Goal: Task Accomplishment & Management: Manage account settings

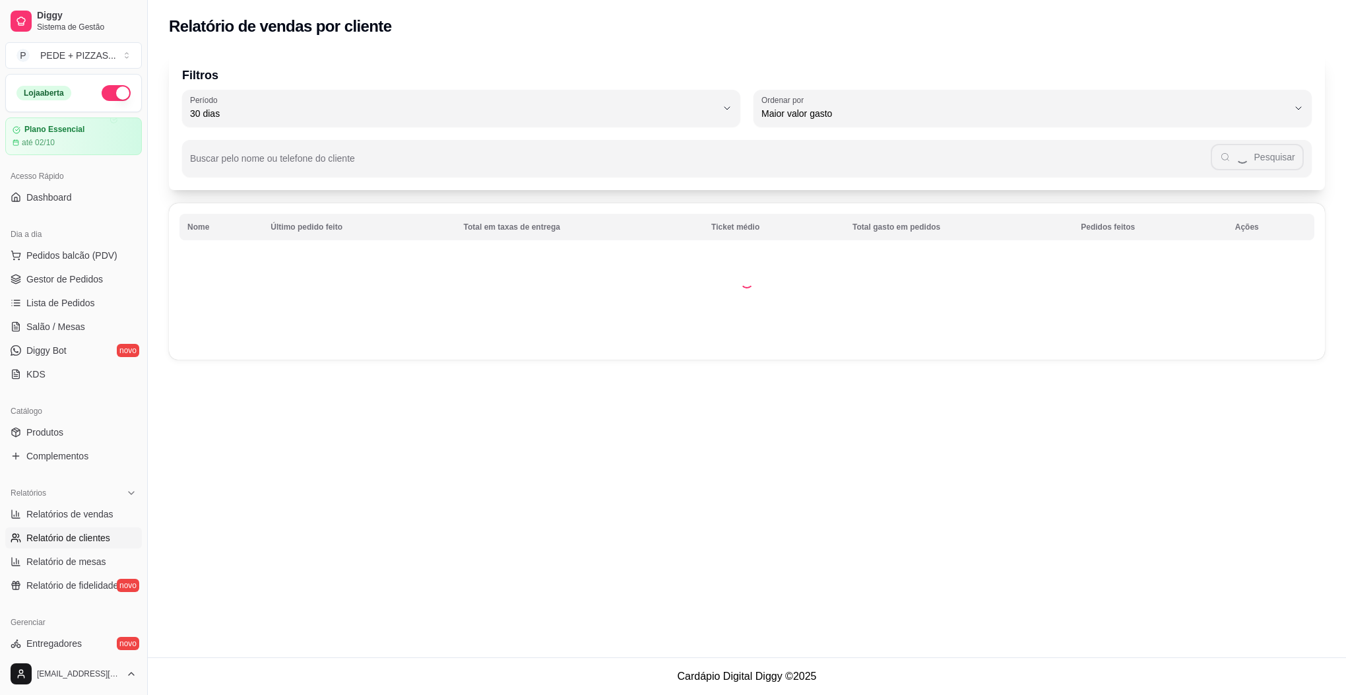
select select "30"
select select "HIGHEST_TOTAL_SPENT_WITH_ORDERS"
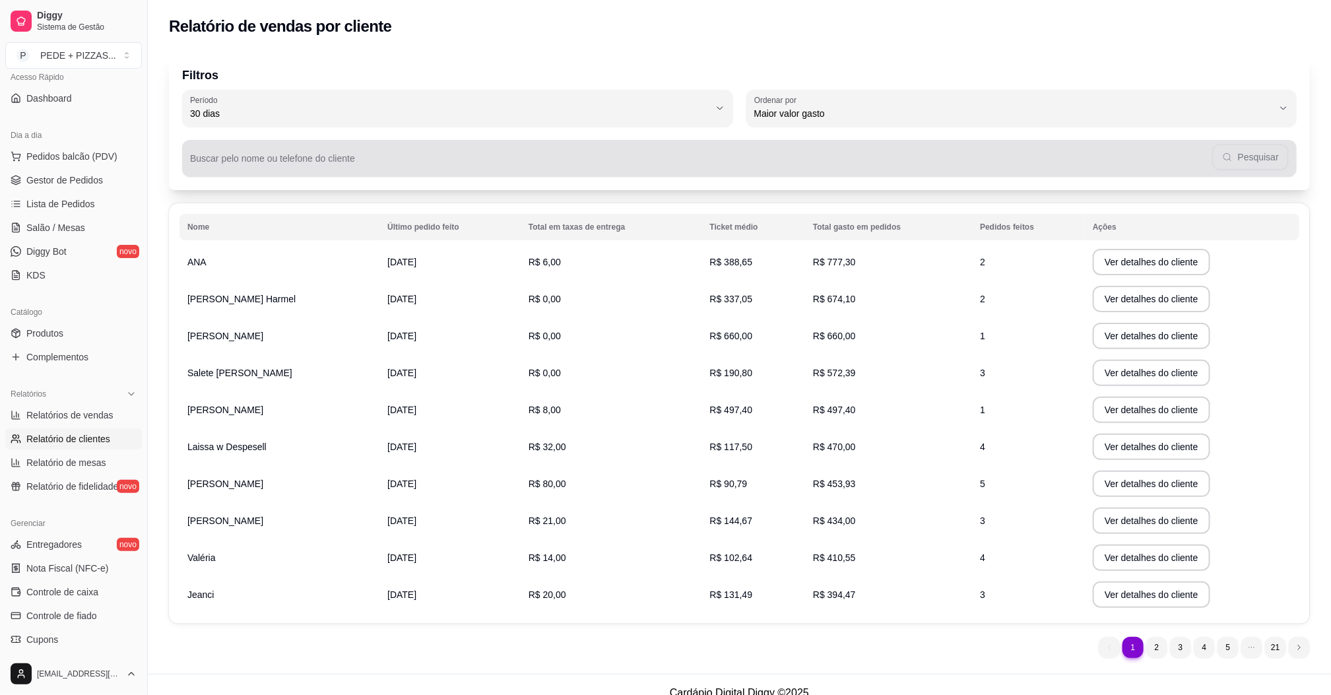
click at [319, 167] on input "Buscar pelo nome ou telefone do cliente" at bounding box center [701, 163] width 1022 height 13
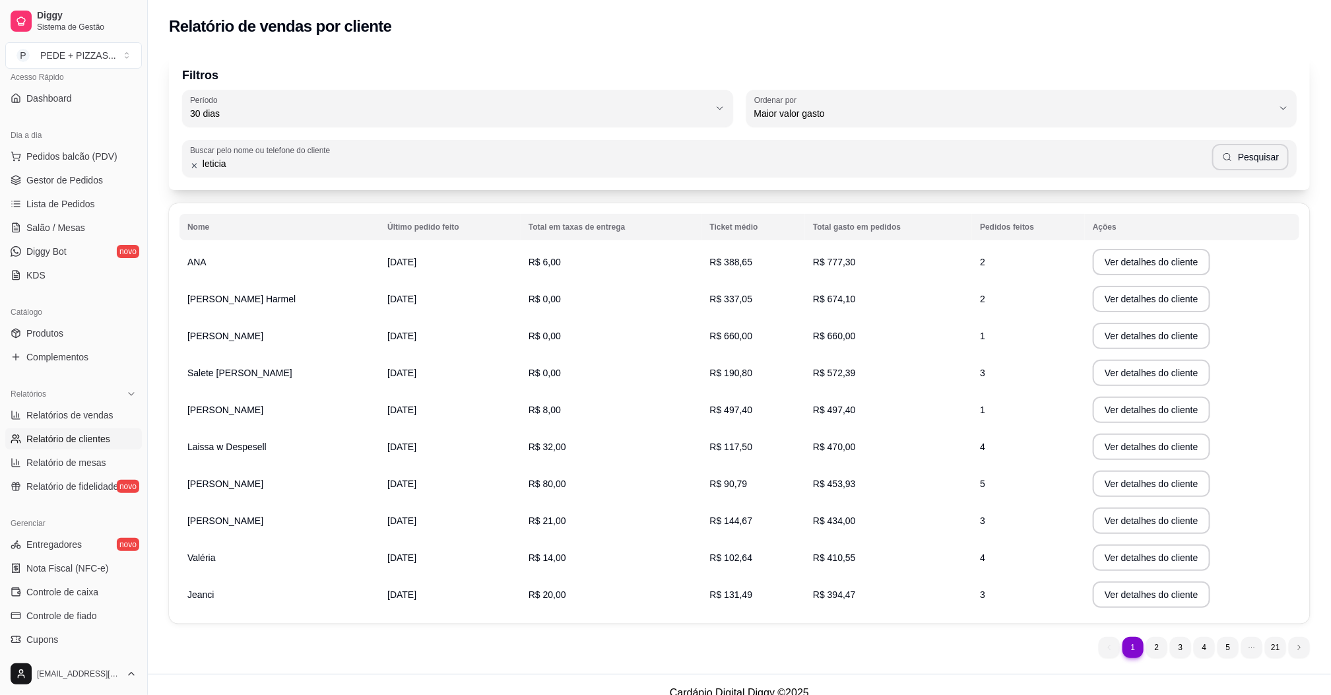
type input "leticia"
click at [1271, 157] on button "Pesquisar" at bounding box center [1250, 157] width 77 height 26
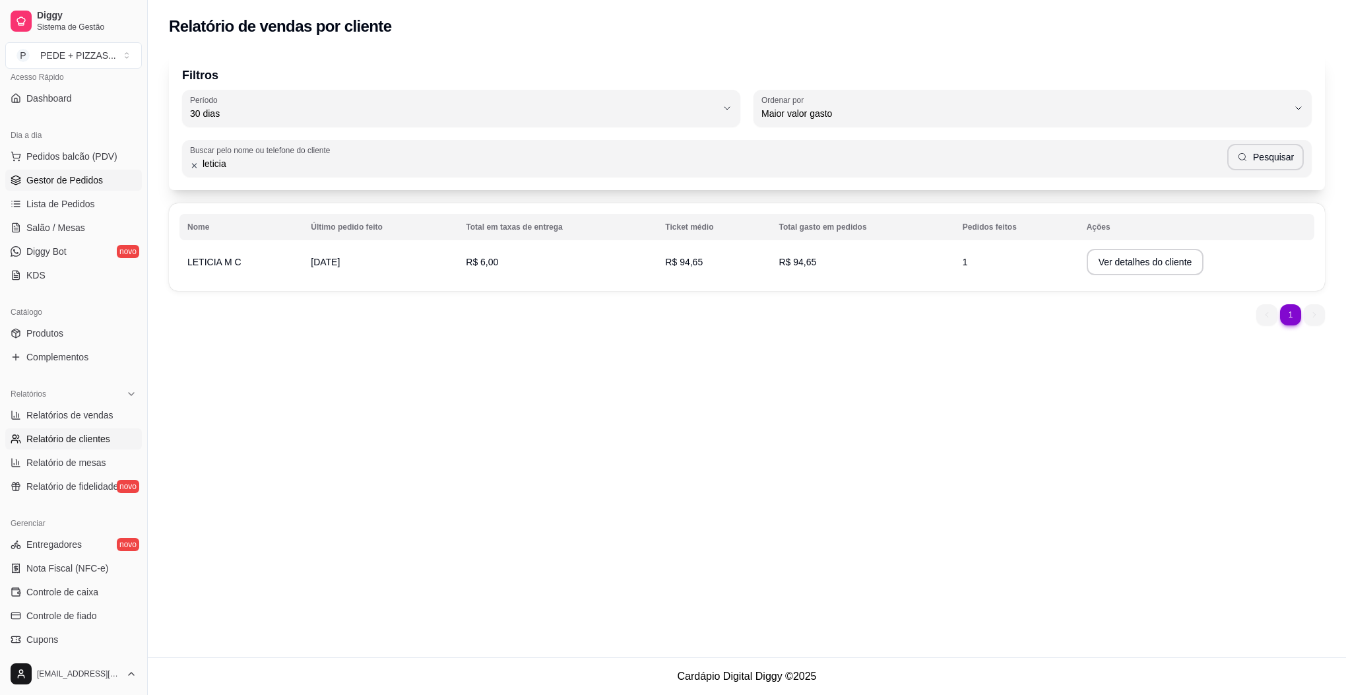
click at [61, 178] on span "Gestor de Pedidos" at bounding box center [64, 180] width 77 height 13
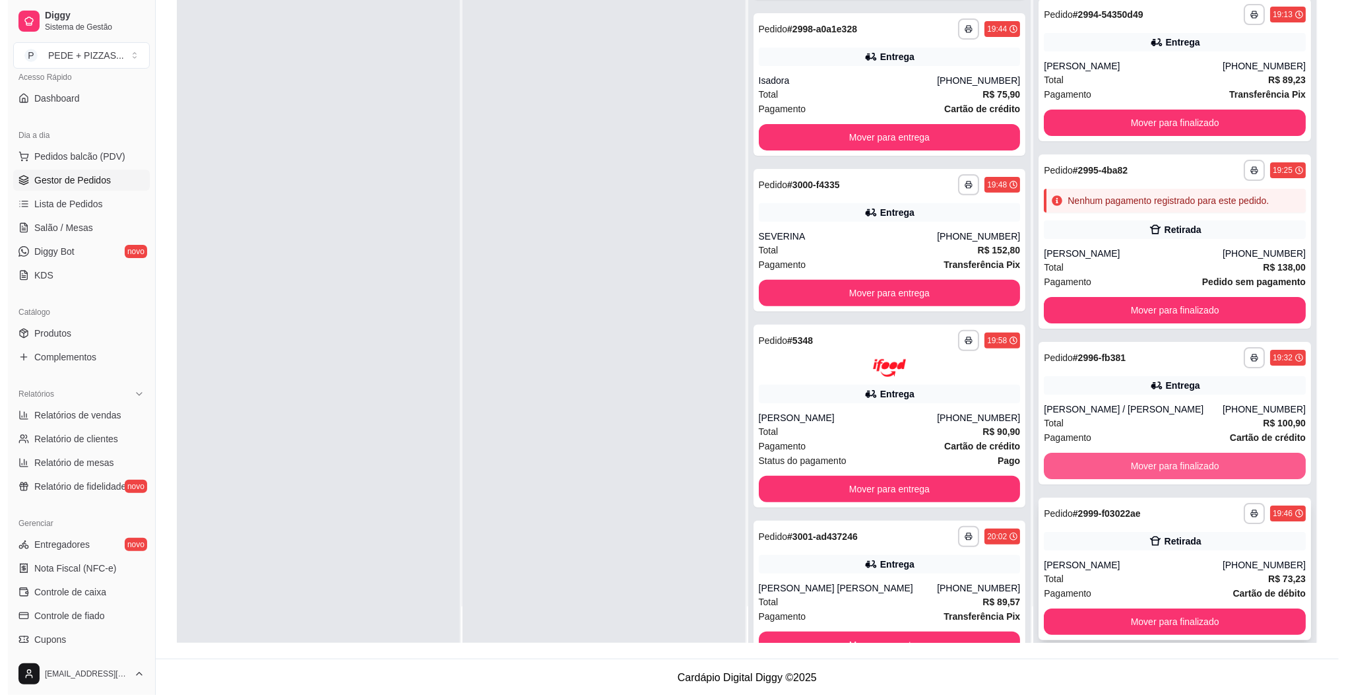
scroll to position [202, 0]
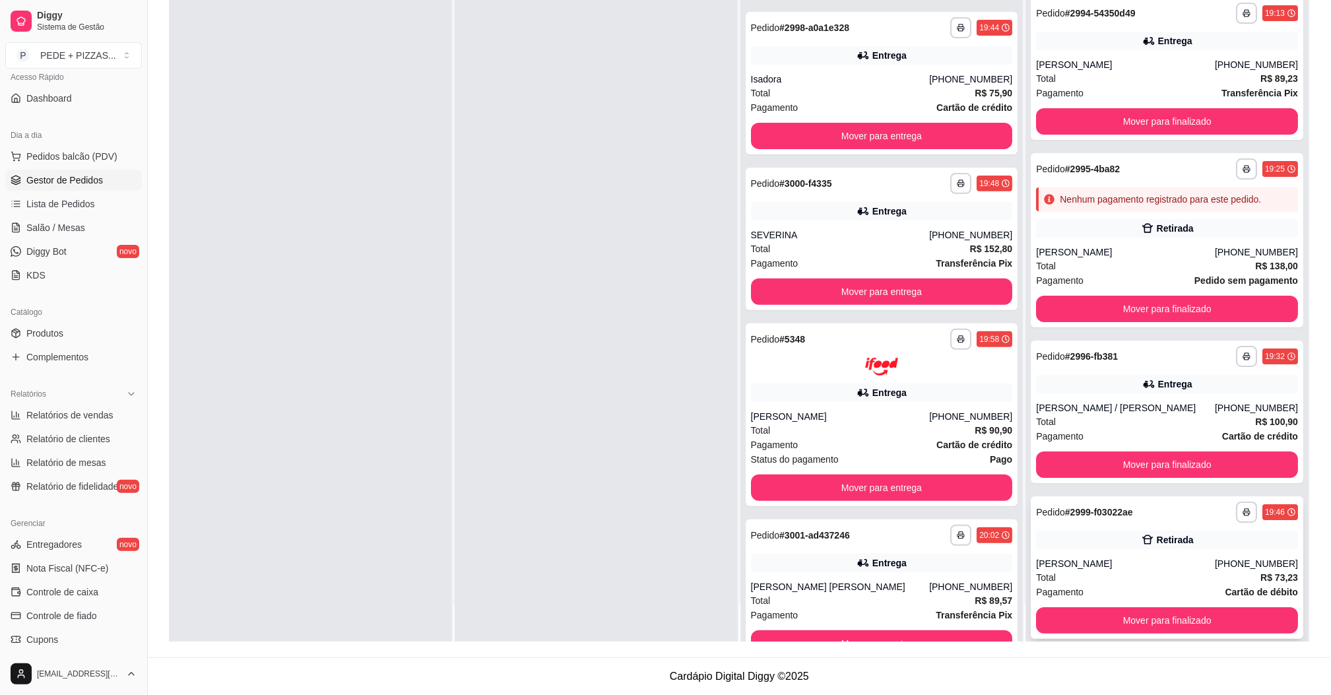
click at [1111, 557] on div "[PERSON_NAME]" at bounding box center [1125, 563] width 179 height 13
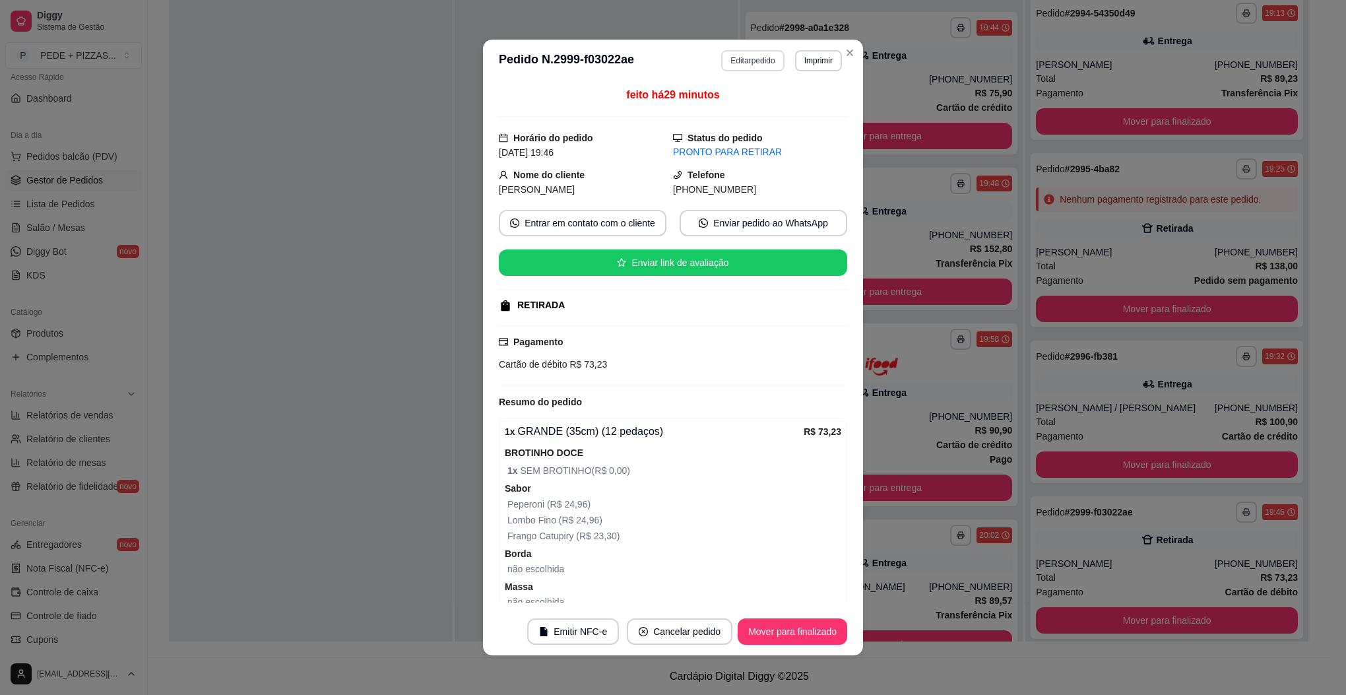
click at [740, 55] on button "Editar pedido" at bounding box center [752, 60] width 63 height 21
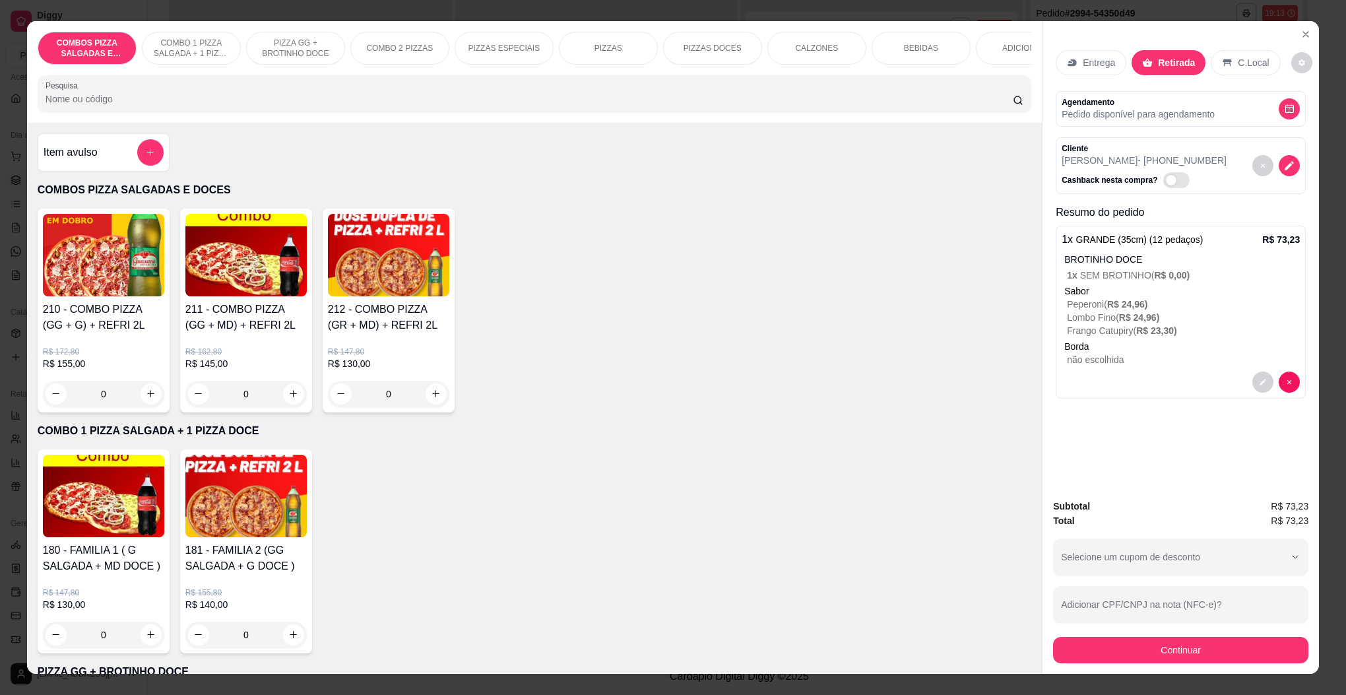
click at [905, 56] on div "BEBIDAS" at bounding box center [921, 48] width 99 height 33
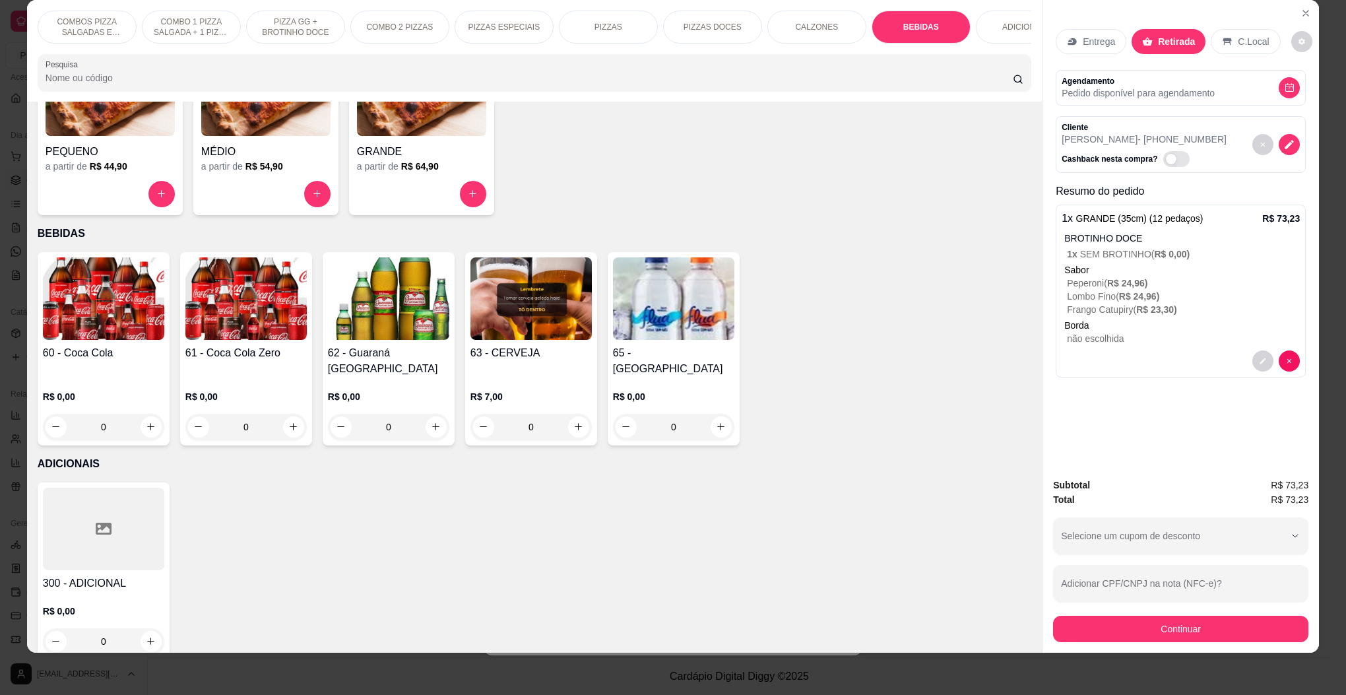
click at [80, 347] on h4 "60 - Coca Cola" at bounding box center [103, 353] width 121 height 16
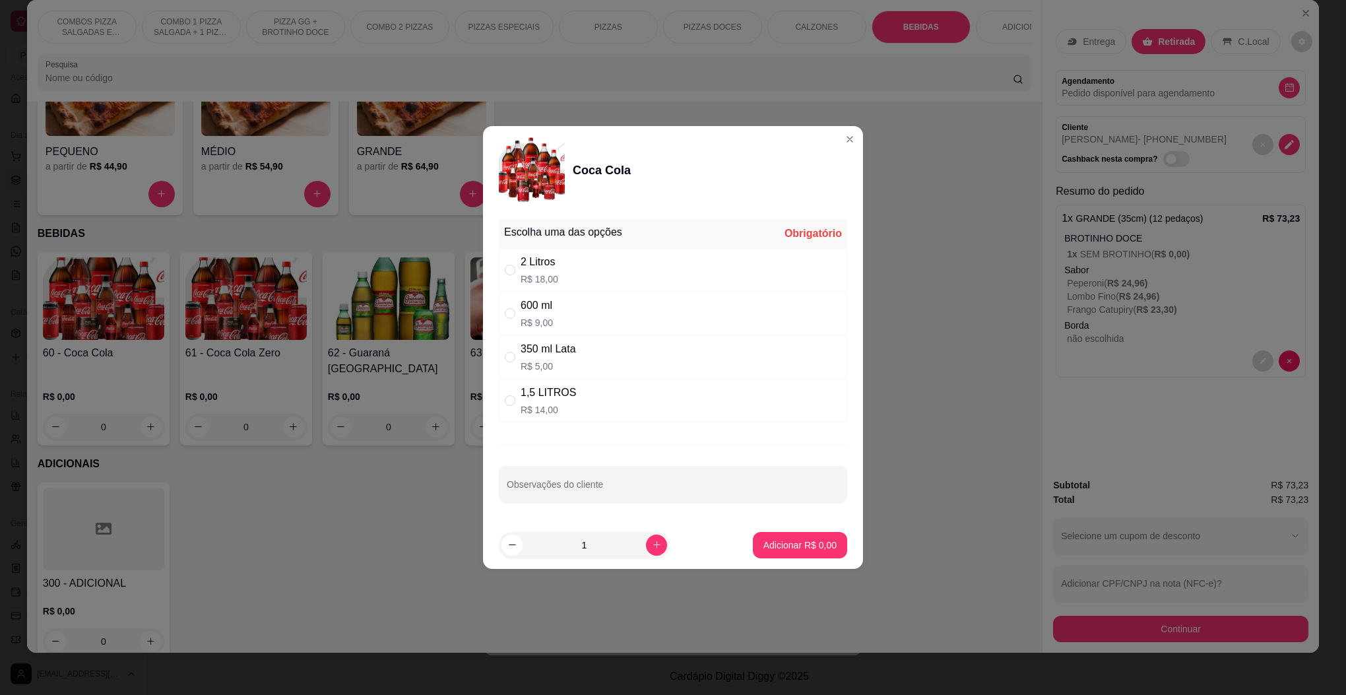
click at [583, 276] on div "2 Litros R$ 18,00" at bounding box center [673, 270] width 348 height 44
radio input "true"
click at [752, 529] on footer "1 Adicionar R$ 18,00" at bounding box center [673, 545] width 380 height 48
click at [758, 546] on p "Adicionar R$ 18,00" at bounding box center [797, 545] width 79 height 13
type input "1"
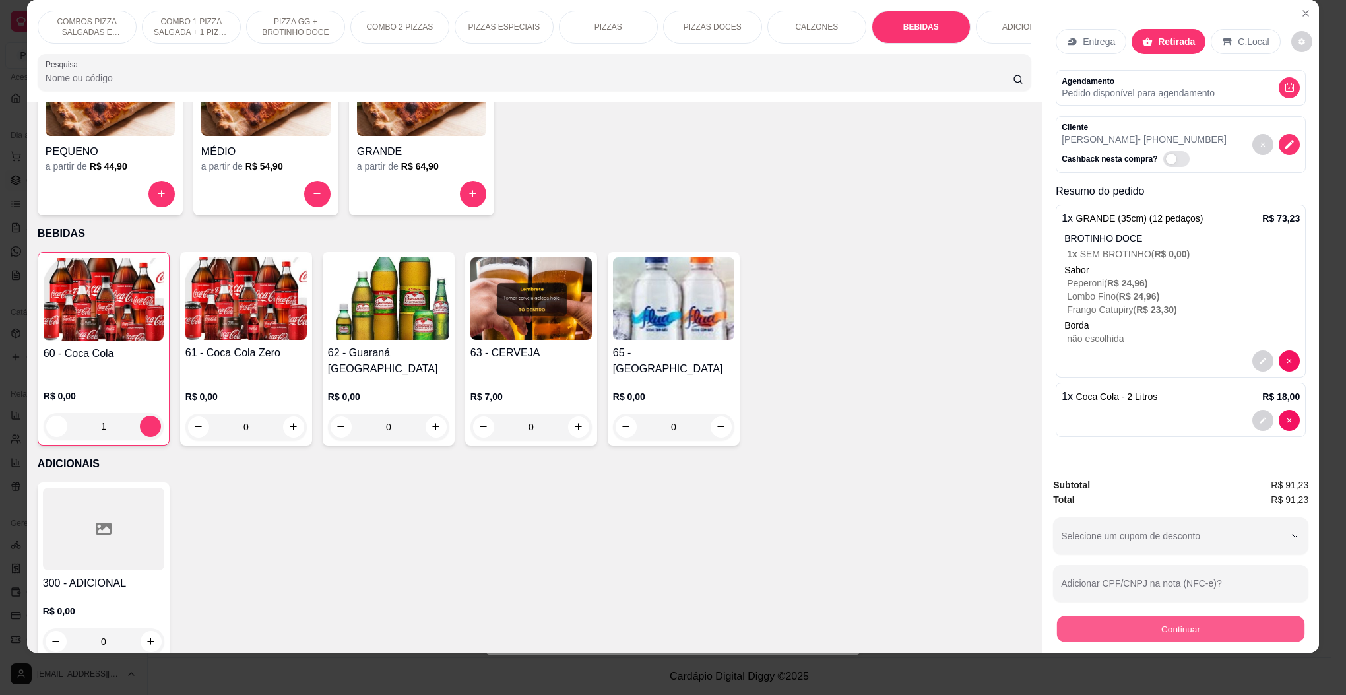
click at [1157, 628] on button "Continuar" at bounding box center [1180, 629] width 247 height 26
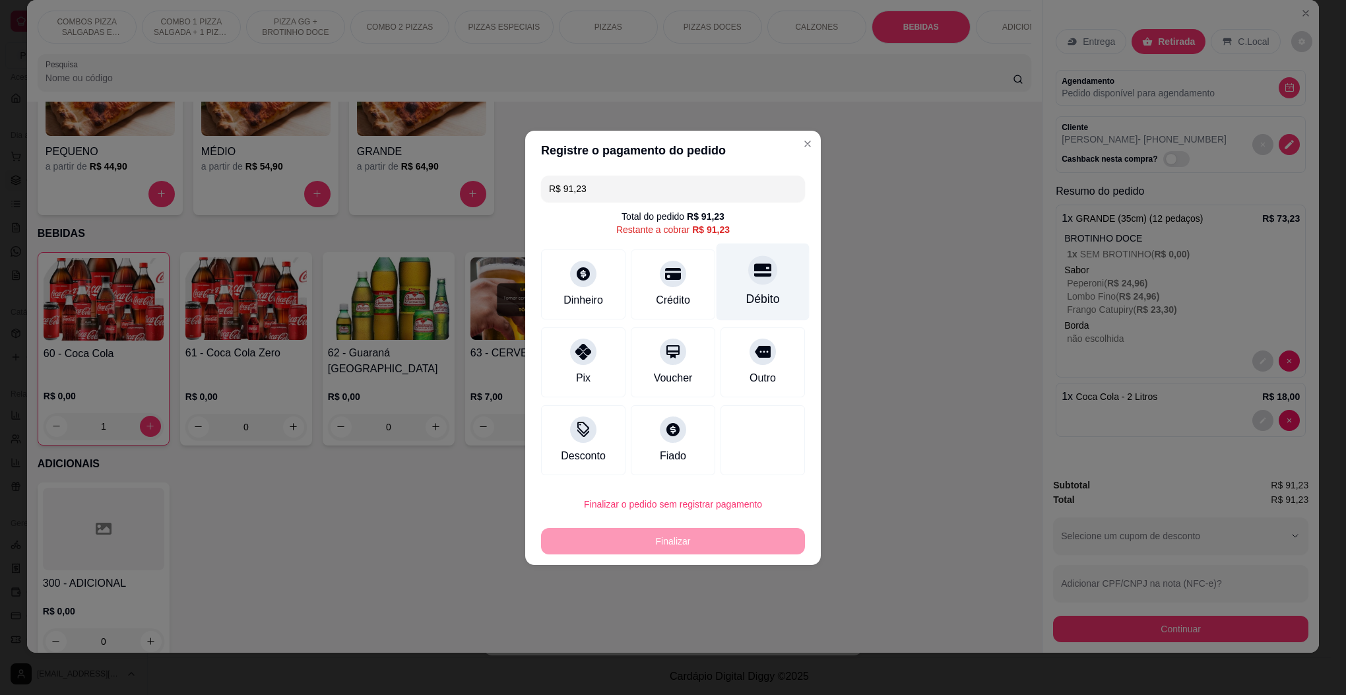
click at [748, 280] on div at bounding box center [762, 269] width 29 height 29
type input "R$ 0,00"
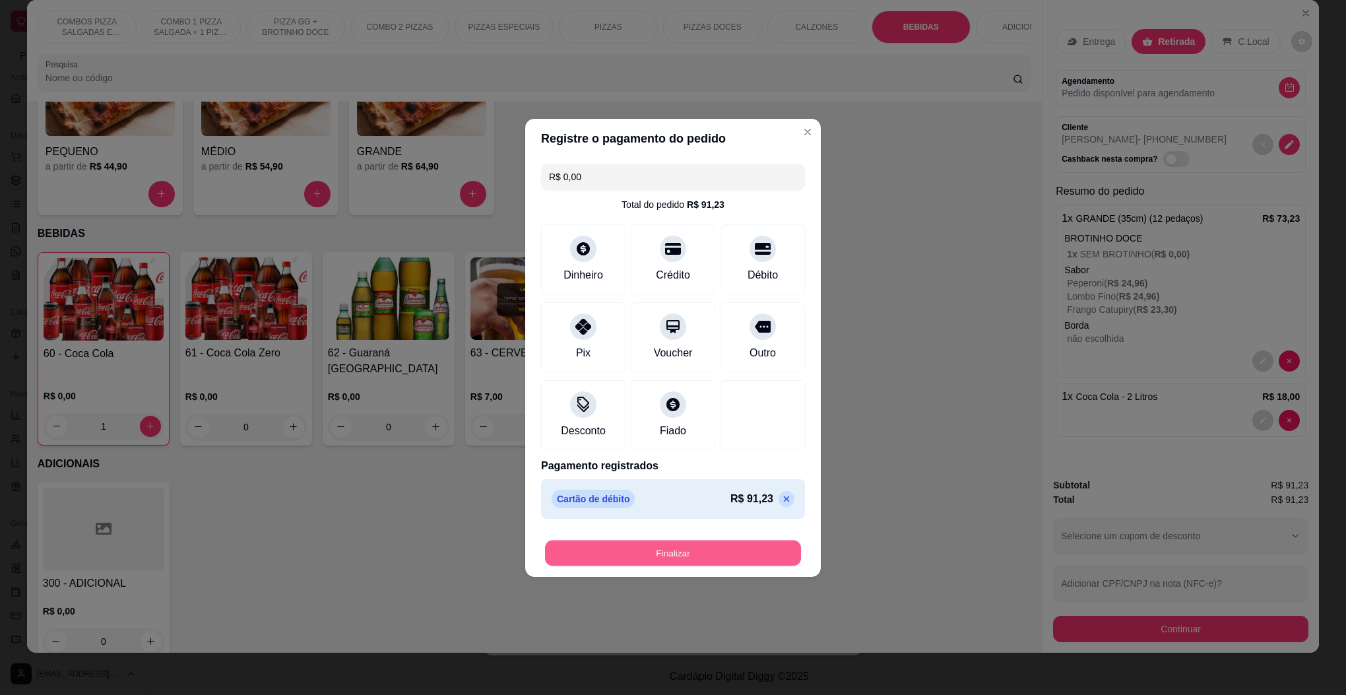
click at [667, 557] on button "Finalizar" at bounding box center [673, 553] width 256 height 26
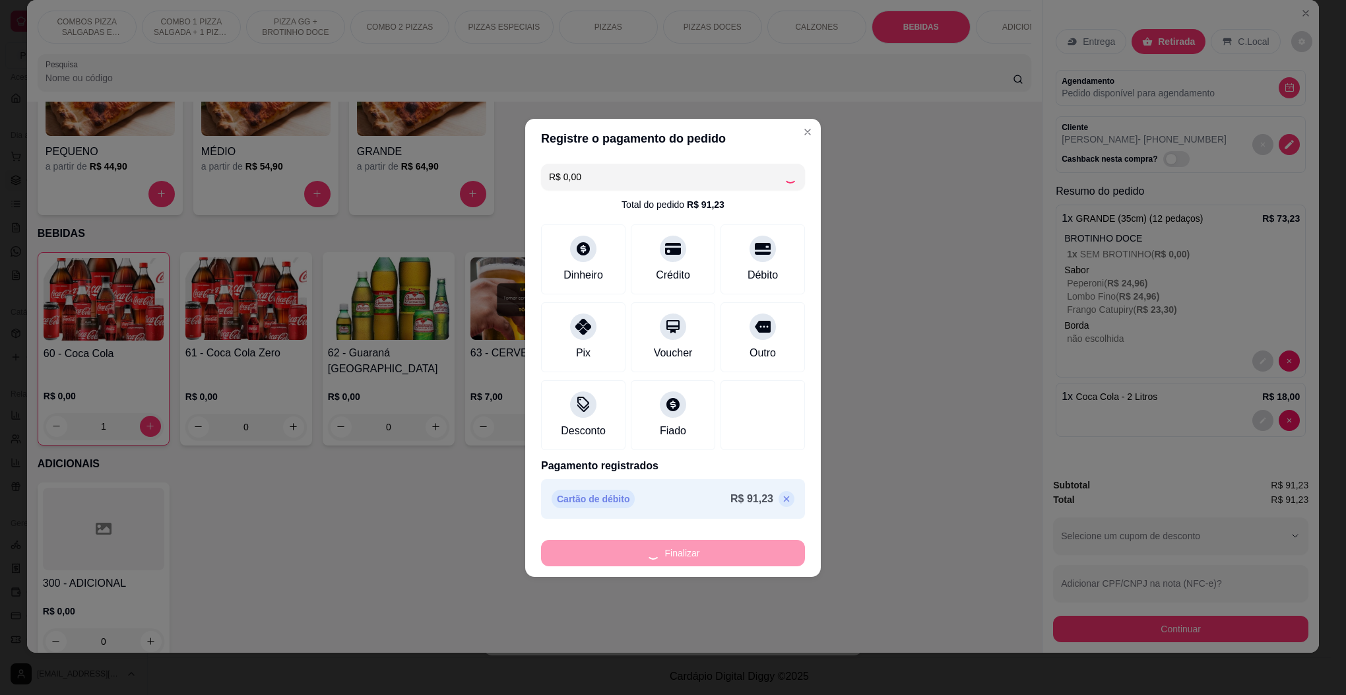
type input "0"
type input "-R$ 91,23"
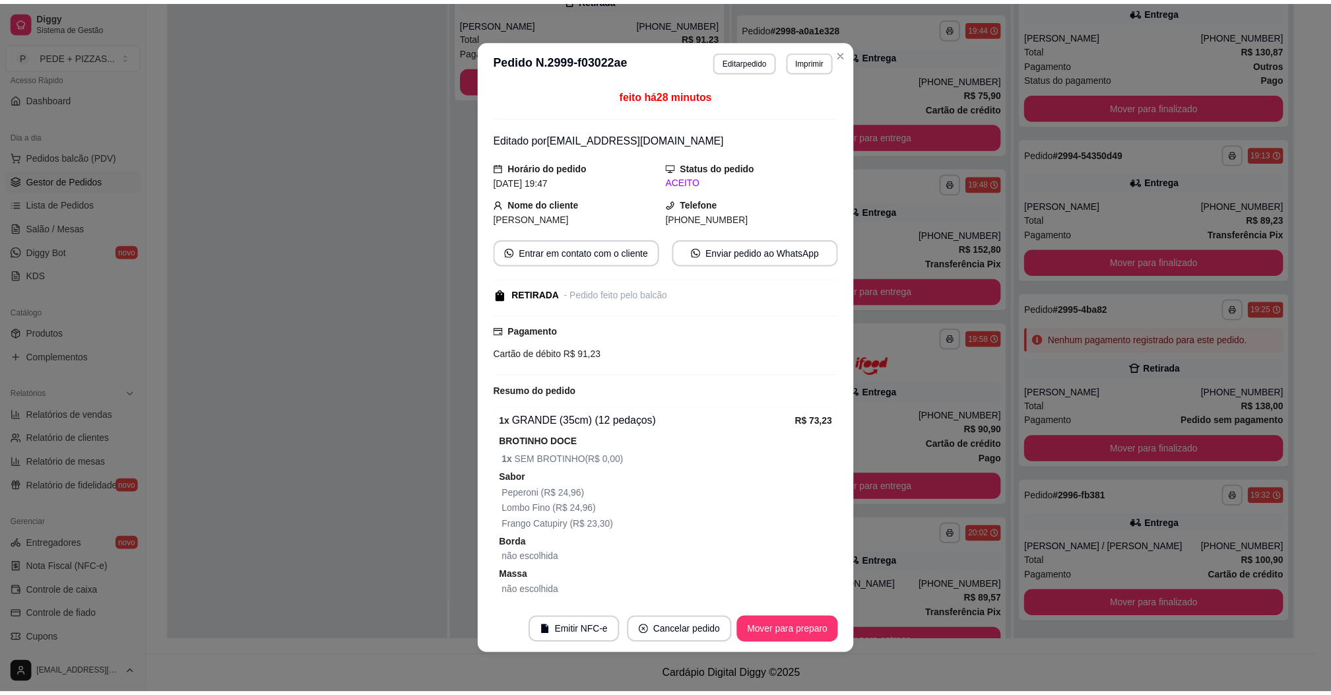
scroll to position [2176, 0]
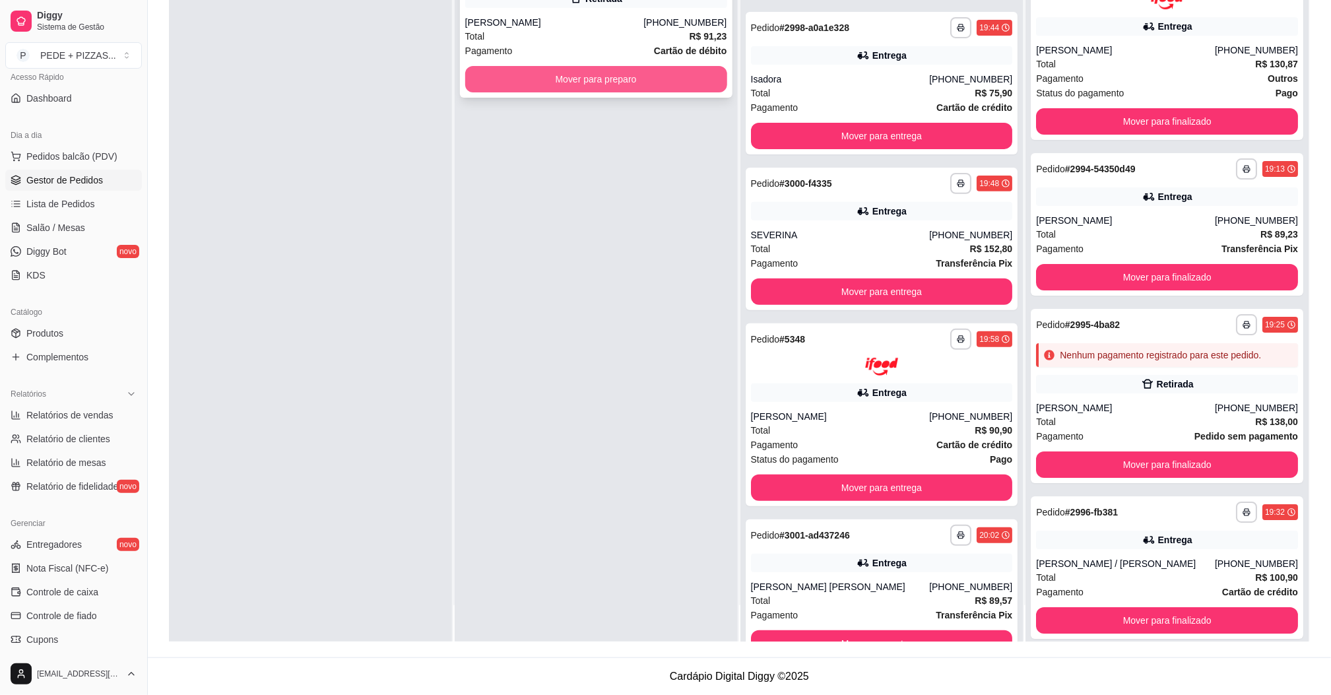
click at [565, 75] on button "Mover para preparo" at bounding box center [596, 79] width 262 height 26
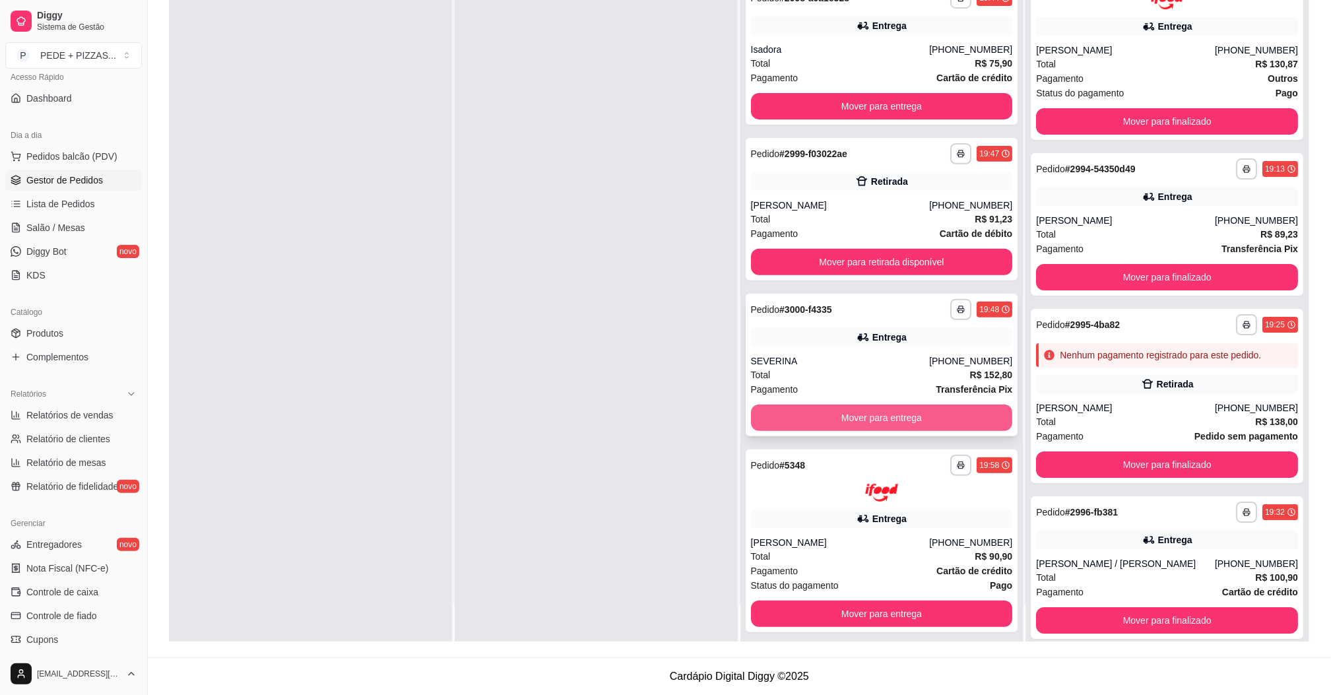
scroll to position [94, 0]
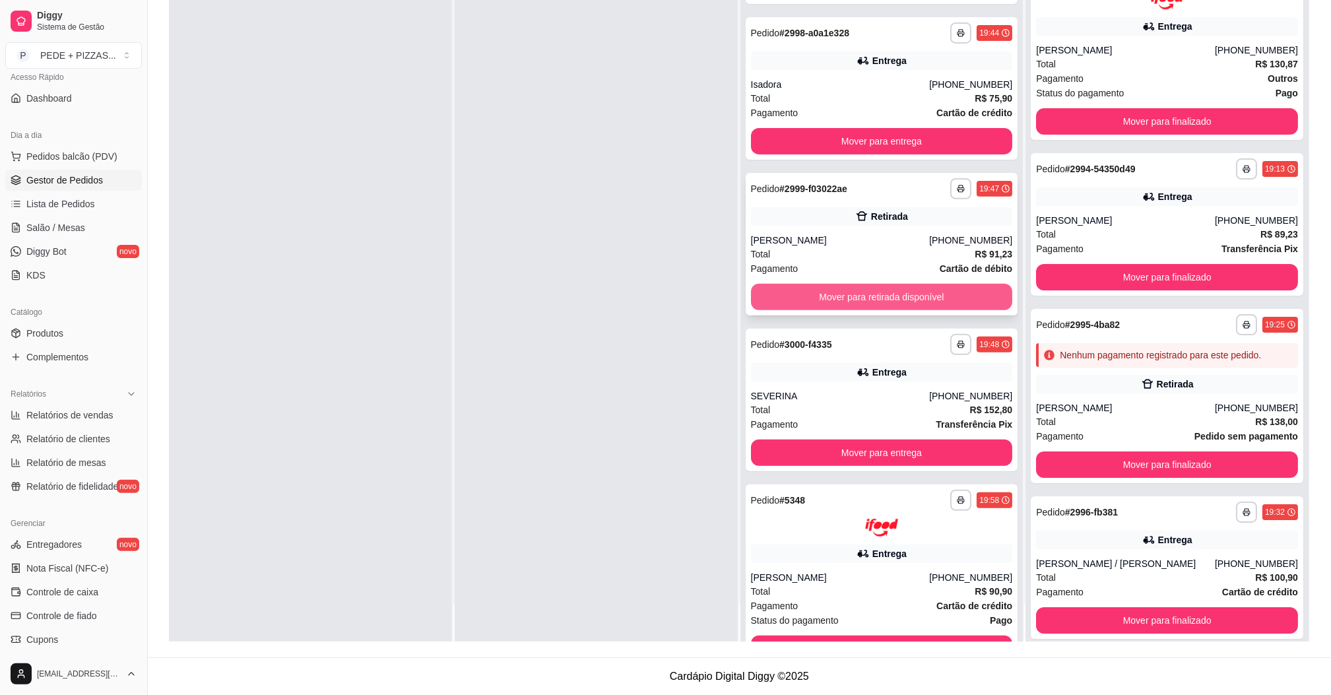
click at [836, 301] on button "Mover para retirada disponível" at bounding box center [882, 297] width 262 height 26
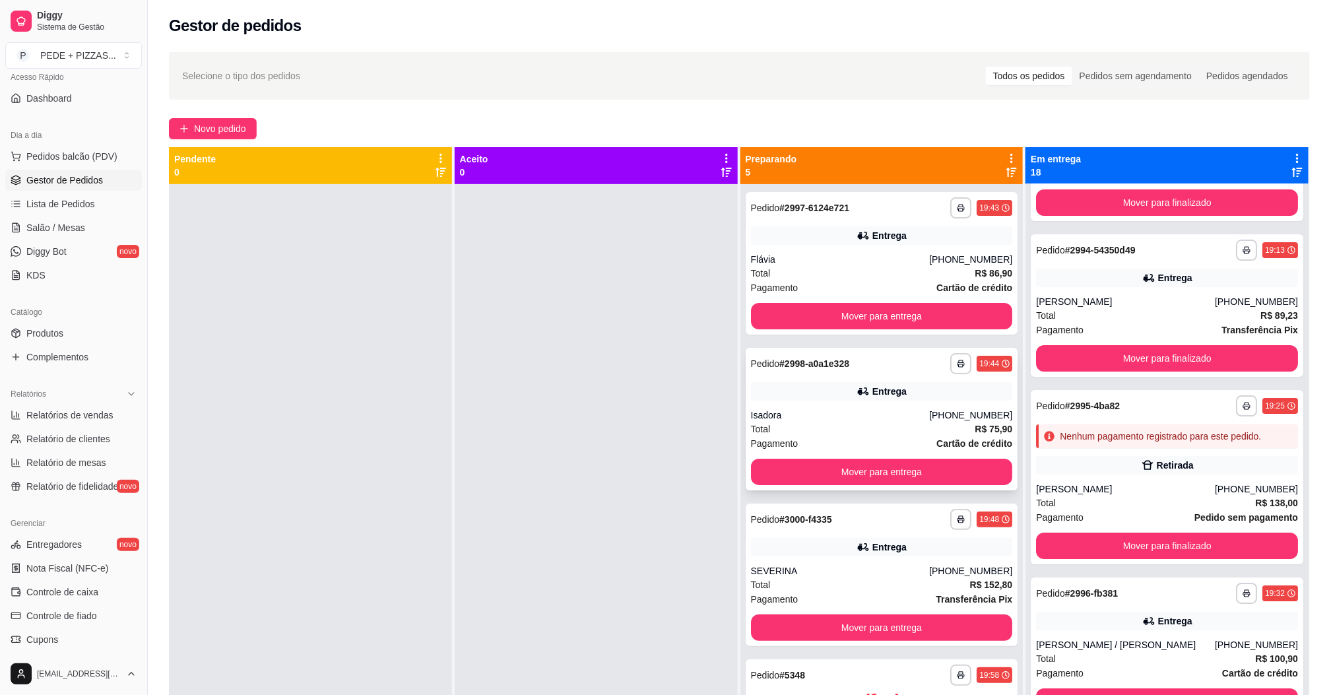
scroll to position [0, 0]
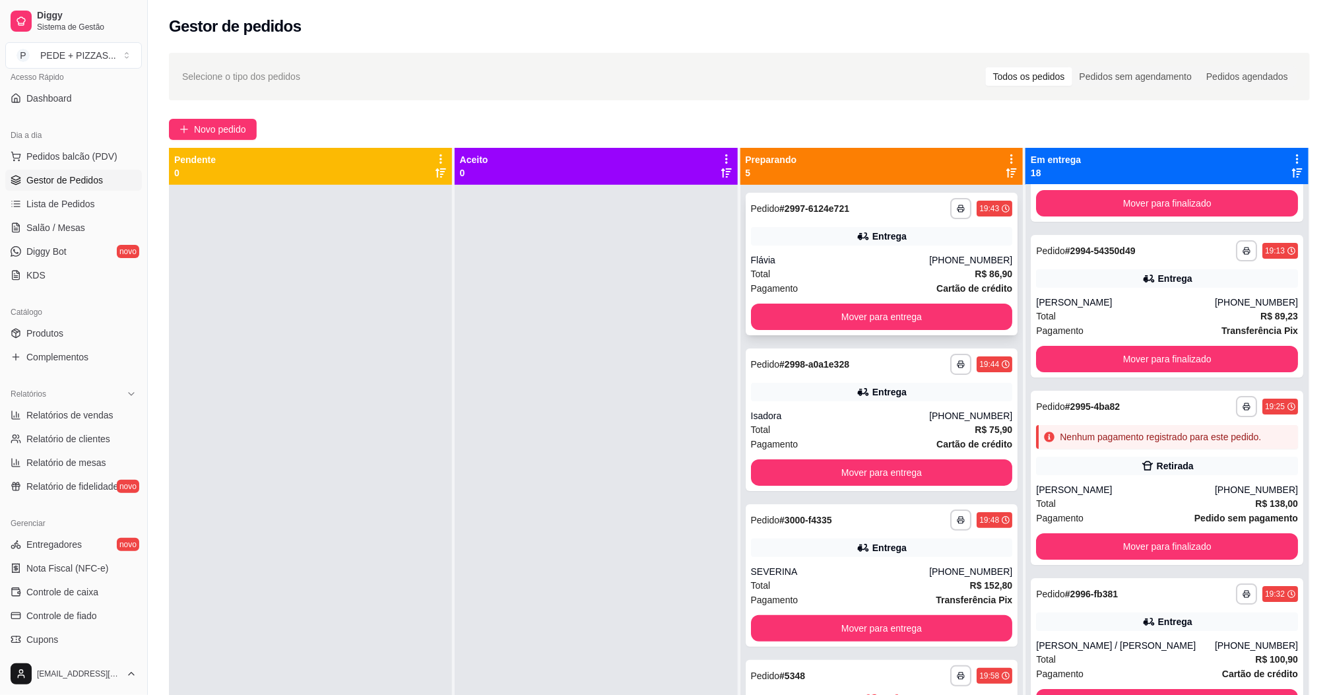
click at [832, 291] on div "Pagamento Cartão de crédito" at bounding box center [882, 288] width 262 height 15
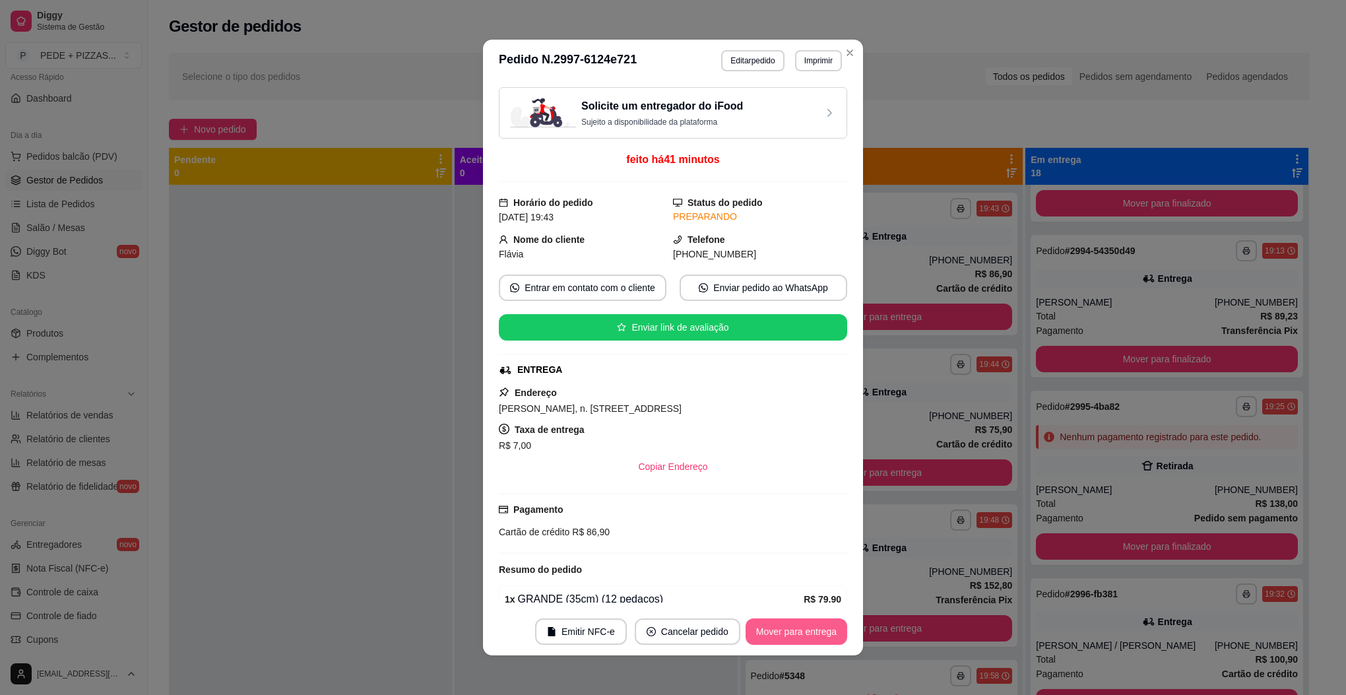
click at [773, 636] on button "Mover para entrega" at bounding box center [797, 631] width 102 height 26
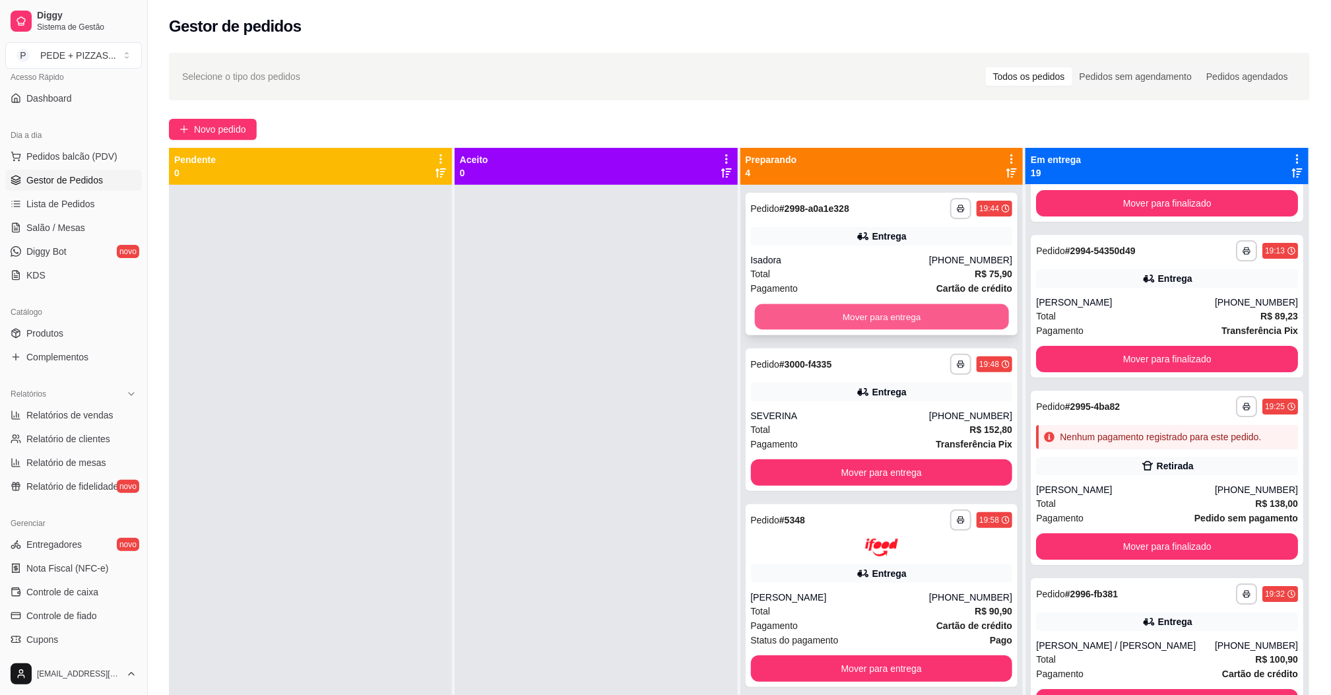
click at [810, 315] on button "Mover para entrega" at bounding box center [881, 317] width 254 height 26
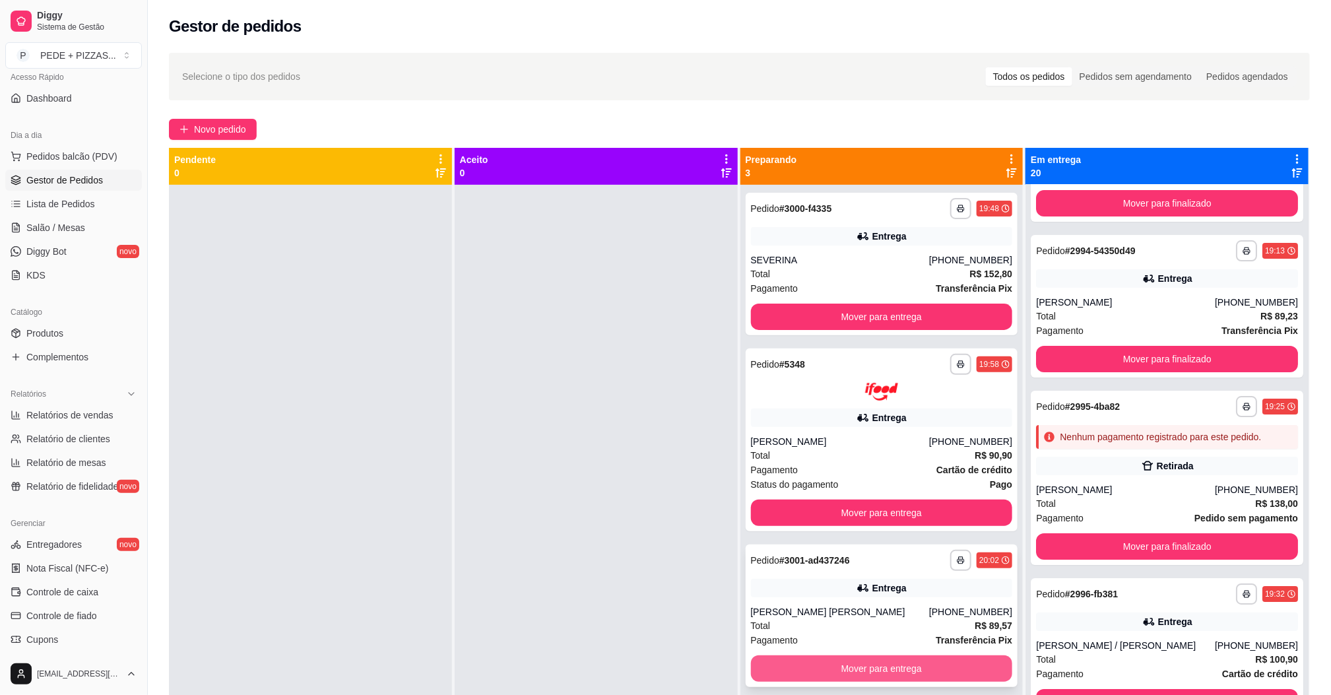
click at [814, 664] on button "Mover para entrega" at bounding box center [882, 668] width 262 height 26
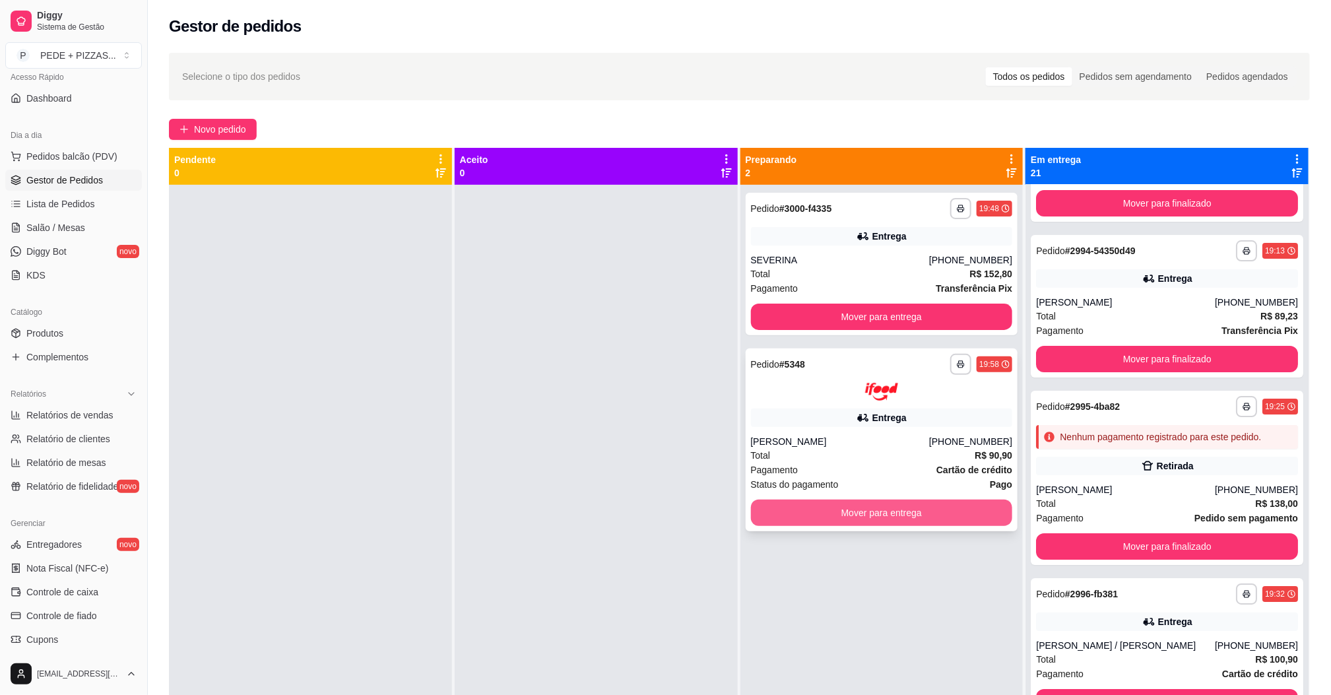
click at [830, 513] on button "Mover para entrega" at bounding box center [882, 513] width 262 height 26
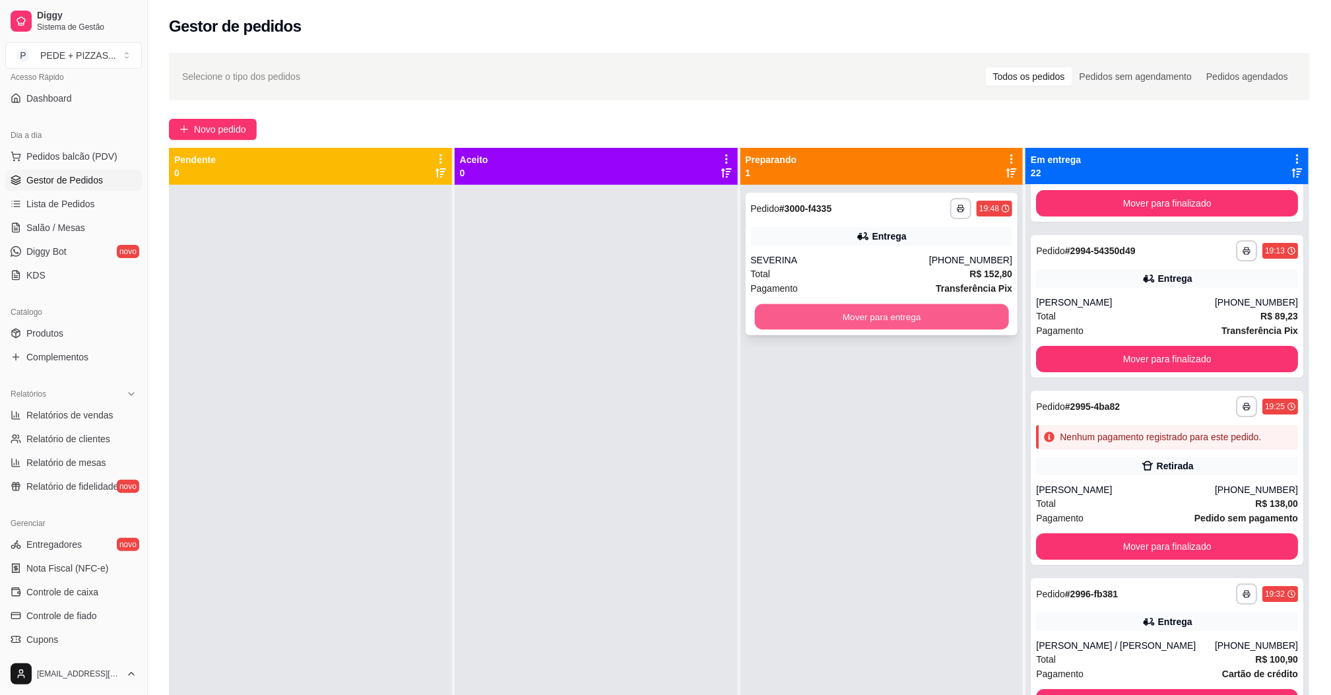
click at [822, 323] on button "Mover para entrega" at bounding box center [881, 317] width 254 height 26
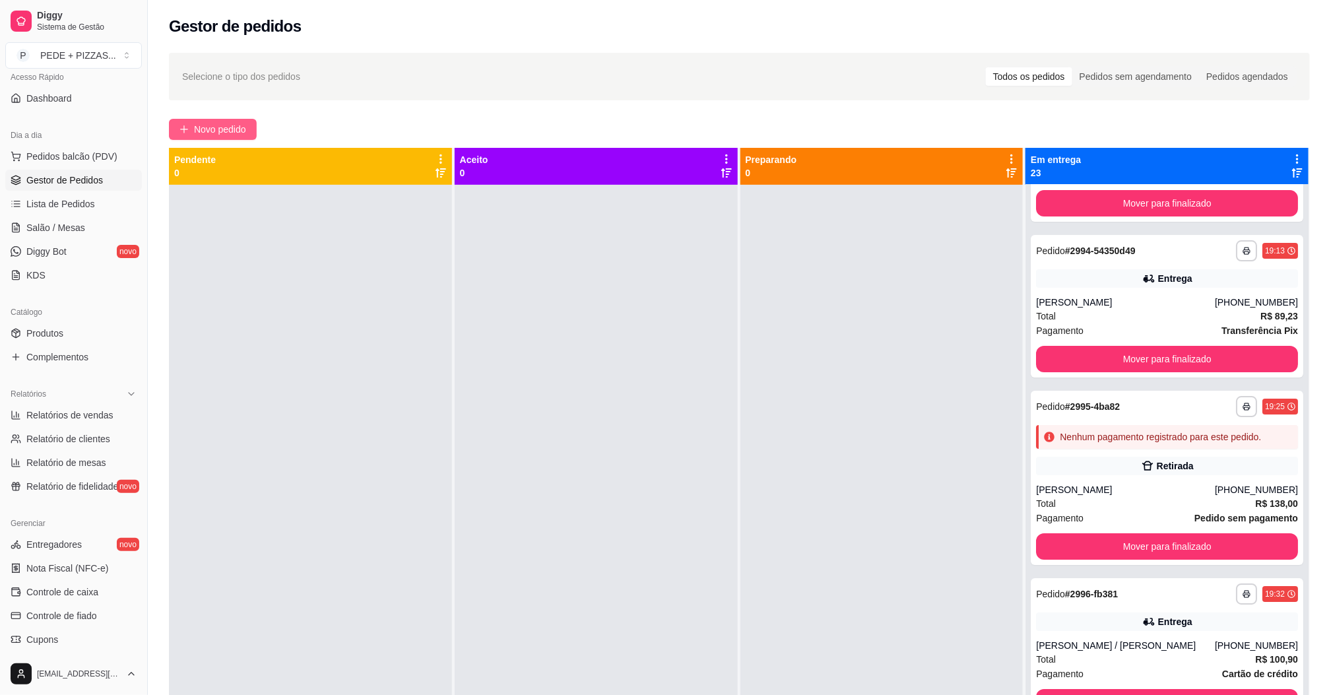
click at [252, 133] on button "Novo pedido" at bounding box center [213, 129] width 88 height 21
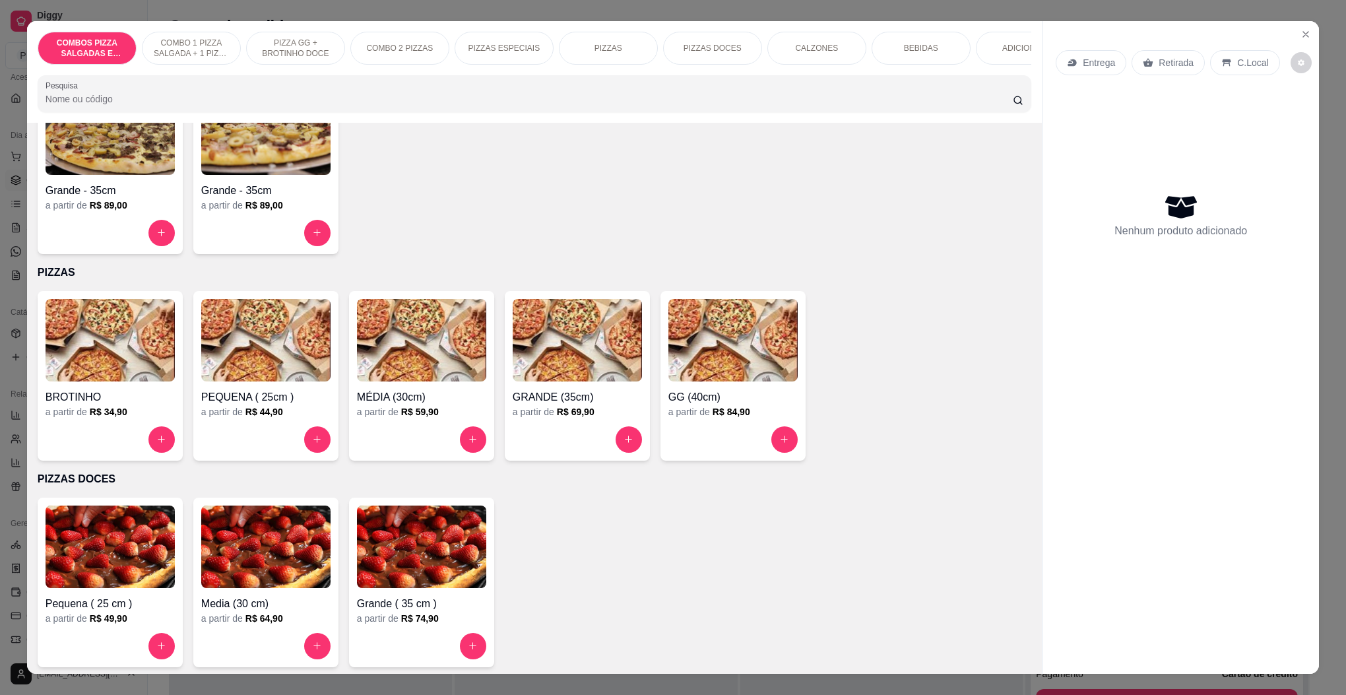
scroll to position [1089, 0]
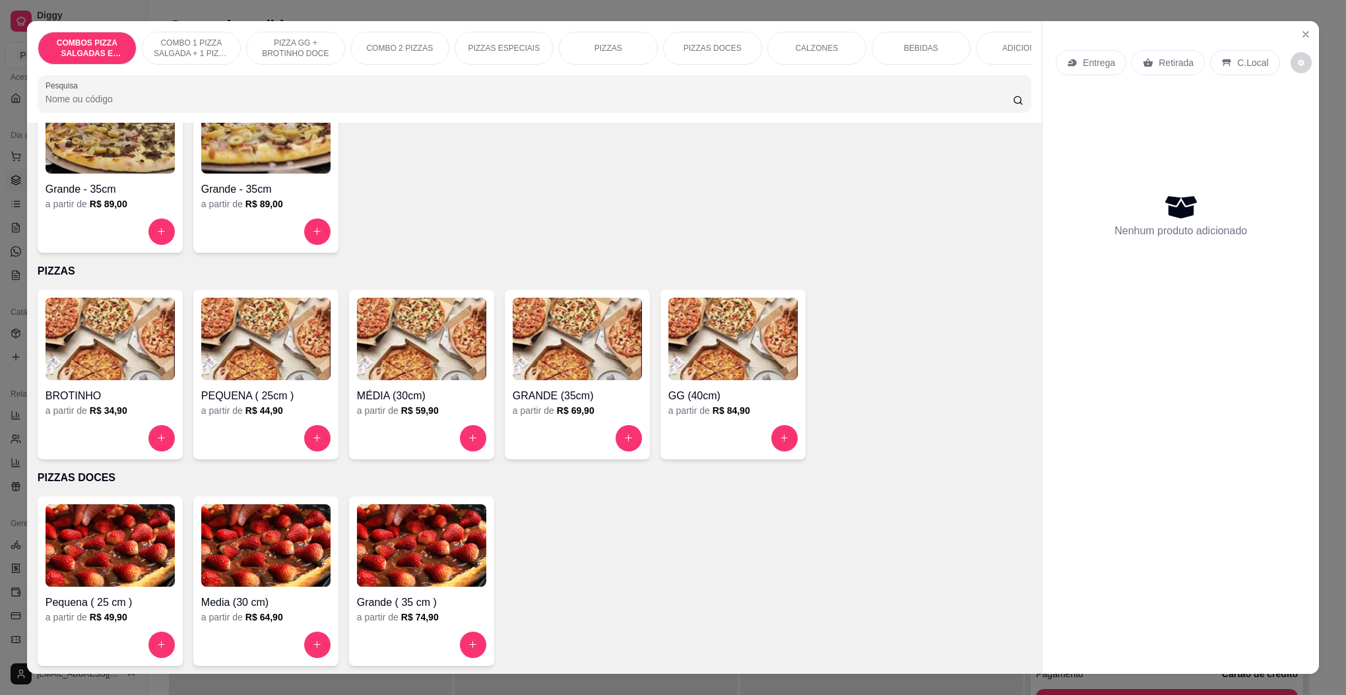
click at [709, 356] on img at bounding box center [733, 339] width 129 height 82
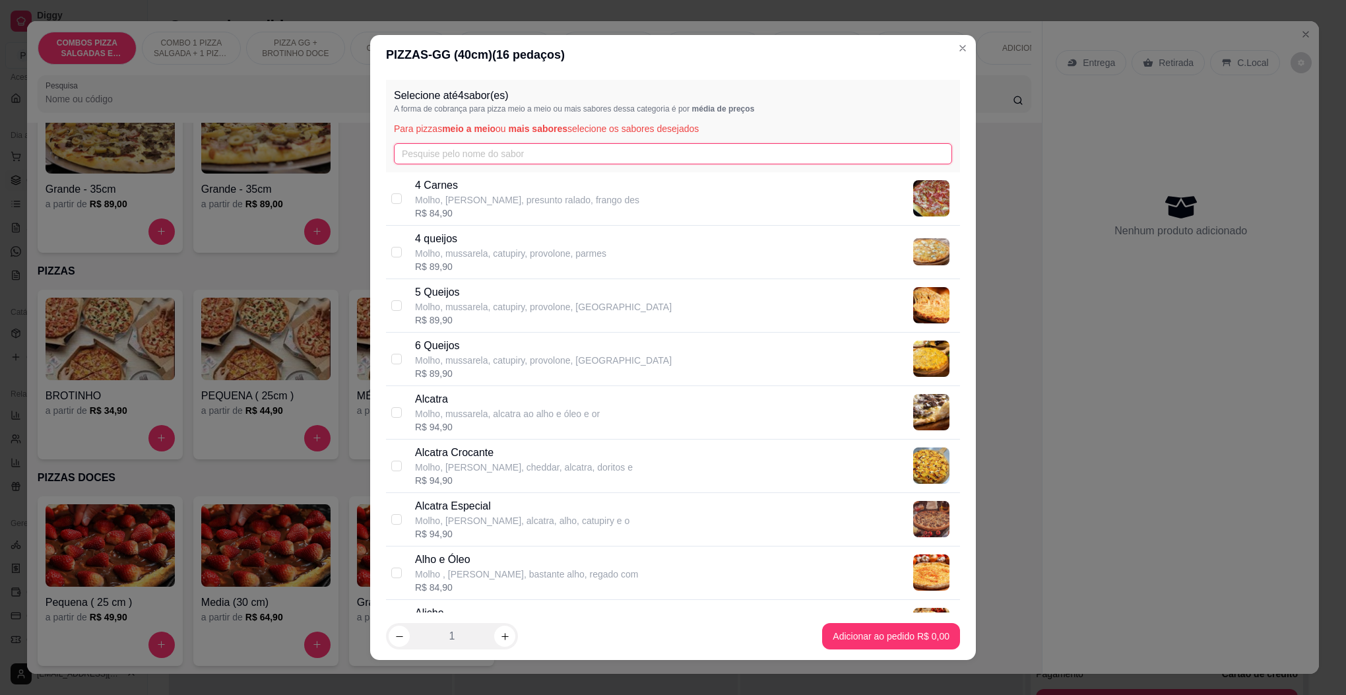
click at [482, 161] on input "text" at bounding box center [673, 153] width 558 height 21
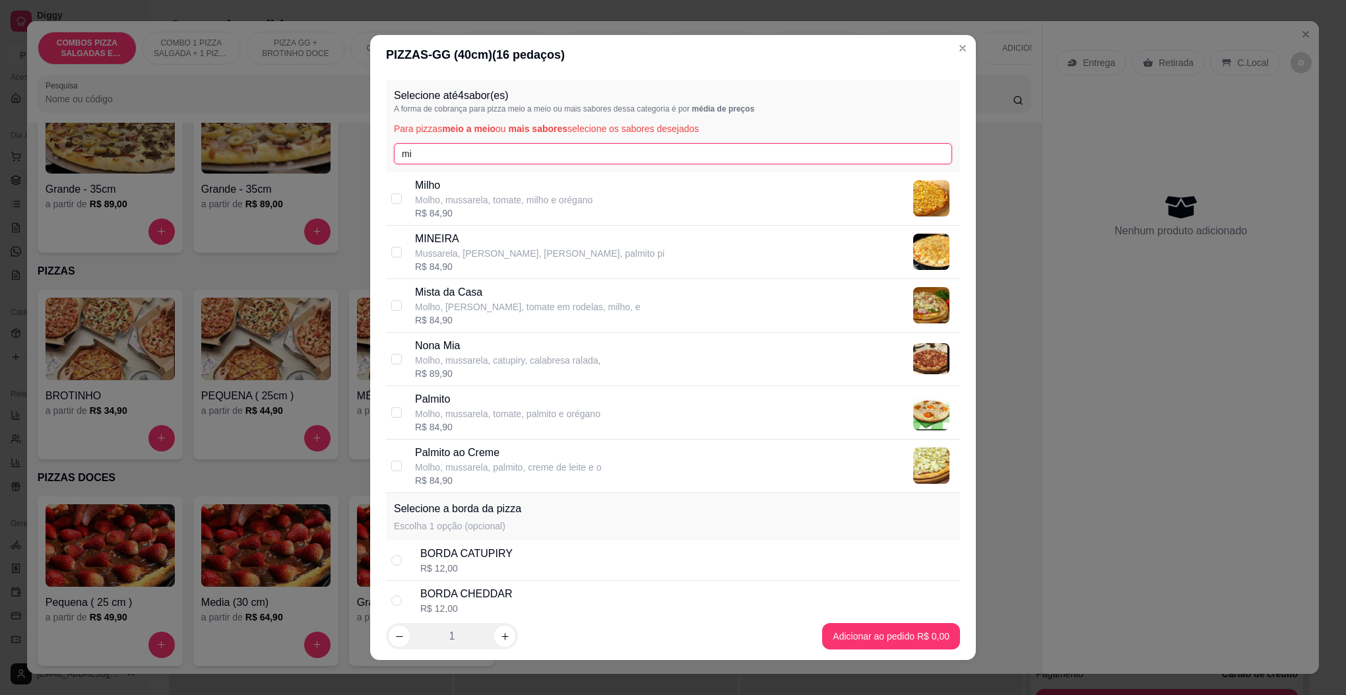
type input "mi"
drag, startPoint x: 482, startPoint y: 261, endPoint x: 486, endPoint y: 199, distance: 62.8
click at [484, 249] on div "MINEIRA Mussarela, frango desfiado, milho, palmito pi R$ 84,90" at bounding box center [539, 252] width 249 height 42
checkbox input "true"
click at [483, 154] on input "mi" at bounding box center [673, 153] width 558 height 21
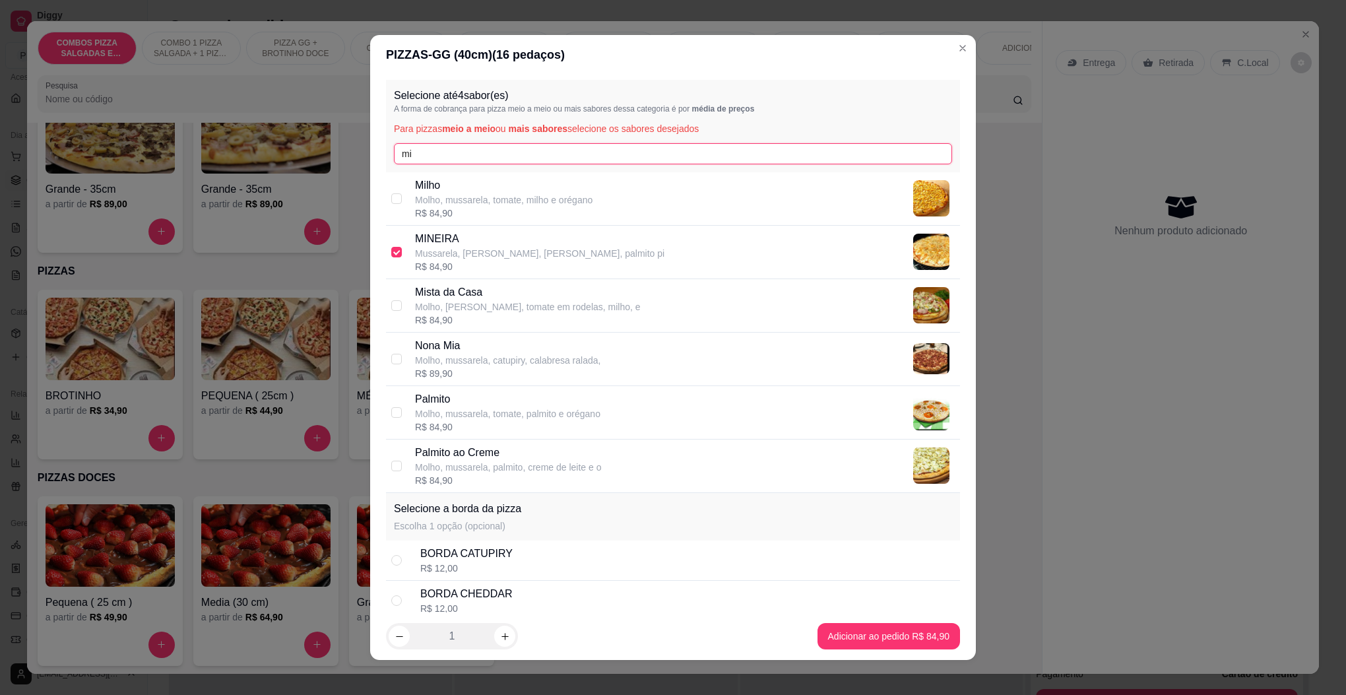
click at [483, 154] on input "mi" at bounding box center [673, 153] width 558 height 21
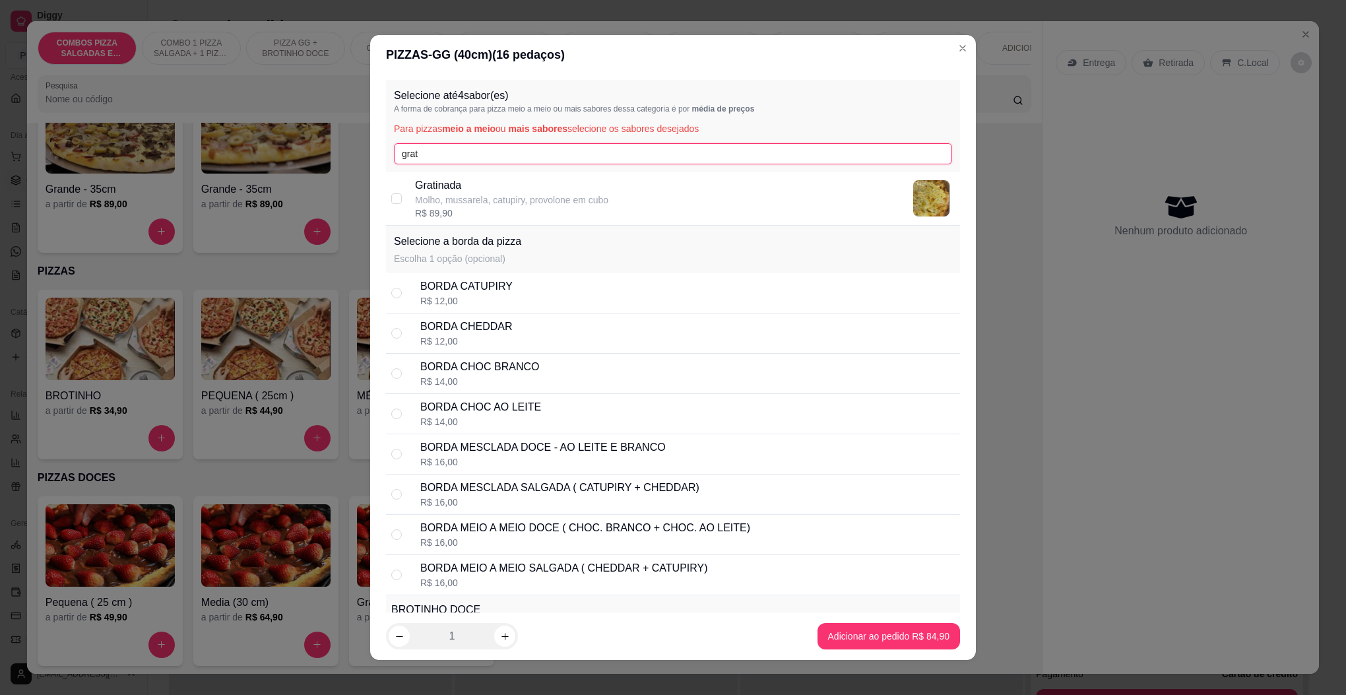
type input "grat"
click at [491, 181] on p "Gratinada" at bounding box center [511, 186] width 193 height 16
checkbox input "true"
click at [481, 149] on input "grat" at bounding box center [673, 153] width 558 height 21
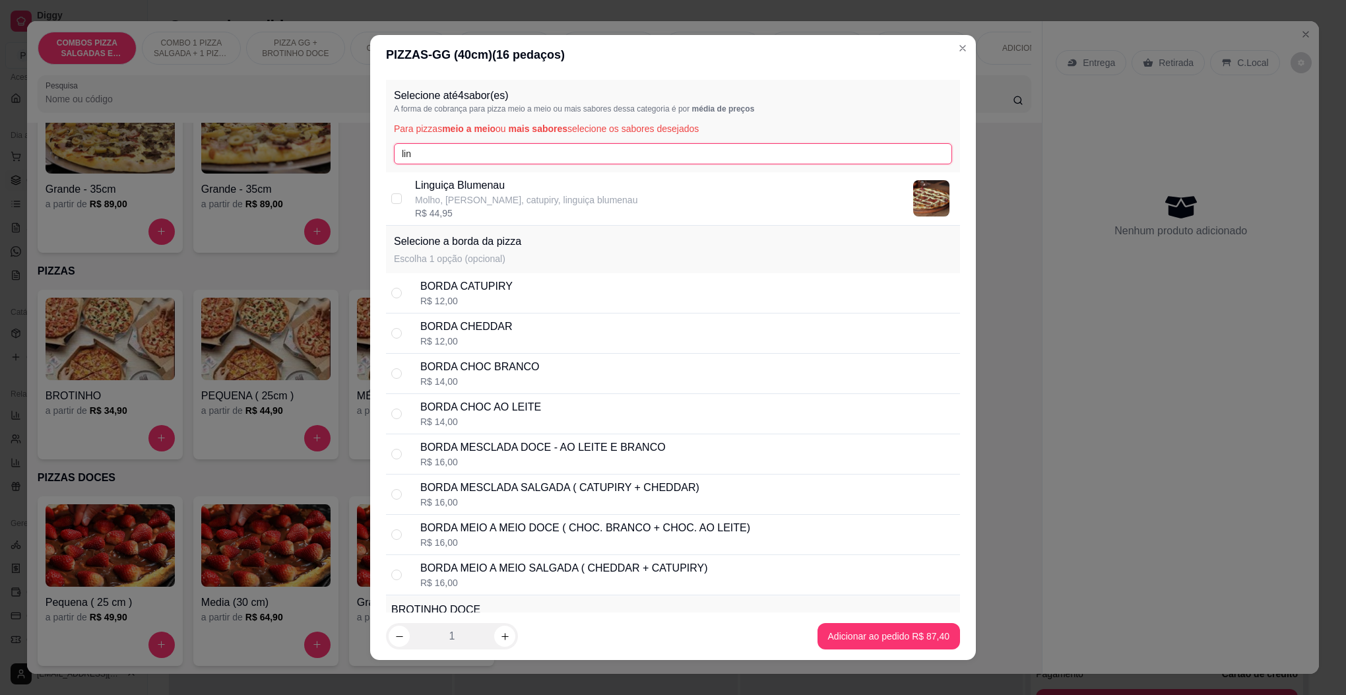
type input "lin"
click at [438, 175] on div "Linguiça [PERSON_NAME], [PERSON_NAME], catupiry, linguiça blumenau R$ 44,95" at bounding box center [673, 198] width 574 height 53
checkbox input "true"
click at [445, 151] on input "lin" at bounding box center [673, 153] width 558 height 21
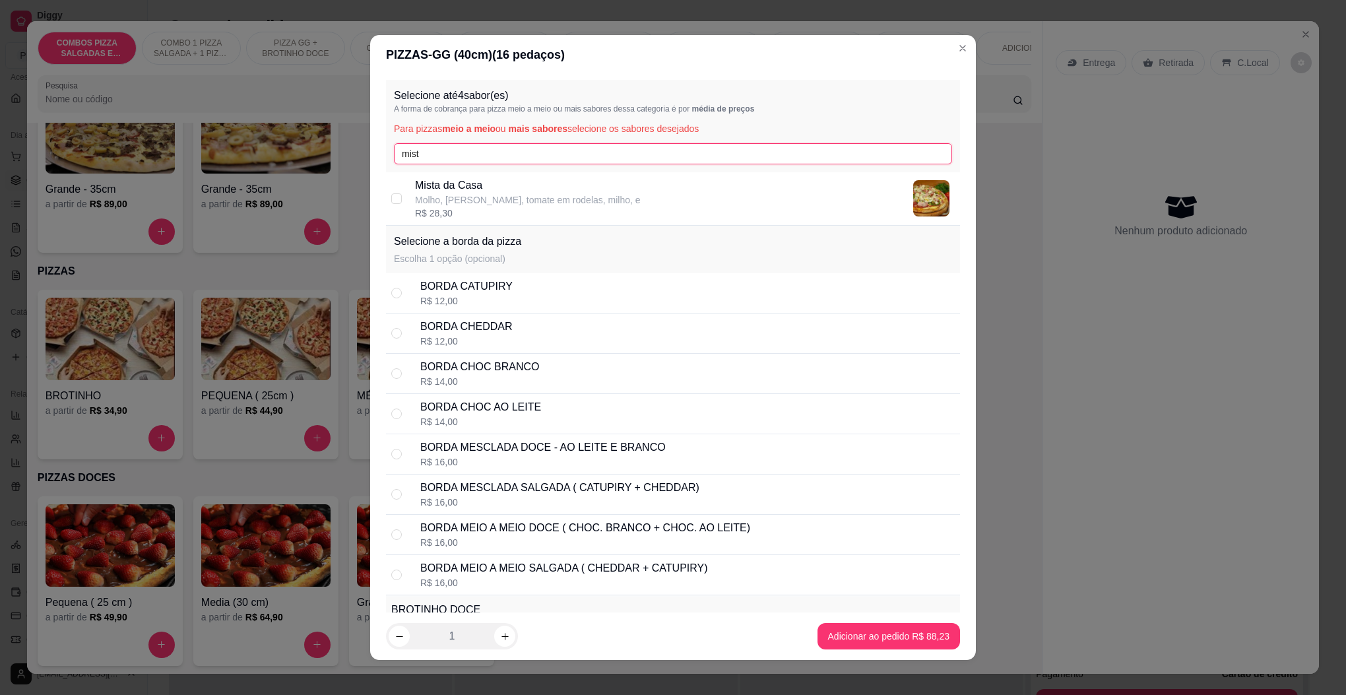
type input "mist"
click at [446, 182] on p "Mista da Casa" at bounding box center [528, 186] width 226 height 16
checkbox input "true"
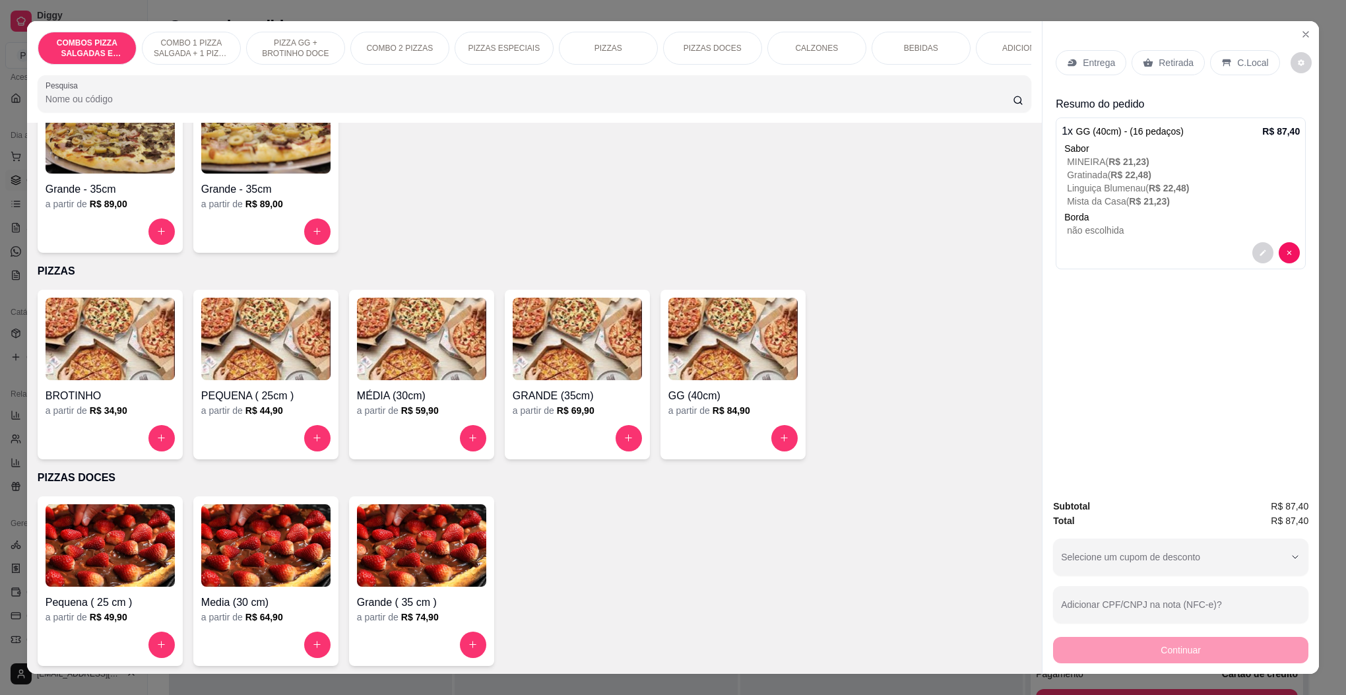
click at [1099, 74] on div "Entrega" at bounding box center [1091, 62] width 71 height 25
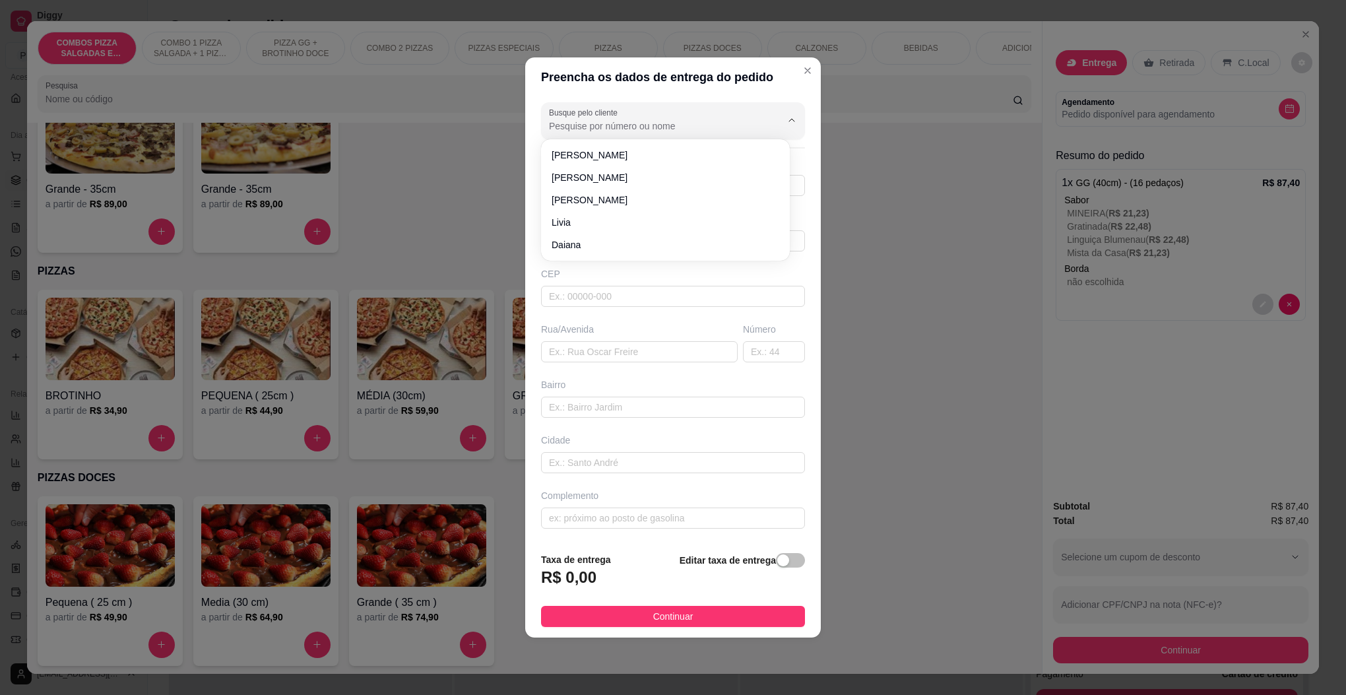
click at [689, 123] on input "Busque pelo cliente" at bounding box center [654, 125] width 211 height 13
click at [591, 152] on span "[PERSON_NAME]" at bounding box center [659, 154] width 214 height 13
type input "[PERSON_NAME]"
type input "47984057080"
type input "[PERSON_NAME]"
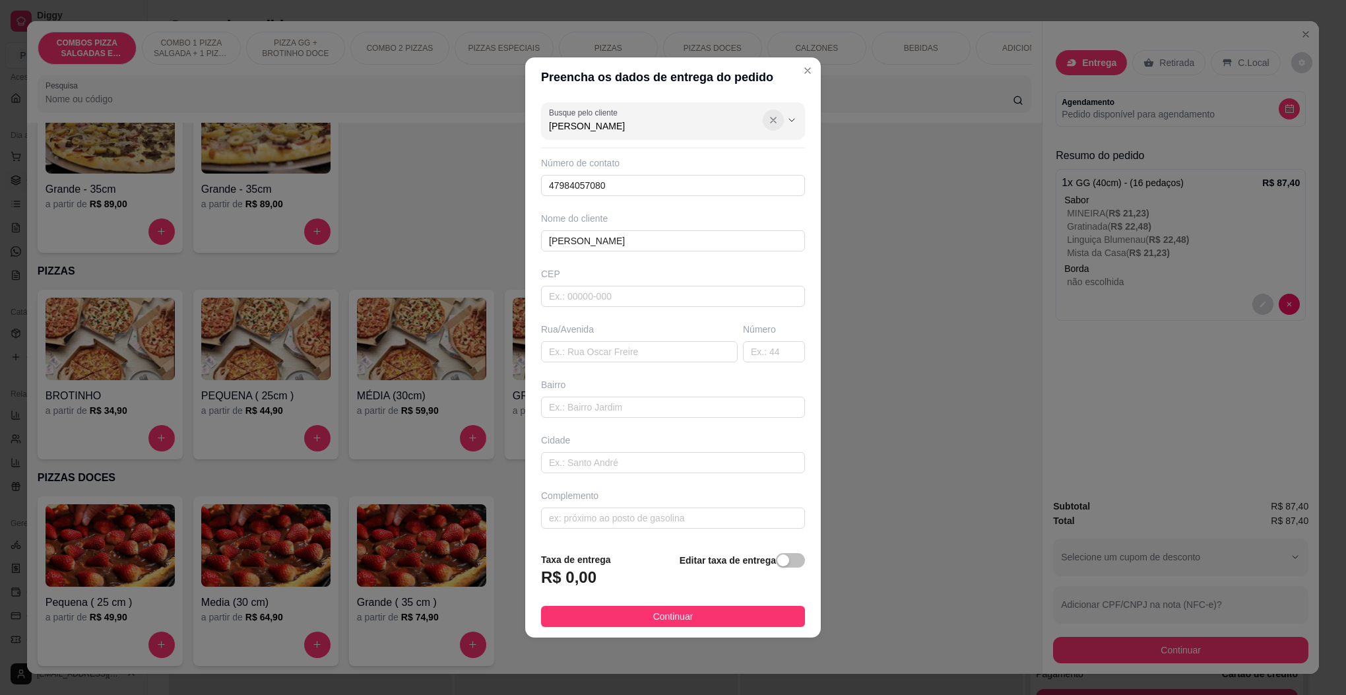
type input "[PERSON_NAME]"
click at [768, 117] on icon "Show suggestions" at bounding box center [773, 120] width 11 height 11
click at [626, 154] on span "[PERSON_NAME]" at bounding box center [659, 154] width 214 height 13
type input "[PERSON_NAME]"
click at [620, 297] on input "text" at bounding box center [673, 296] width 264 height 21
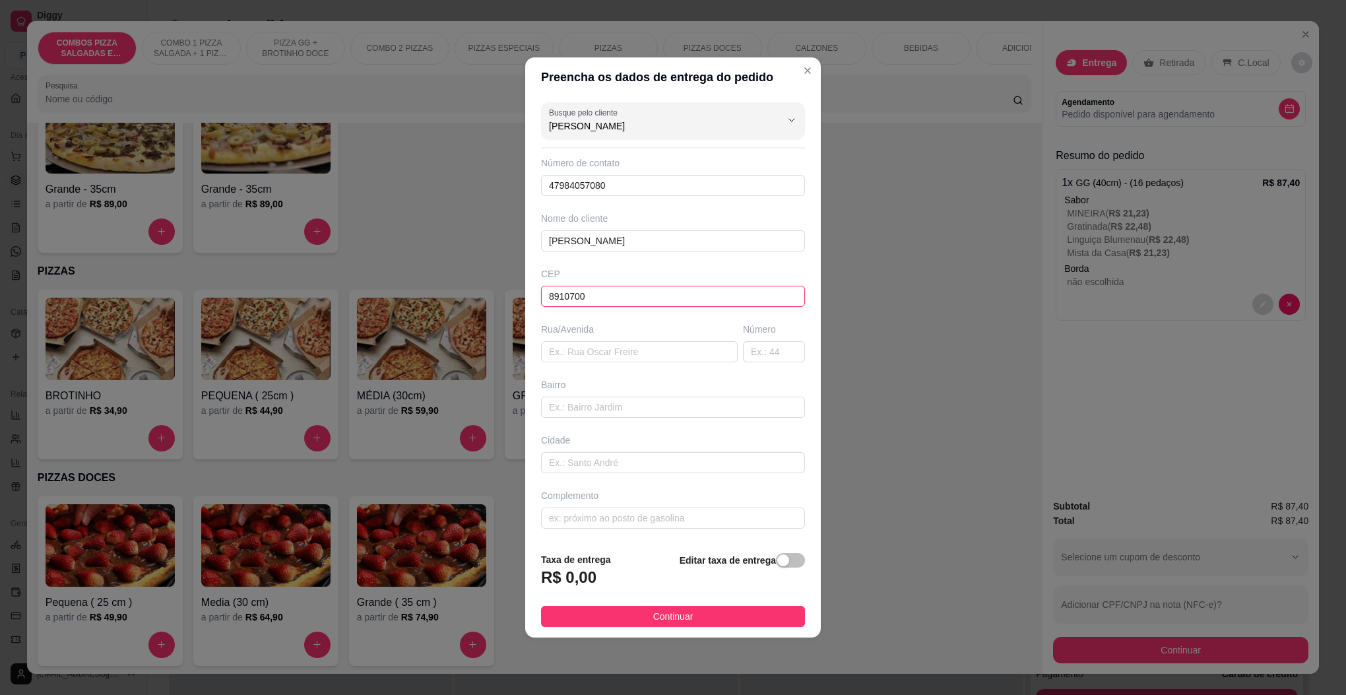
type input "89107000"
type input "Pomerode"
type input "89107000"
click at [573, 355] on input "text" at bounding box center [639, 351] width 197 height 21
type input "RUA BANDEIRANTE"
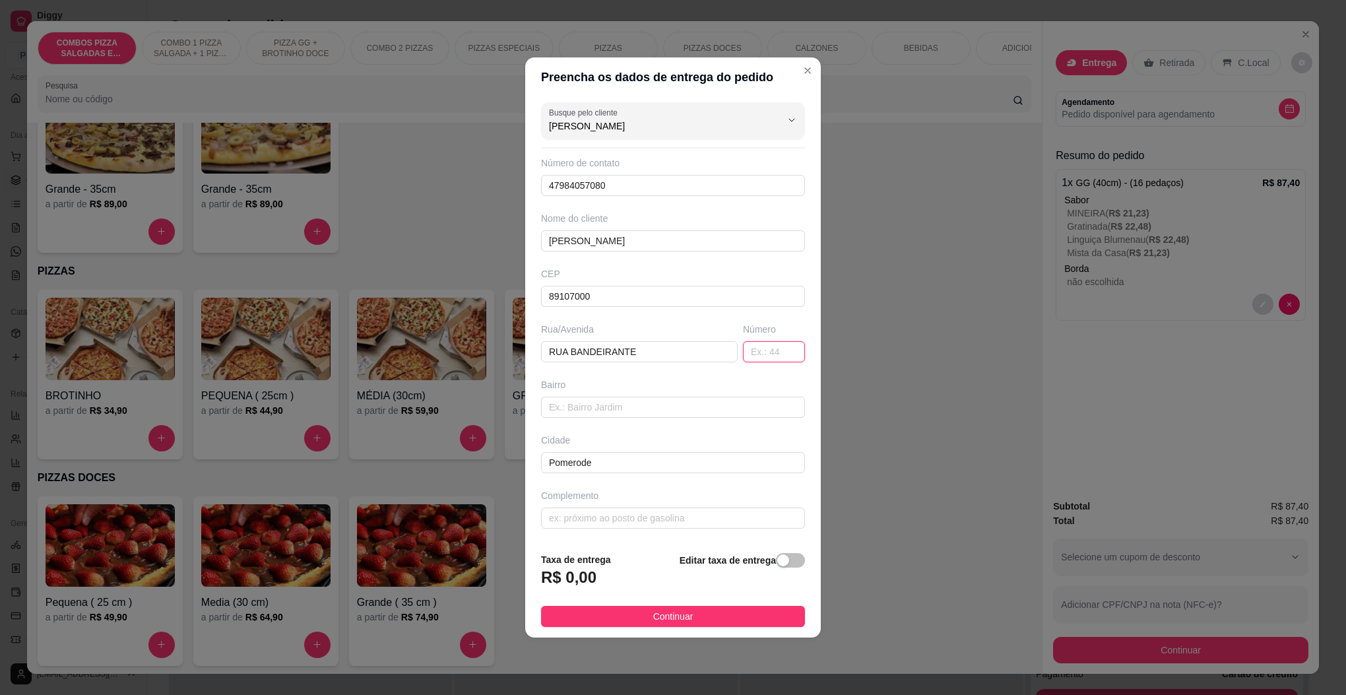
click at [758, 362] on input "text" at bounding box center [774, 351] width 62 height 21
type input "87"
click at [723, 406] on input "text" at bounding box center [673, 407] width 264 height 21
type input "CENTRO"
click at [586, 527] on input "text" at bounding box center [673, 517] width 264 height 21
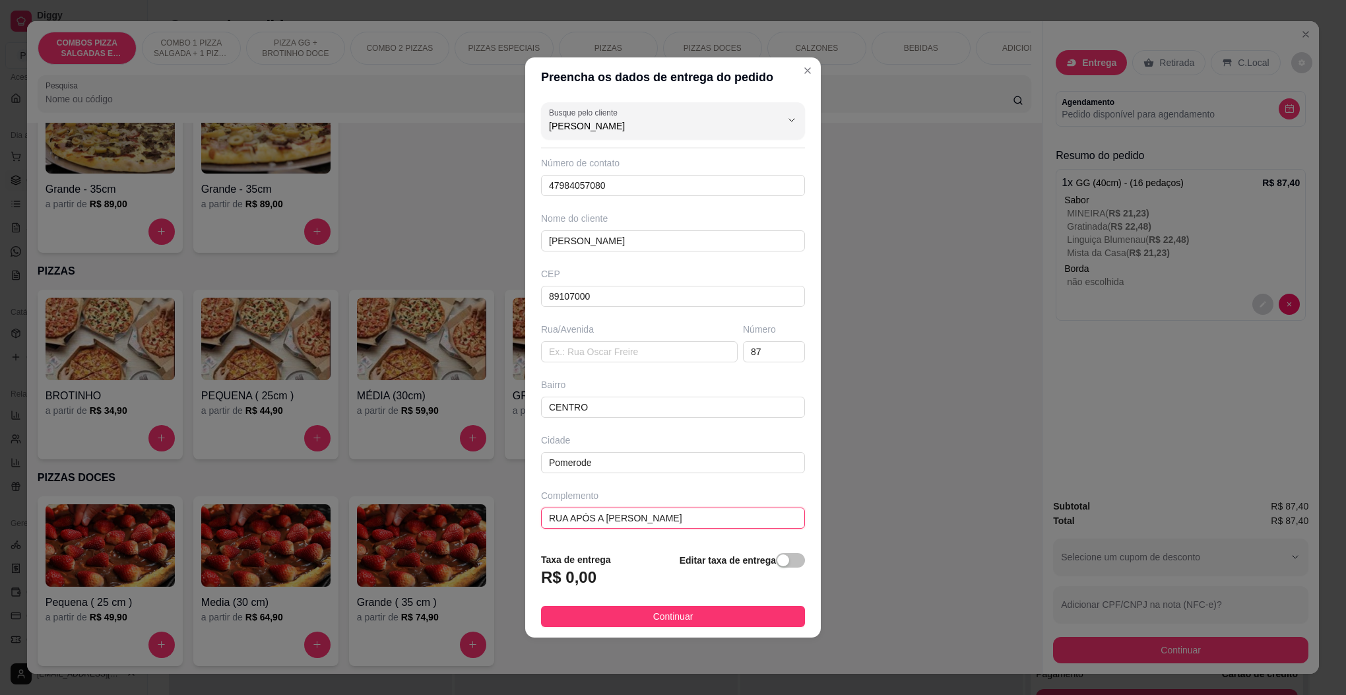
type input "RUA APÓS A [PERSON_NAME]"
click at [622, 339] on div "Rua/Avenida" at bounding box center [640, 343] width 202 height 40
click at [628, 352] on input "text" at bounding box center [639, 351] width 197 height 21
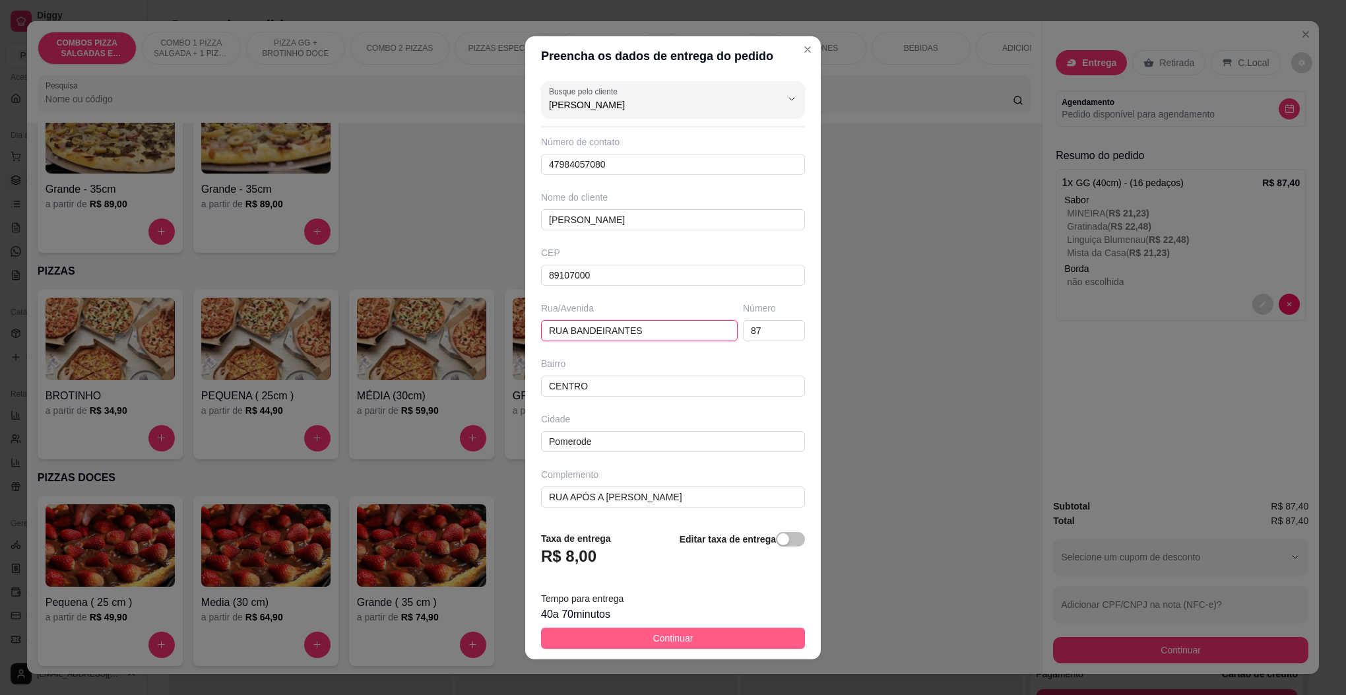
type input "RUA BANDEIRANTES"
click at [614, 632] on button "Continuar" at bounding box center [673, 638] width 264 height 21
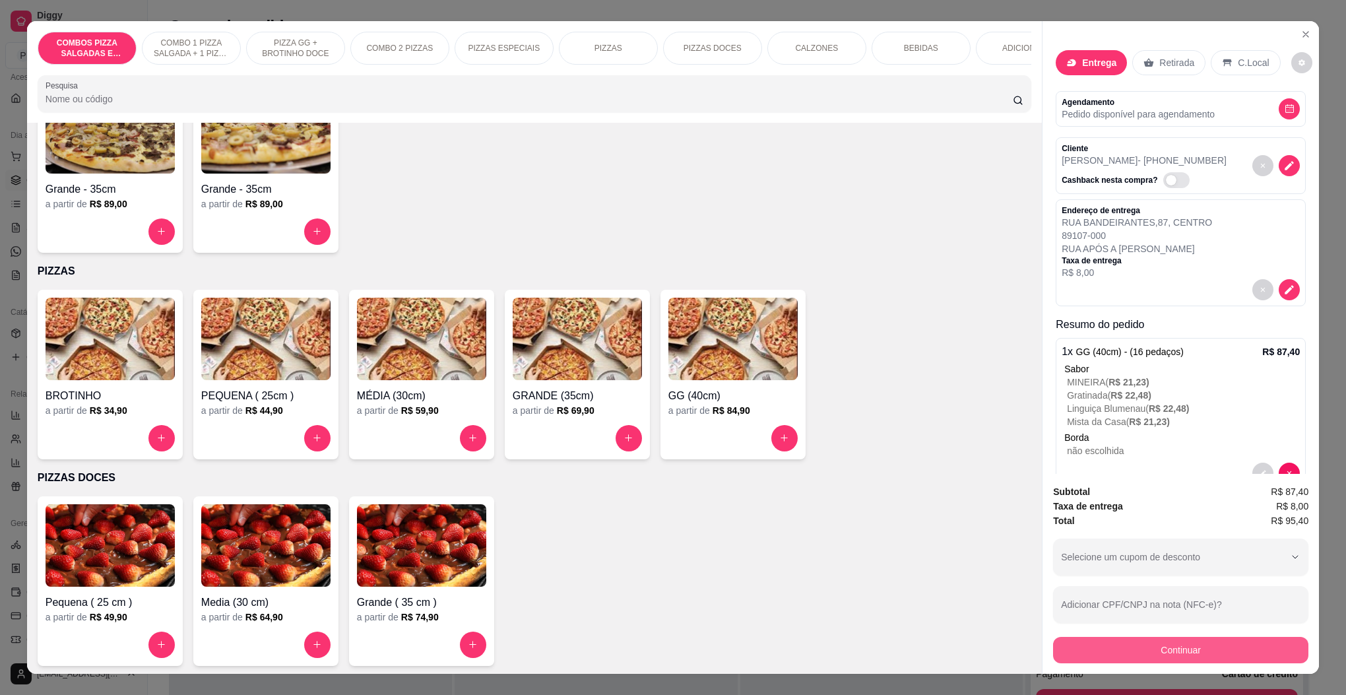
click at [1137, 649] on button "Continuar" at bounding box center [1180, 650] width 255 height 26
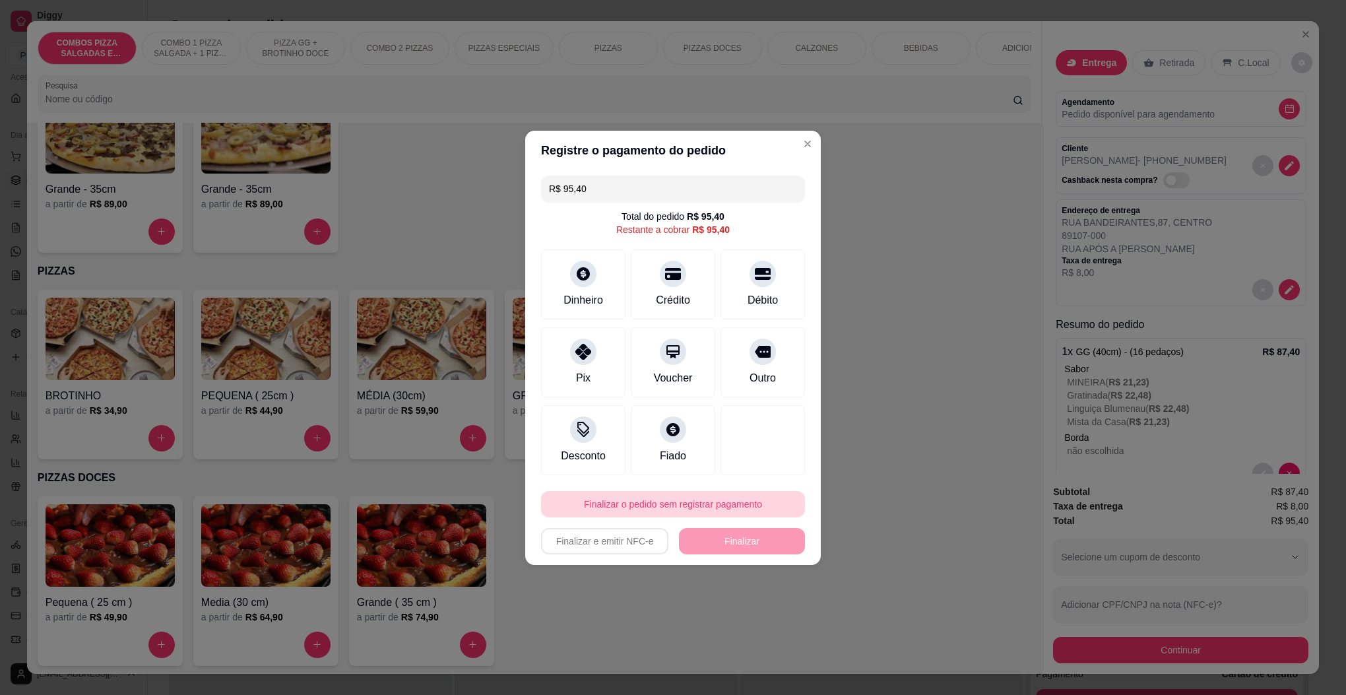
click at [667, 509] on button "Finalizar o pedido sem registrar pagamento" at bounding box center [673, 504] width 264 height 26
click at [759, 608] on button "Confirmar" at bounding box center [755, 613] width 49 height 20
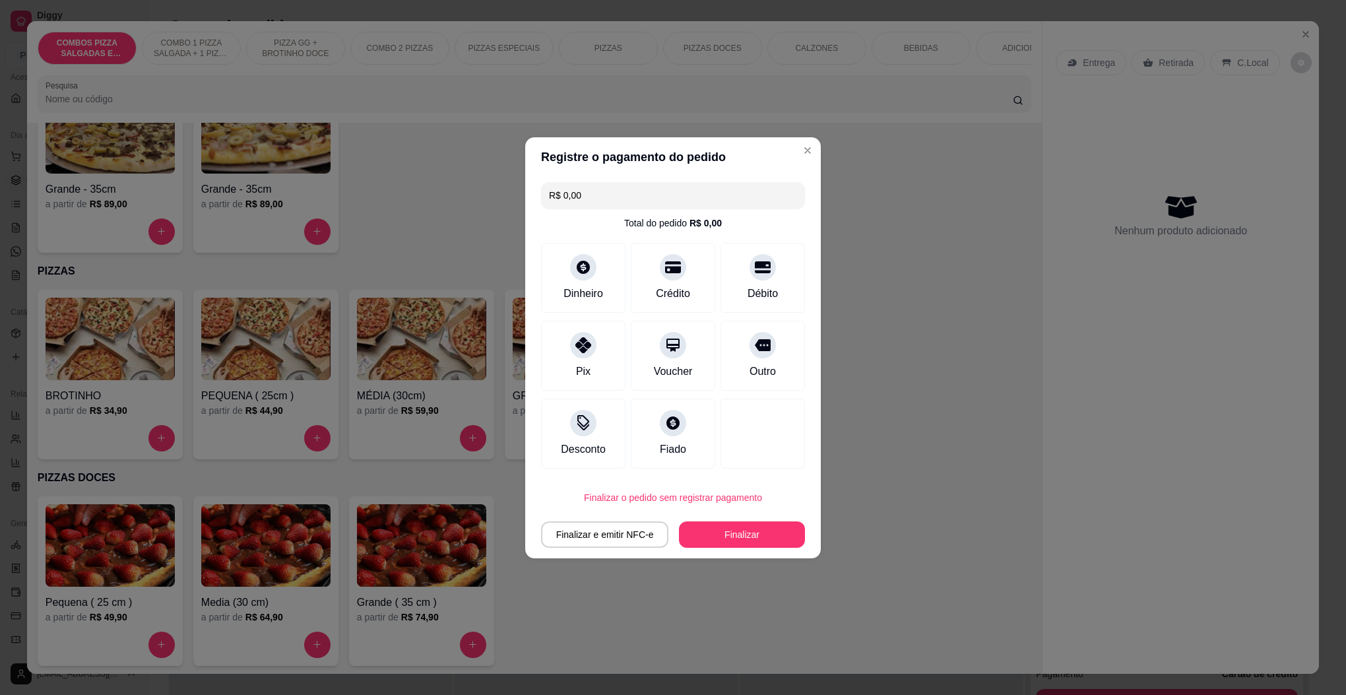
type input "R$ 0,00"
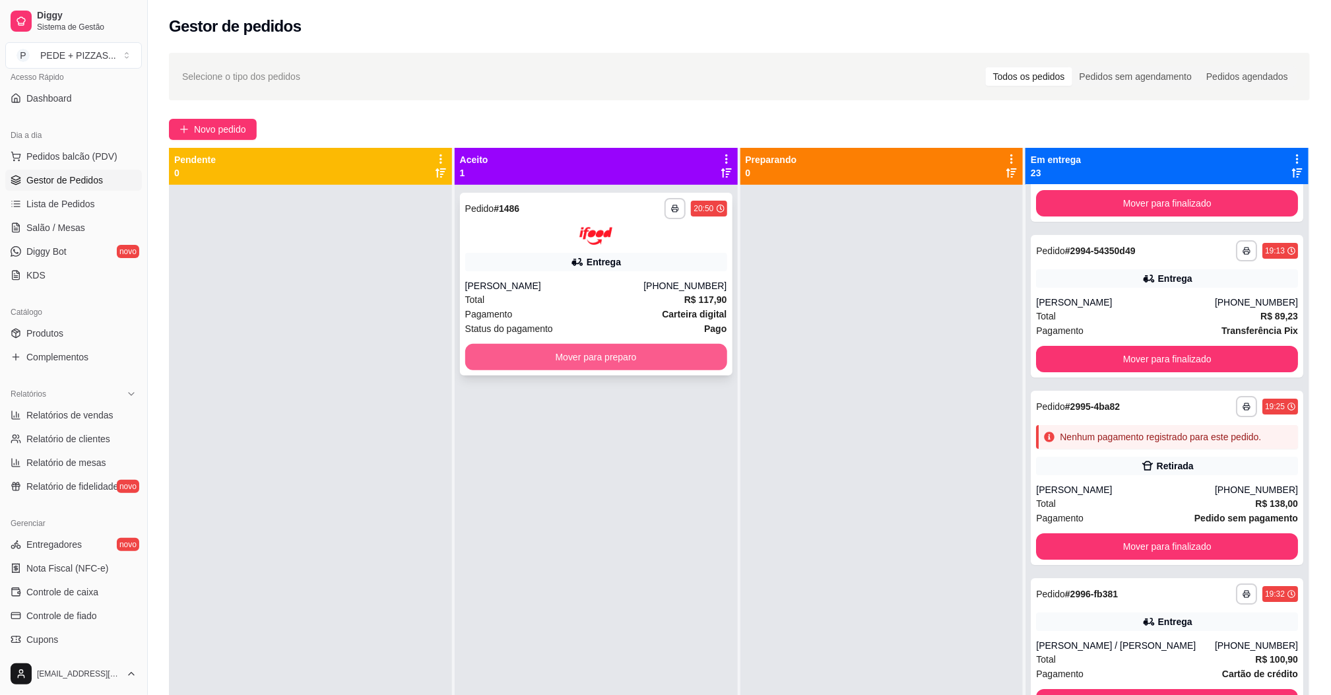
click at [624, 356] on button "Mover para preparo" at bounding box center [596, 357] width 262 height 26
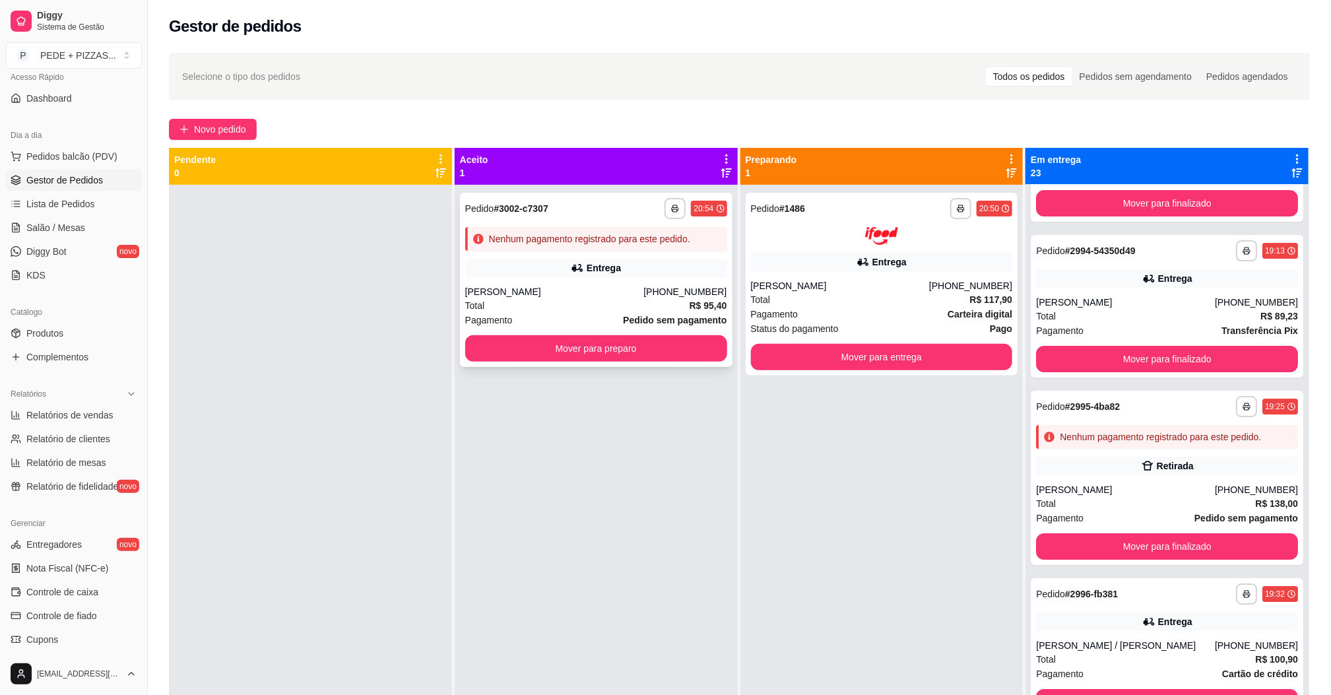
click at [595, 274] on div "Entrega" at bounding box center [604, 267] width 34 height 13
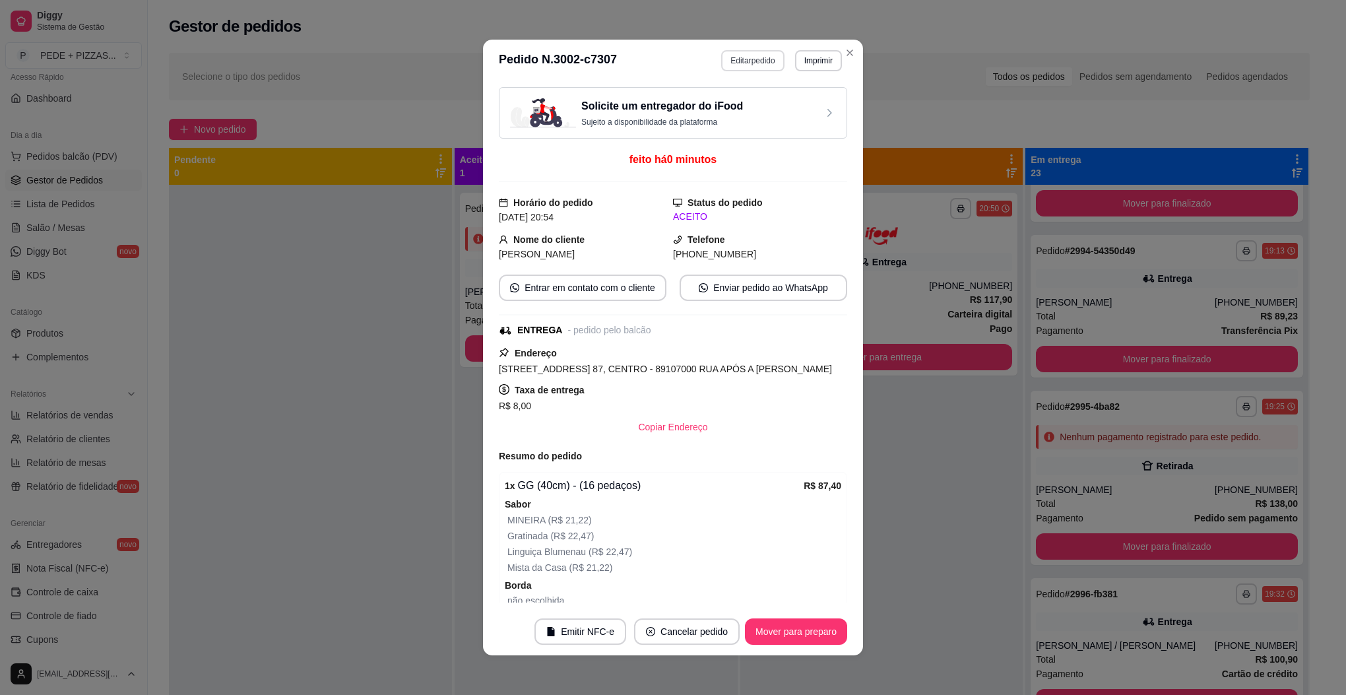
click at [741, 66] on button "Editar pedido" at bounding box center [752, 60] width 63 height 21
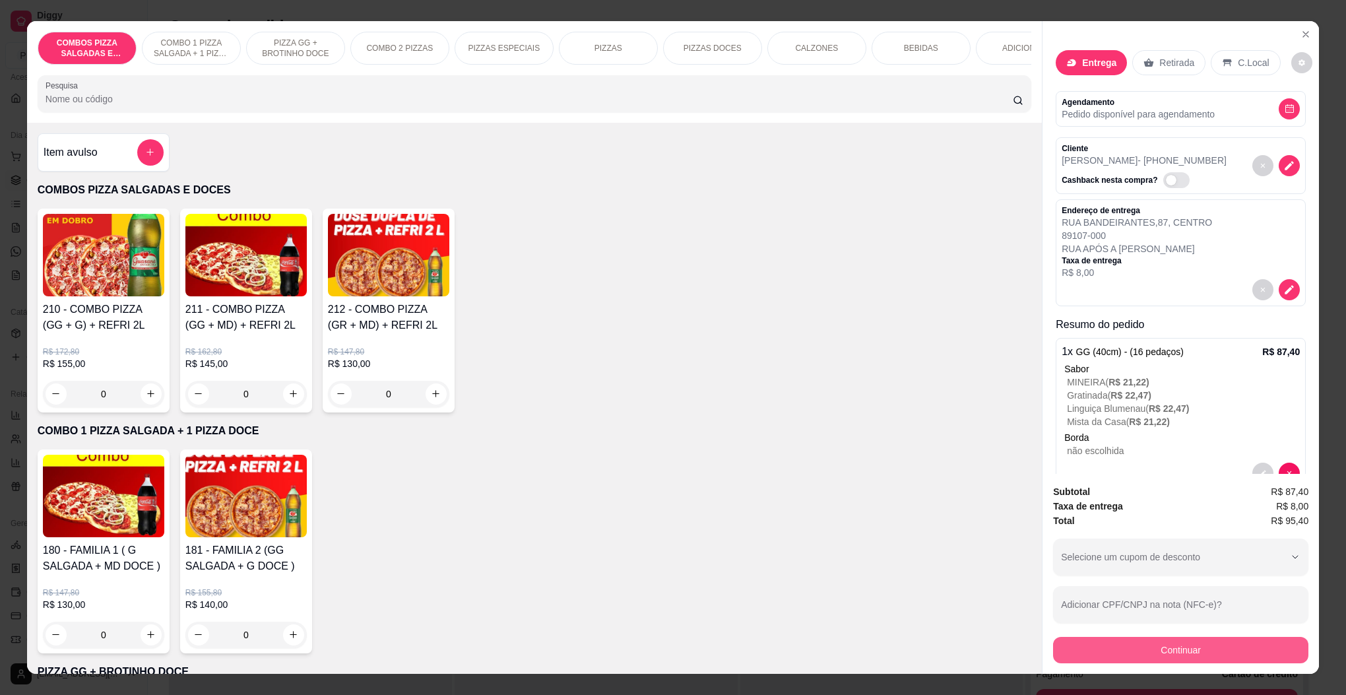
click at [1135, 653] on button "Continuar" at bounding box center [1180, 650] width 255 height 26
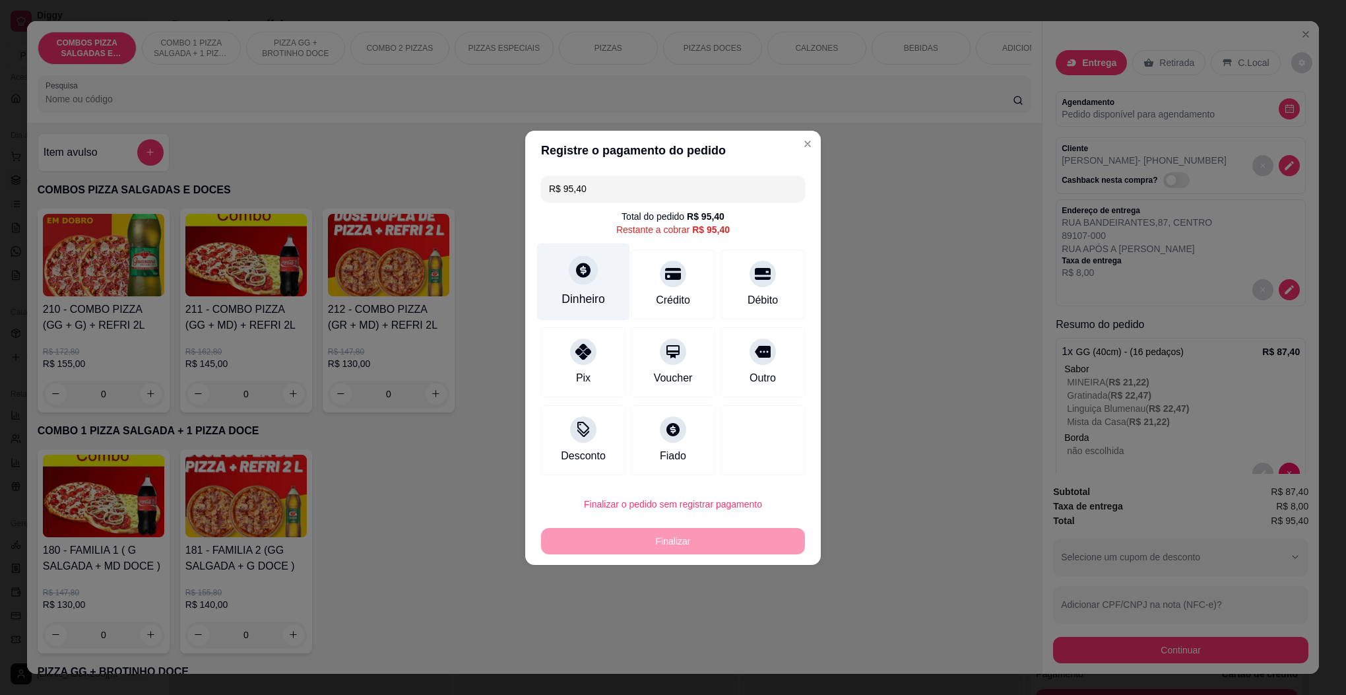
click at [599, 298] on div "Dinheiro" at bounding box center [584, 298] width 44 height 17
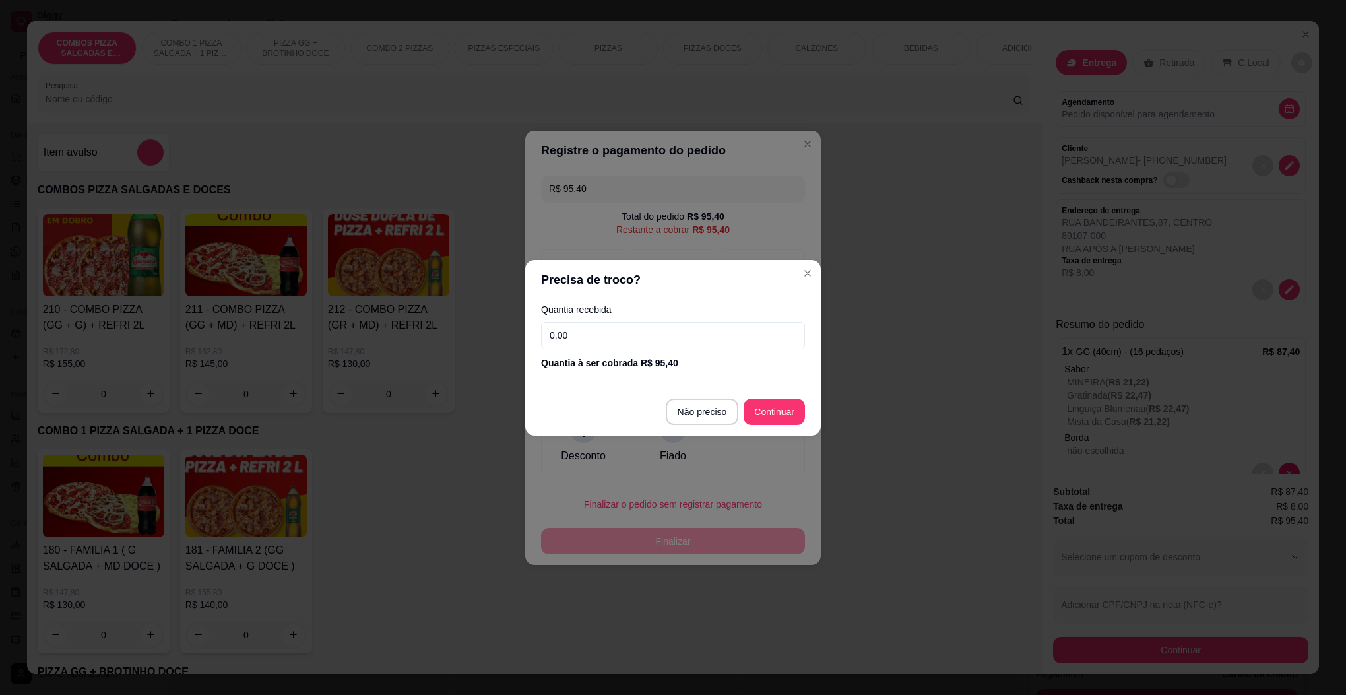
click at [628, 347] on input "0,00" at bounding box center [673, 335] width 264 height 26
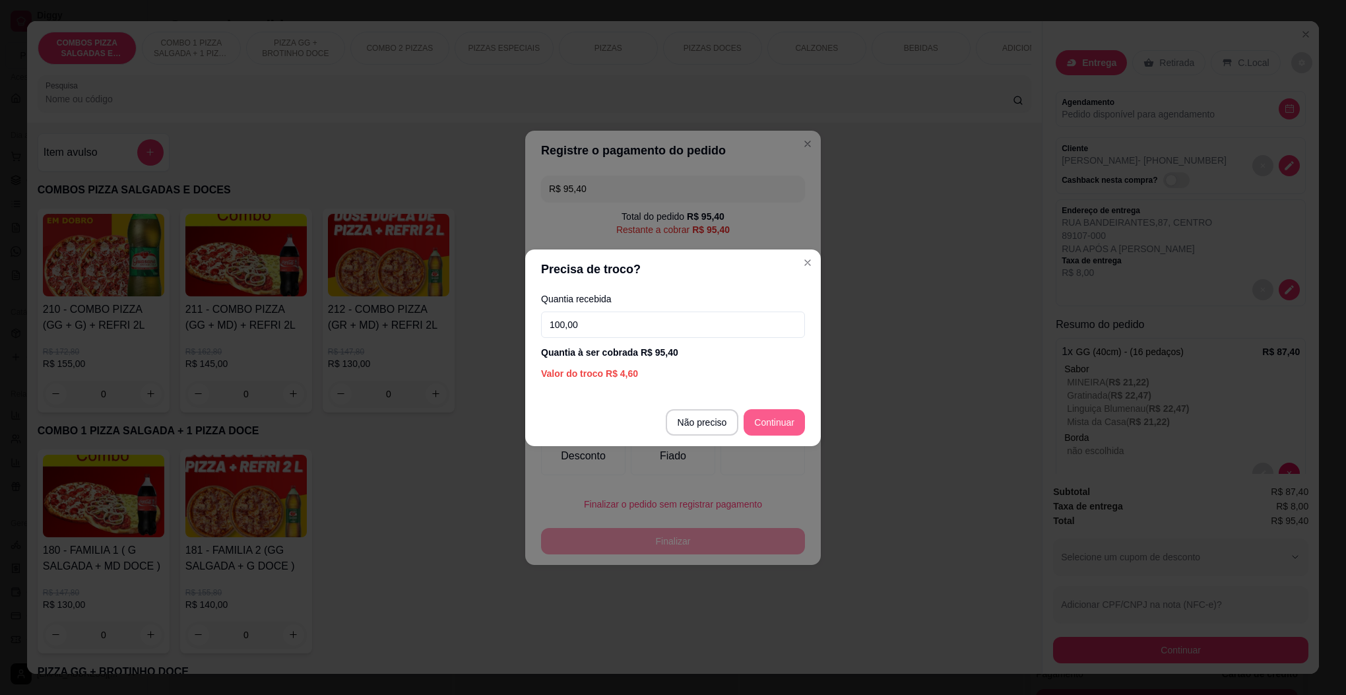
type input "100,00"
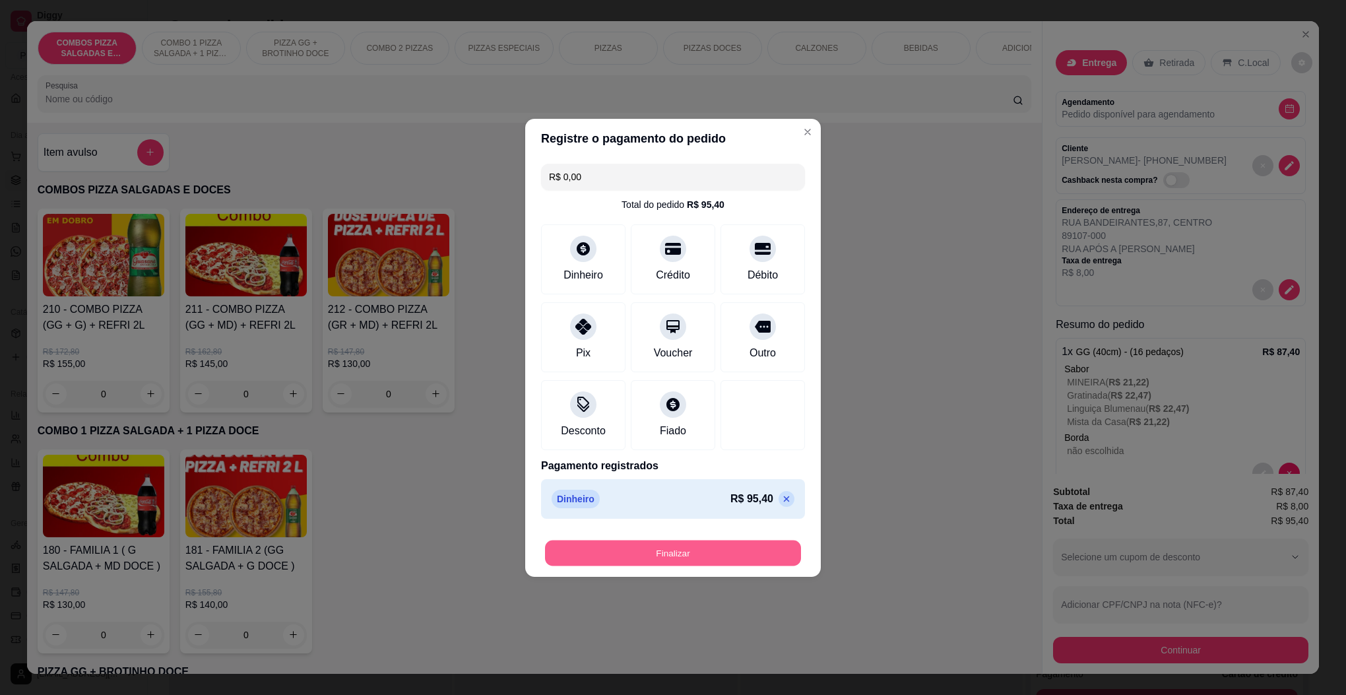
click at [709, 549] on button "Finalizar" at bounding box center [673, 553] width 256 height 26
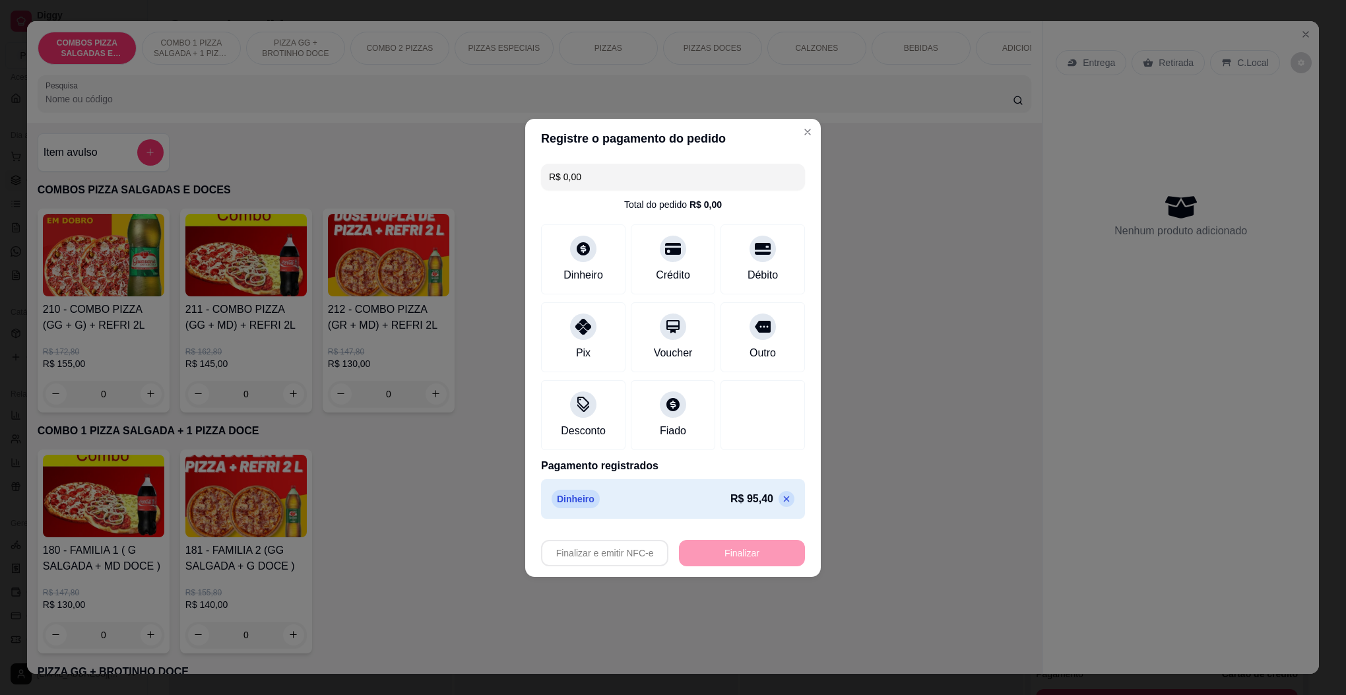
type input "-R$ 95,40"
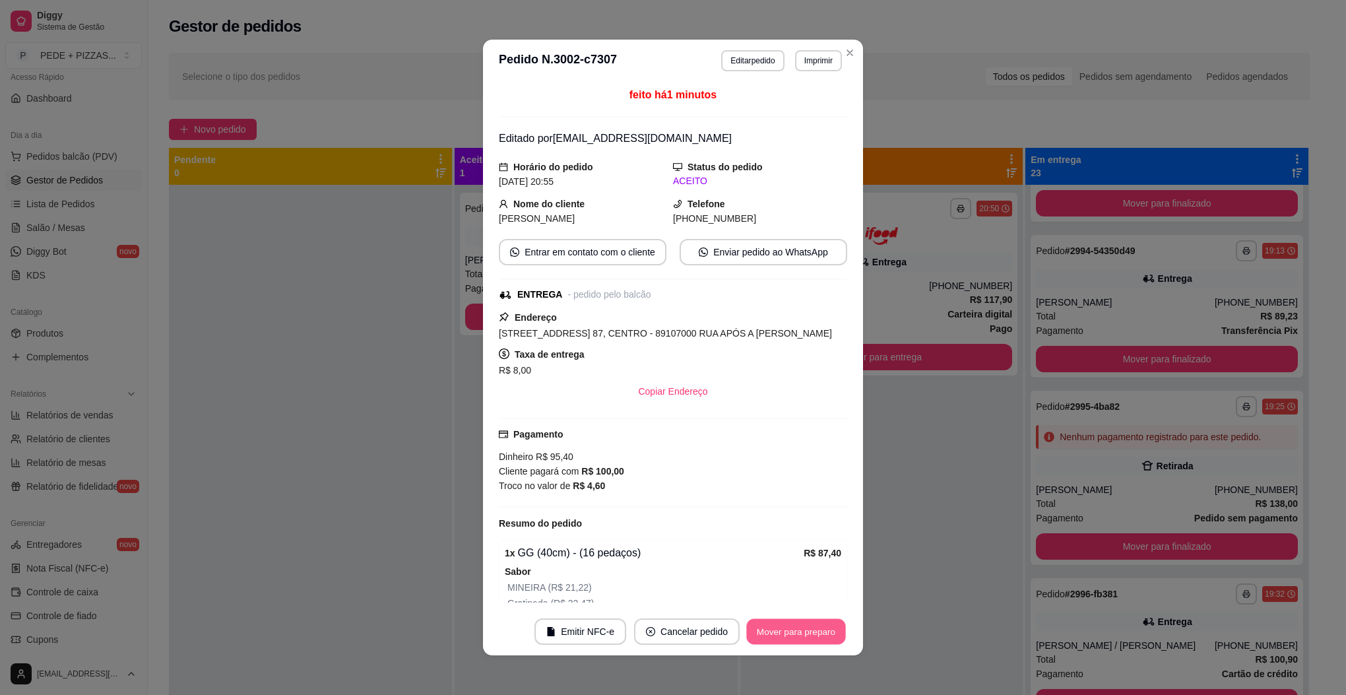
click at [788, 634] on button "Mover para preparo" at bounding box center [795, 632] width 99 height 26
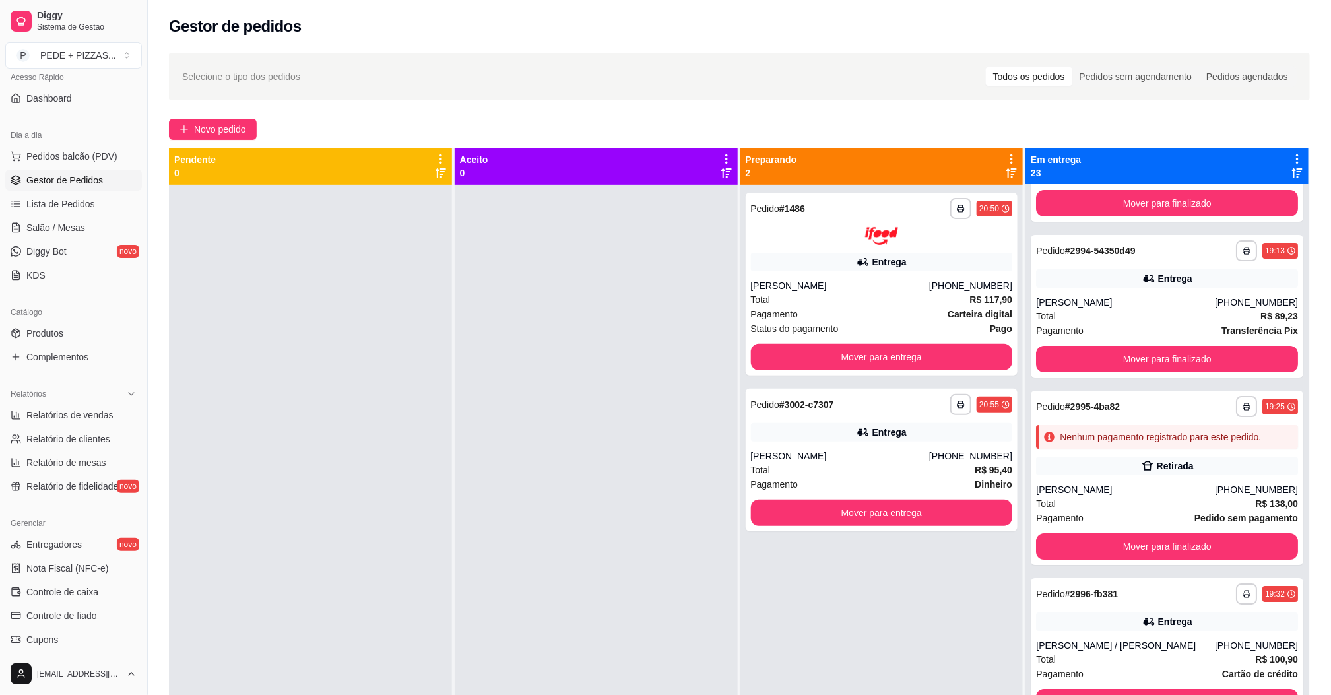
click at [581, 269] on div at bounding box center [596, 532] width 283 height 695
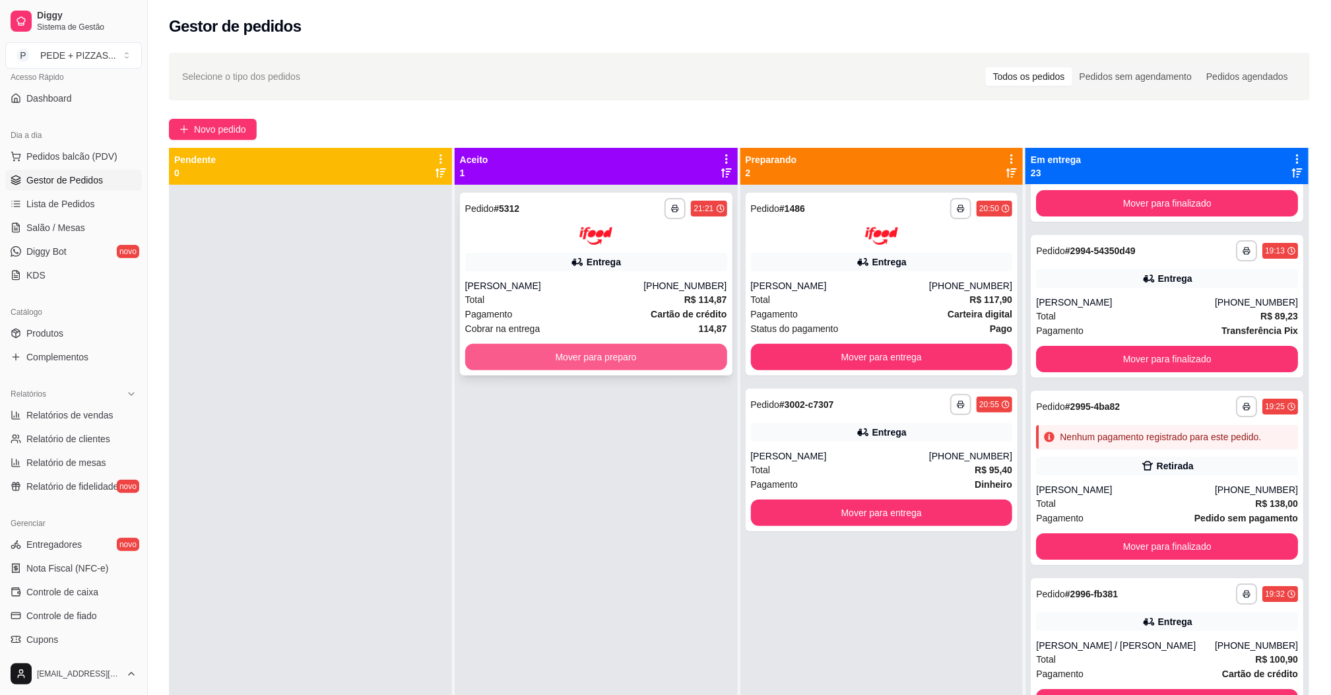
click at [595, 344] on button "Mover para preparo" at bounding box center [596, 357] width 262 height 26
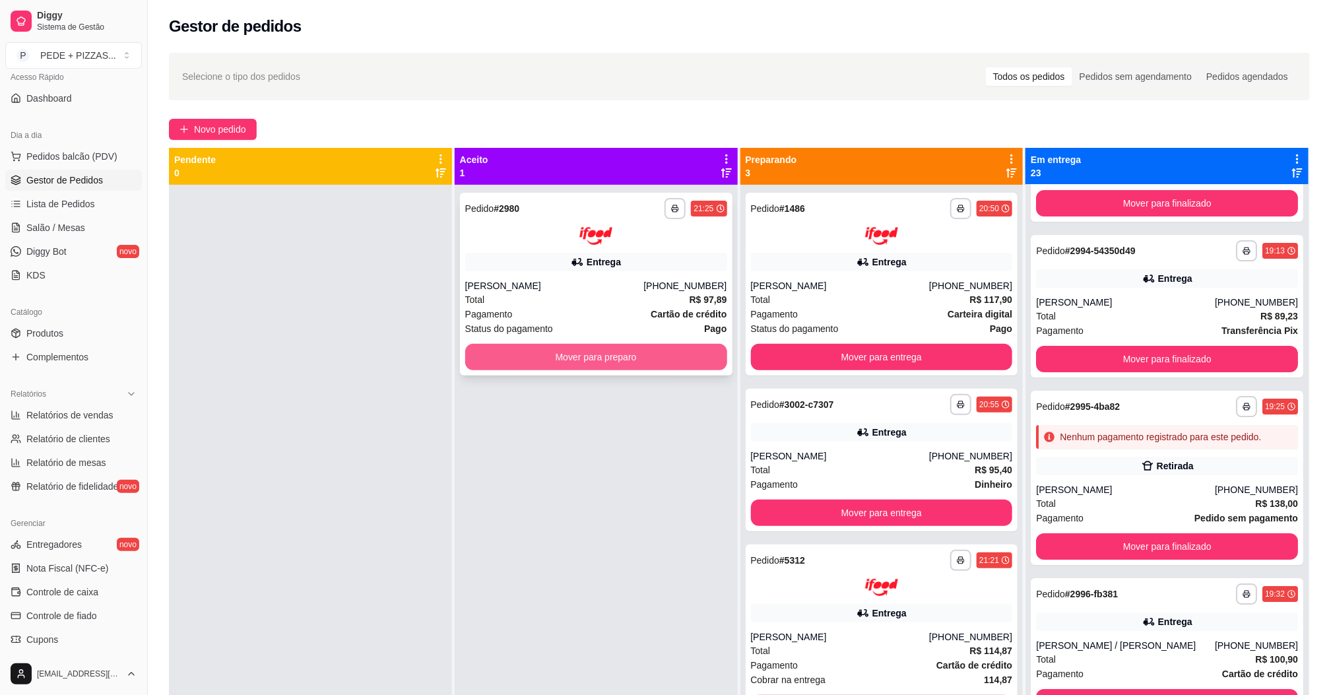
click at [636, 352] on button "Mover para preparo" at bounding box center [596, 357] width 262 height 26
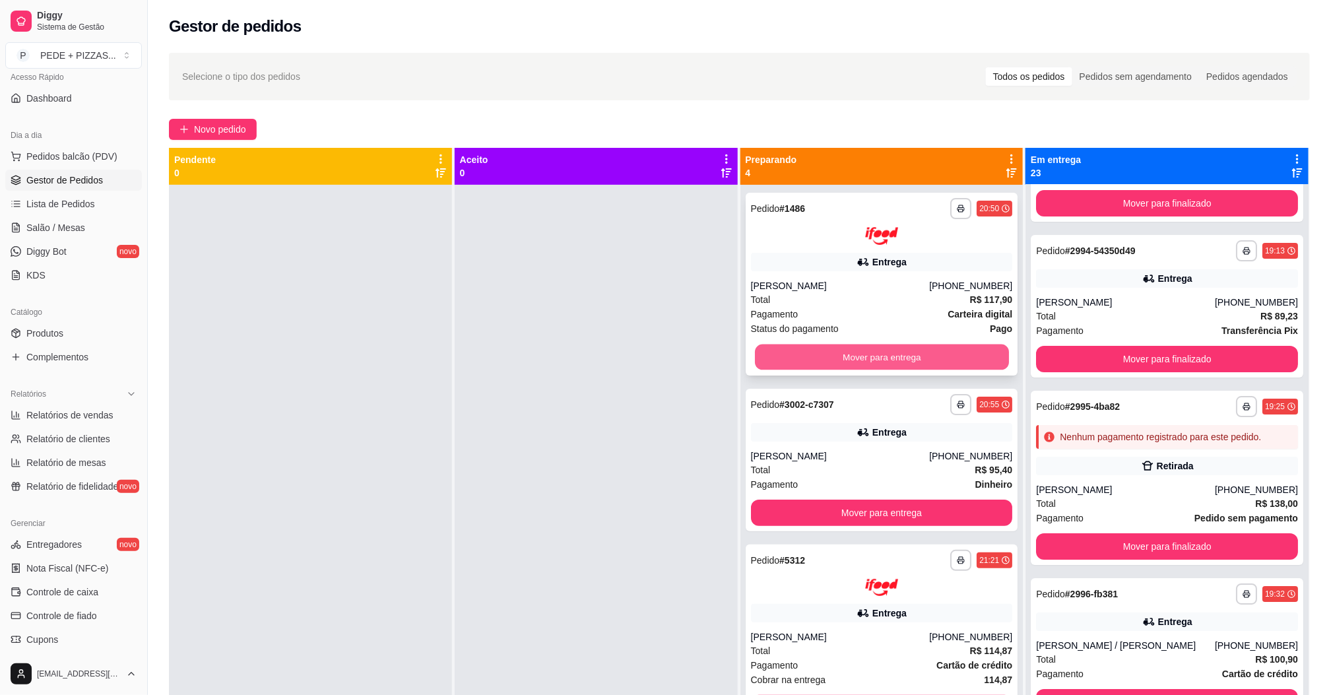
click at [800, 355] on button "Mover para entrega" at bounding box center [881, 357] width 254 height 26
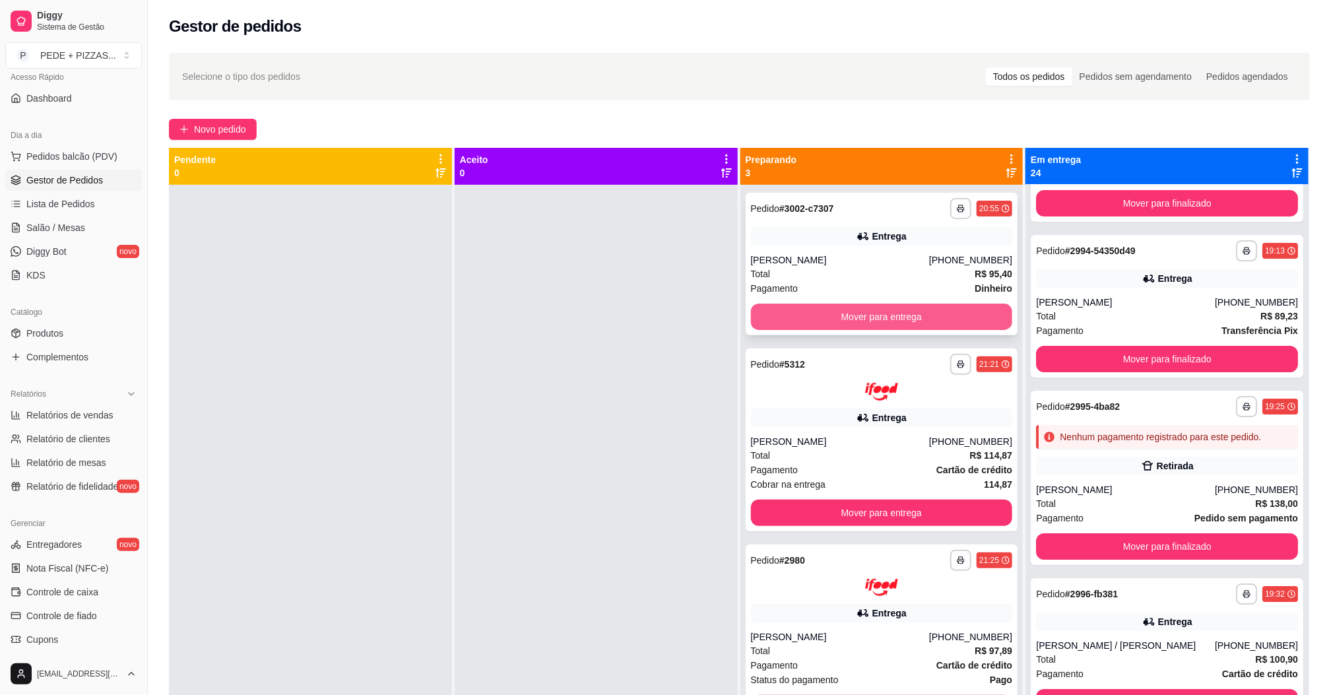
click at [818, 315] on button "Mover para entrega" at bounding box center [882, 317] width 262 height 26
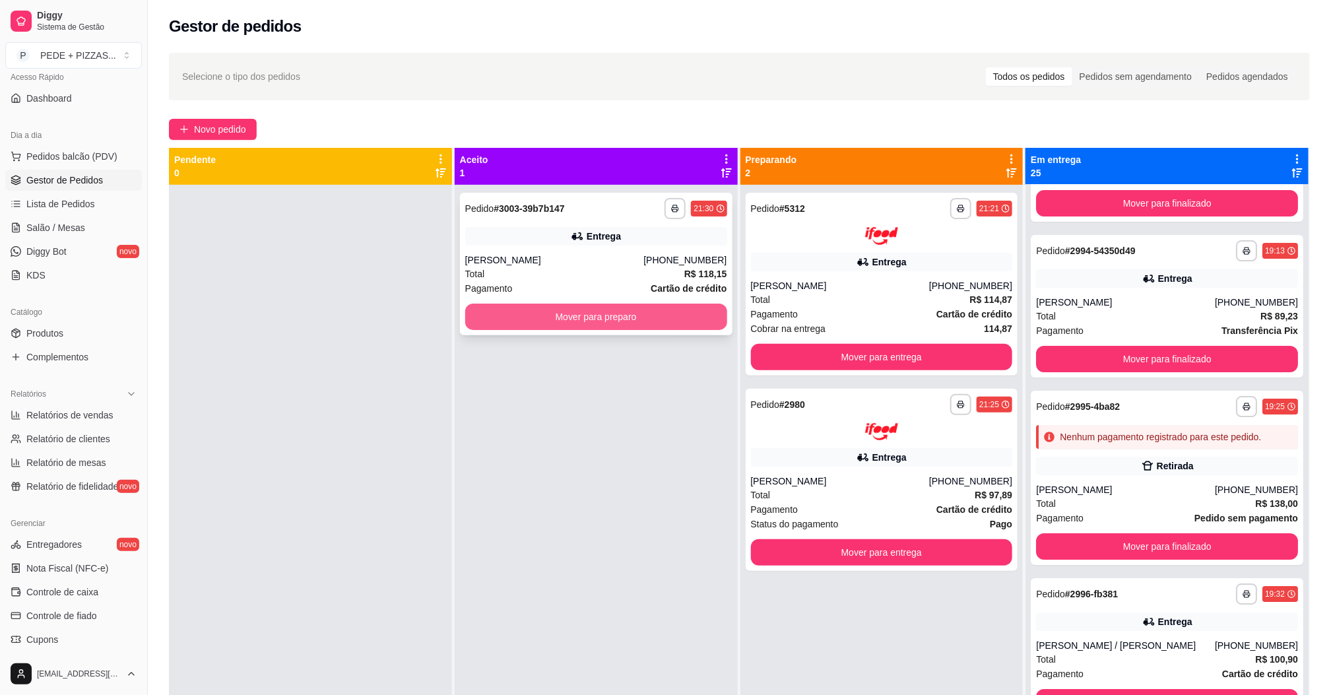
click at [661, 329] on button "Mover para preparo" at bounding box center [596, 317] width 262 height 26
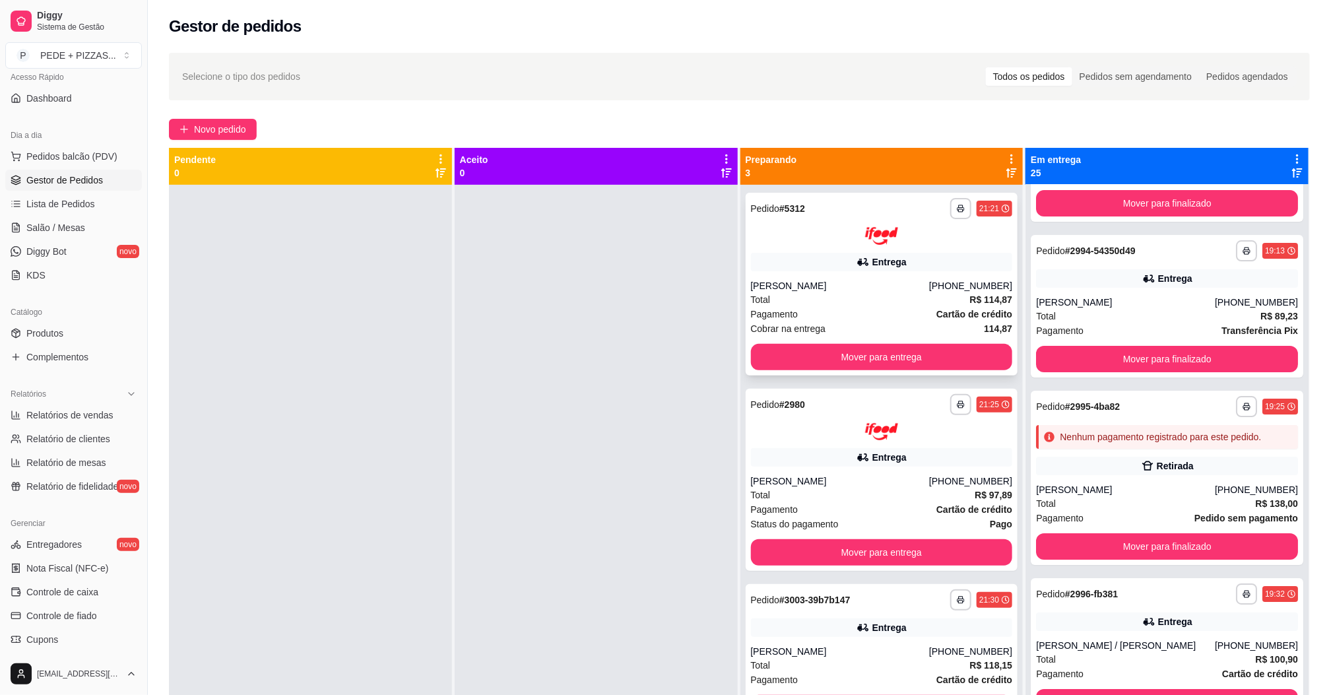
click at [802, 263] on div "Entrega" at bounding box center [882, 262] width 262 height 18
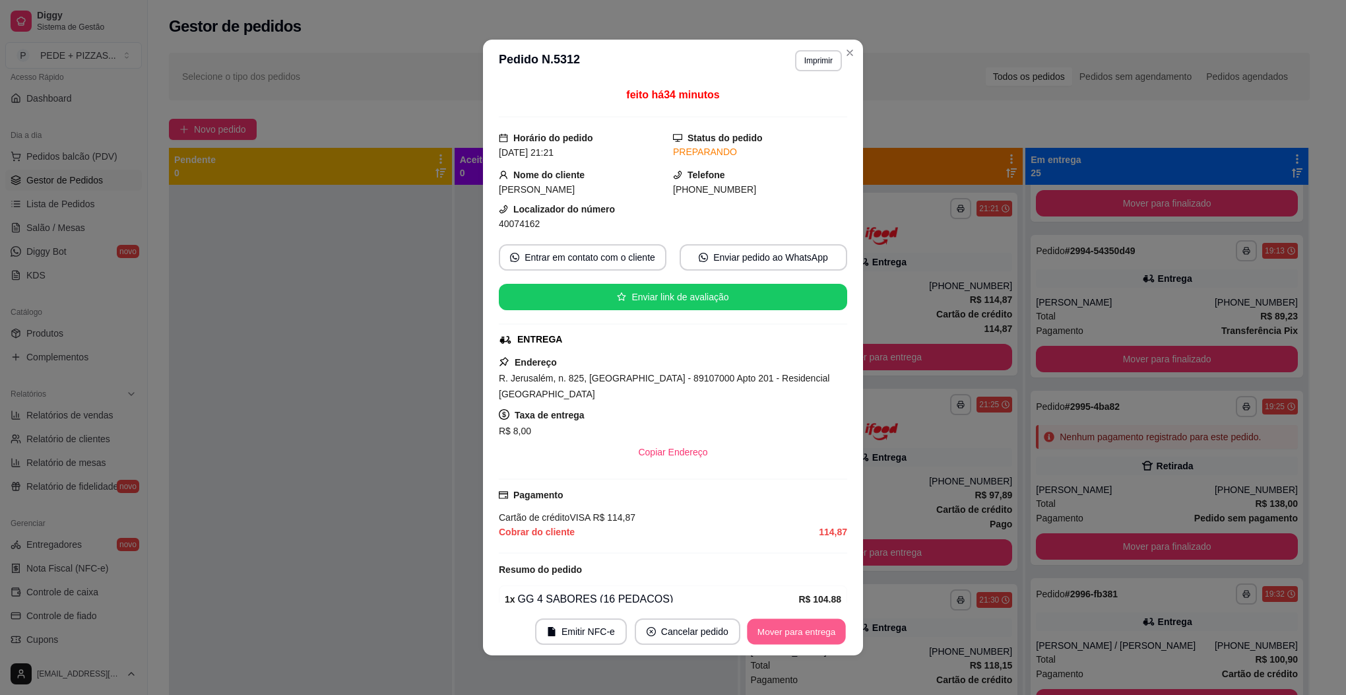
click at [775, 640] on button "Mover para entrega" at bounding box center [796, 632] width 99 height 26
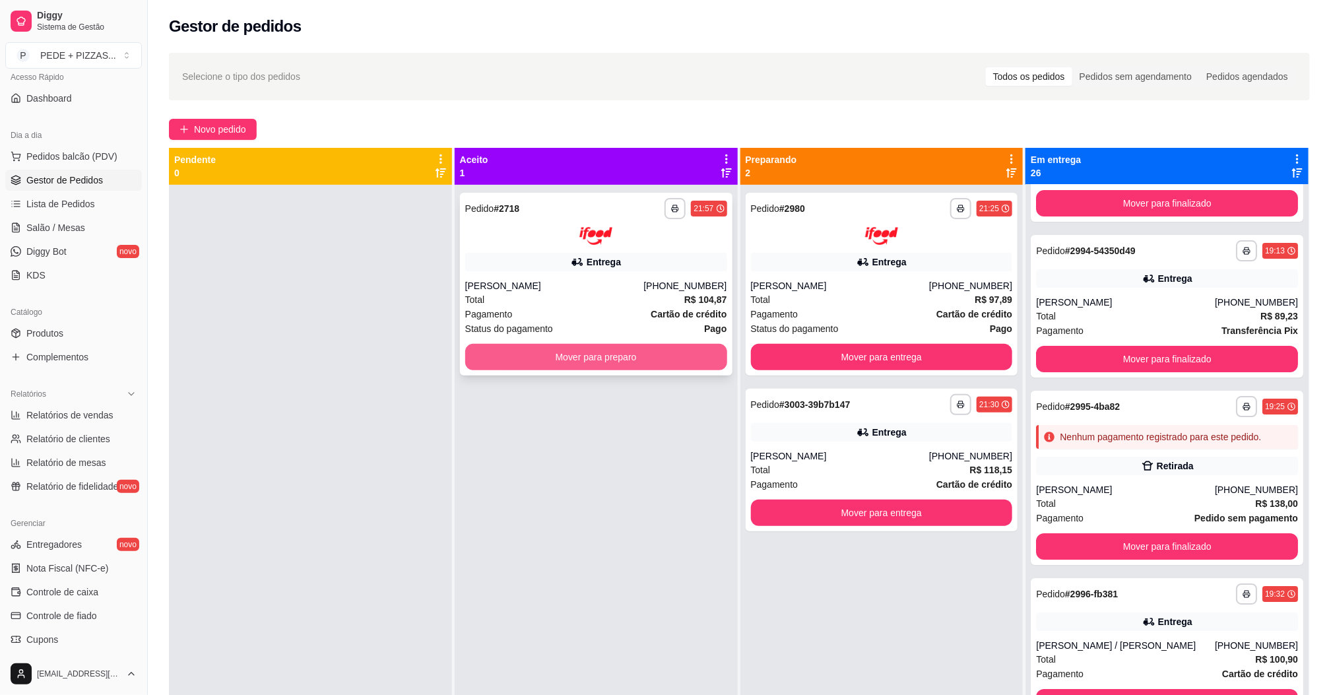
click at [566, 353] on button "Mover para preparo" at bounding box center [596, 357] width 262 height 26
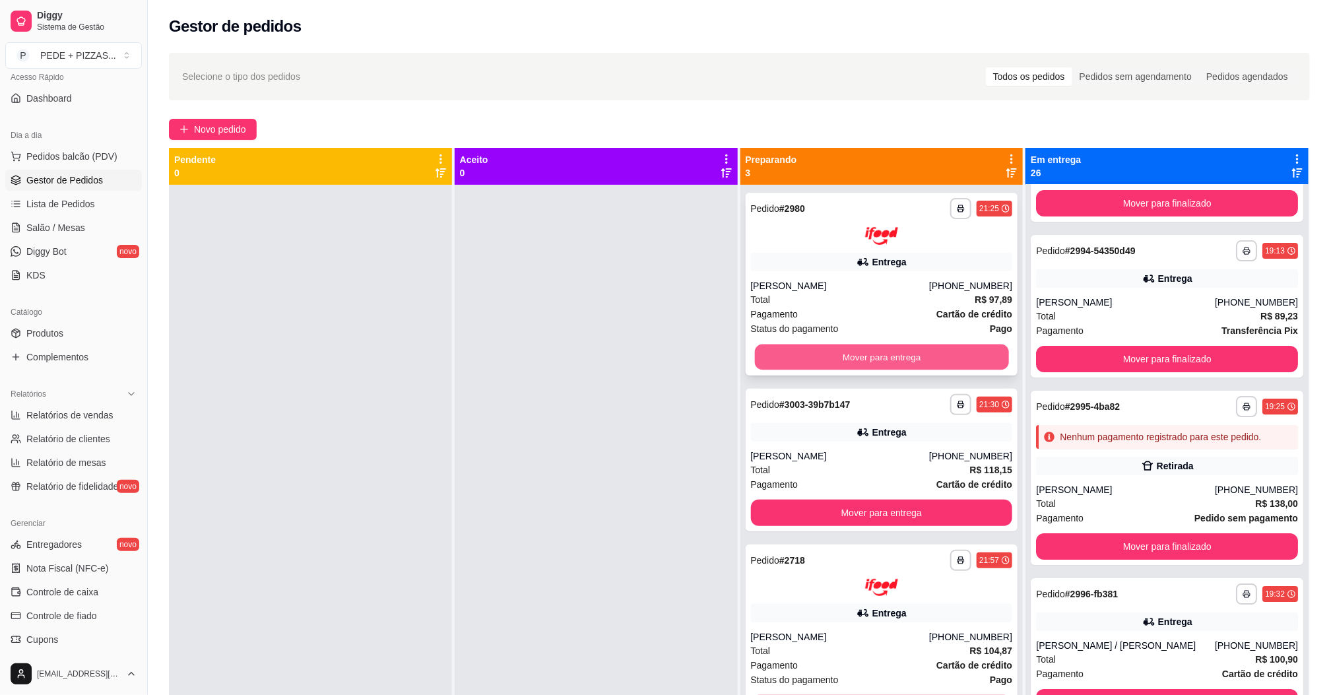
click at [862, 349] on button "Mover para entrega" at bounding box center [881, 357] width 254 height 26
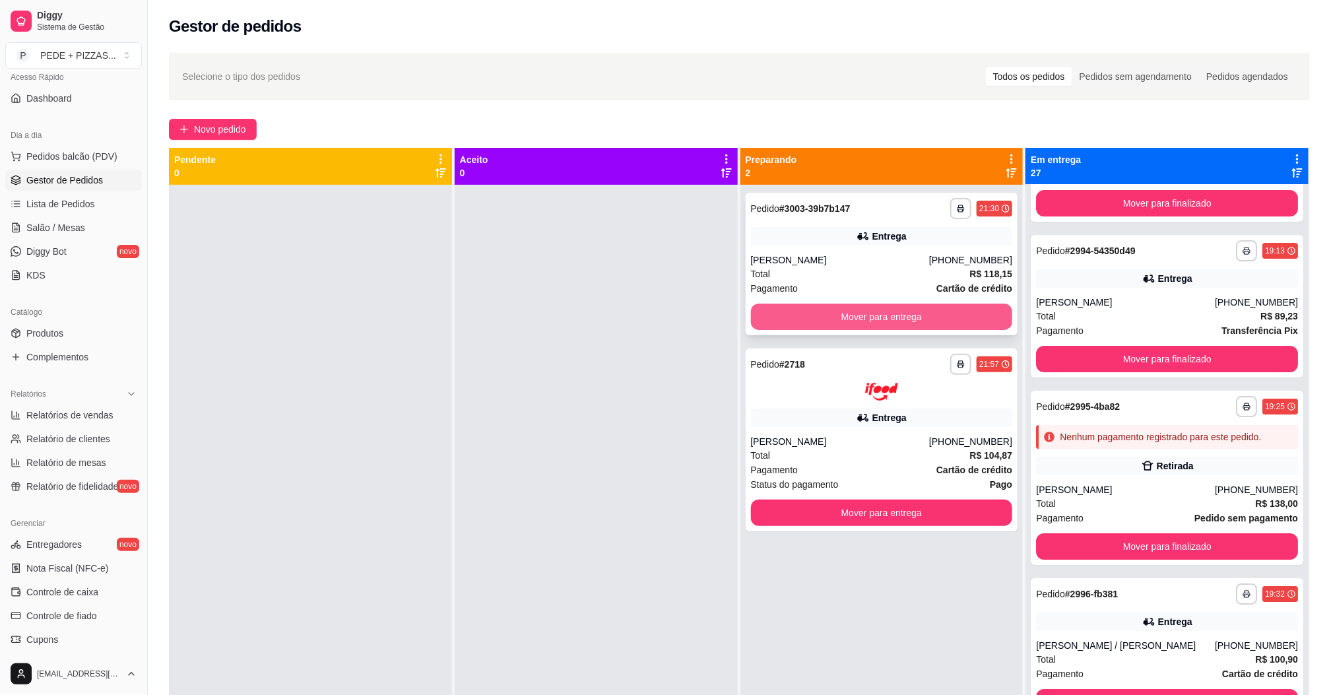
click at [818, 319] on button "Mover para entrega" at bounding box center [882, 317] width 262 height 26
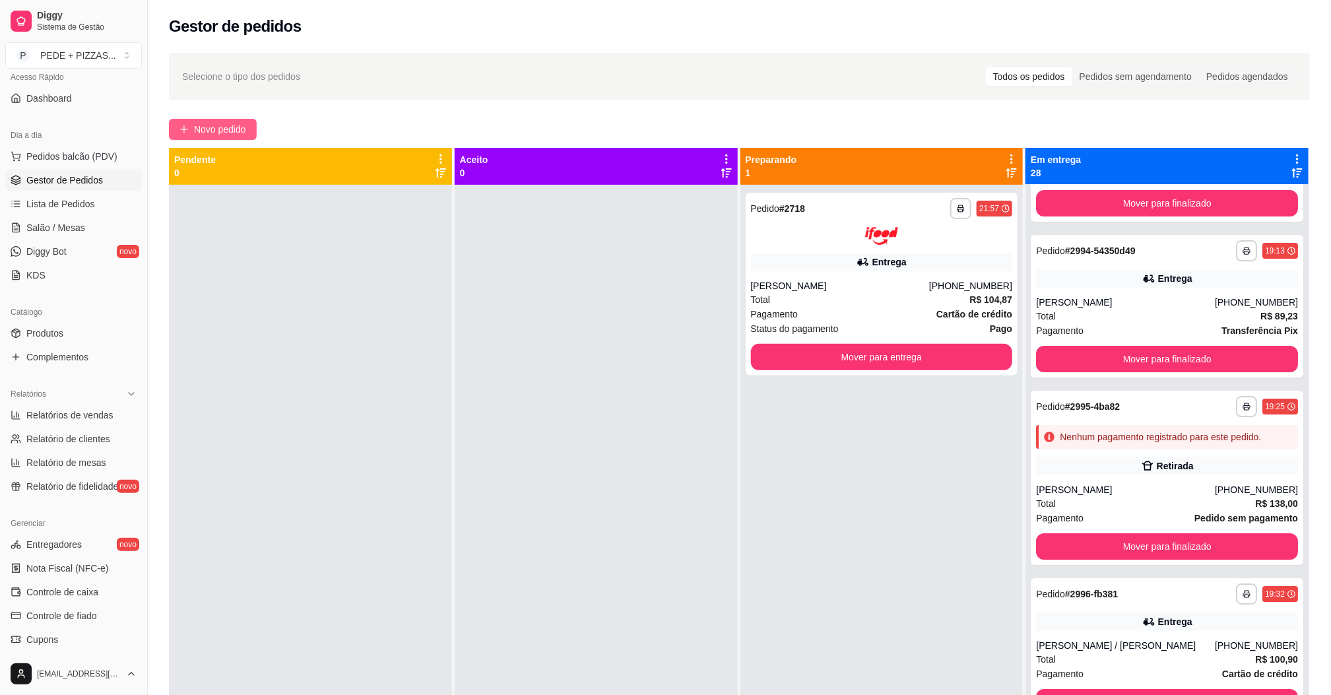
click at [208, 125] on span "Novo pedido" at bounding box center [220, 129] width 52 height 15
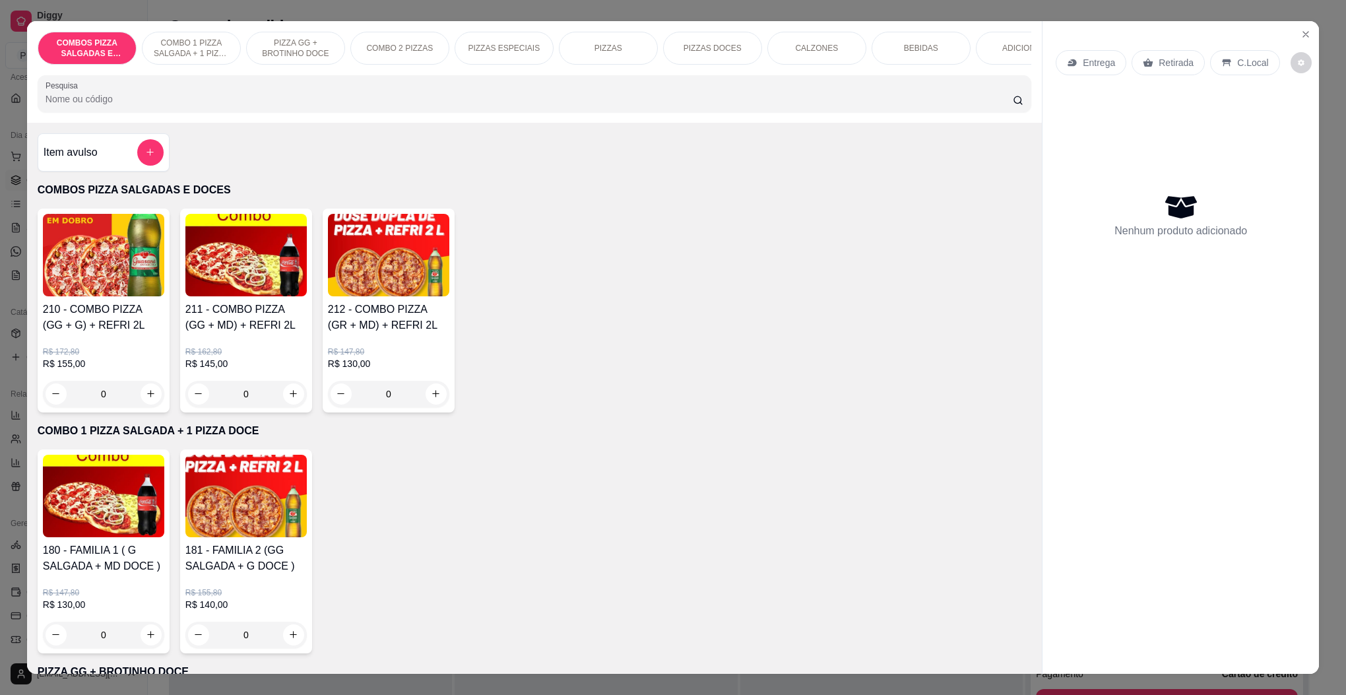
click at [909, 46] on p "BEBIDAS" at bounding box center [921, 48] width 34 height 11
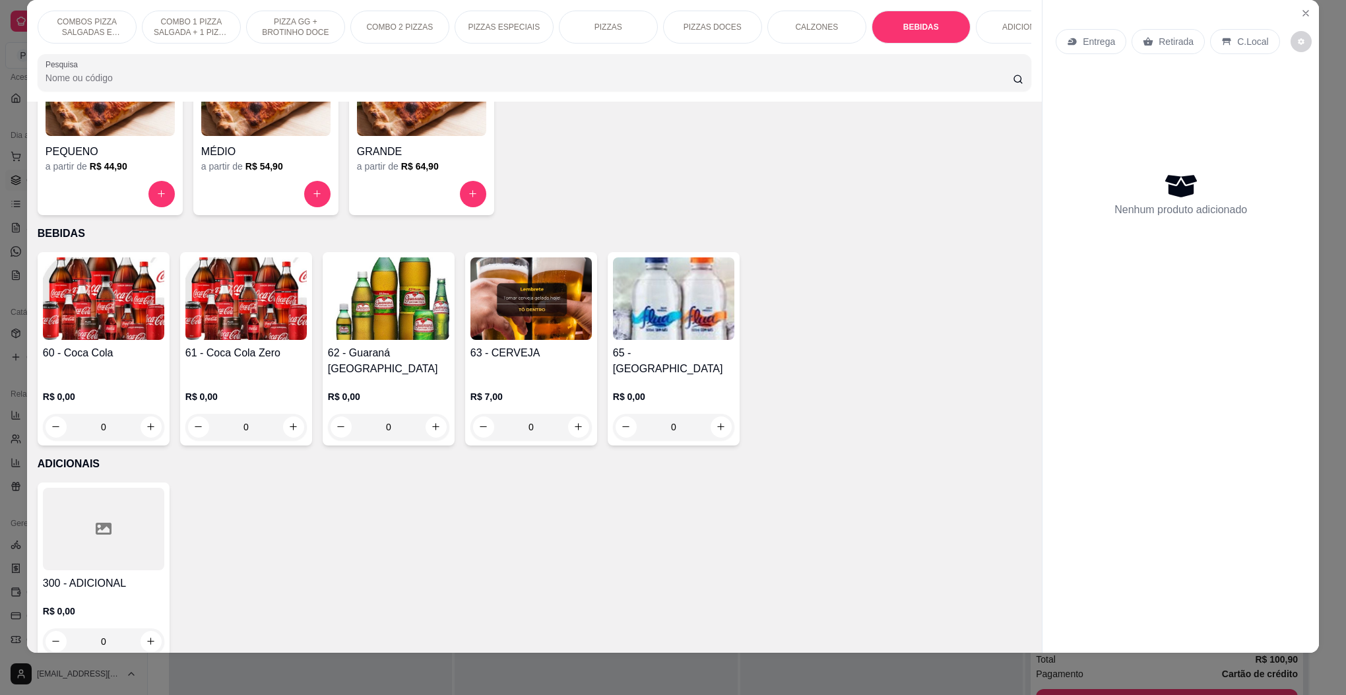
click at [542, 390] on p "R$ 7,00" at bounding box center [531, 396] width 121 height 13
click at [676, 325] on img at bounding box center [673, 298] width 121 height 82
click at [548, 353] on h4 "63 - CERVEJA" at bounding box center [531, 353] width 121 height 16
click at [103, 529] on div at bounding box center [103, 529] width 121 height 82
click at [709, 298] on img at bounding box center [673, 298] width 121 height 82
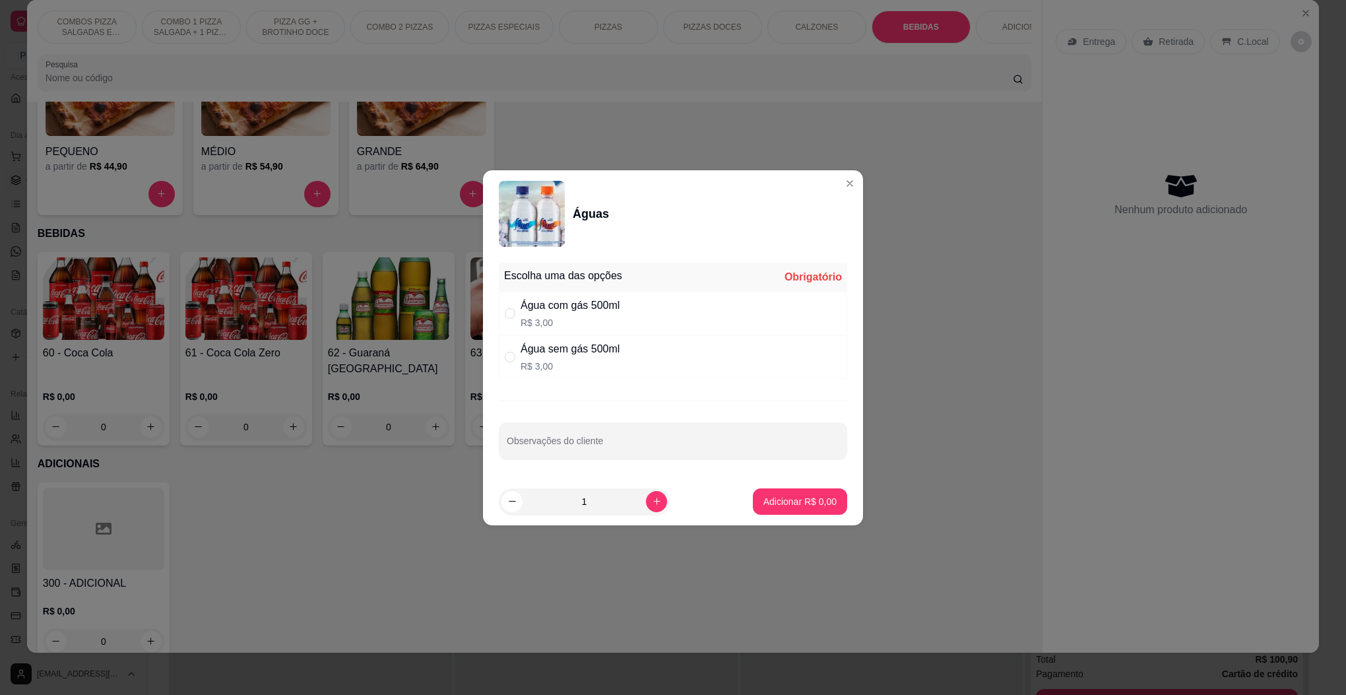
click at [531, 317] on p "R$ 3,00" at bounding box center [570, 322] width 99 height 13
radio input "true"
click at [652, 500] on icon "increase-product-quantity" at bounding box center [657, 501] width 10 height 10
type input "3"
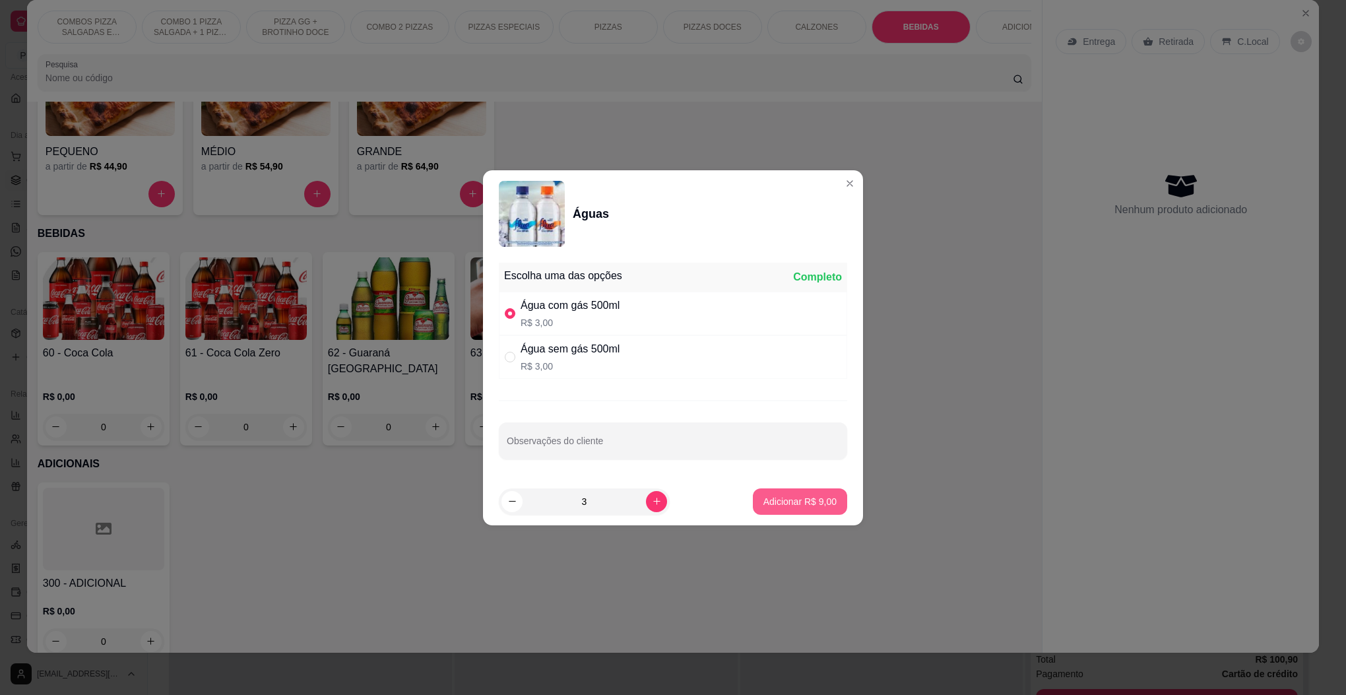
click at [796, 507] on p "Adicionar R$ 9,00" at bounding box center [800, 501] width 73 height 13
type input "3"
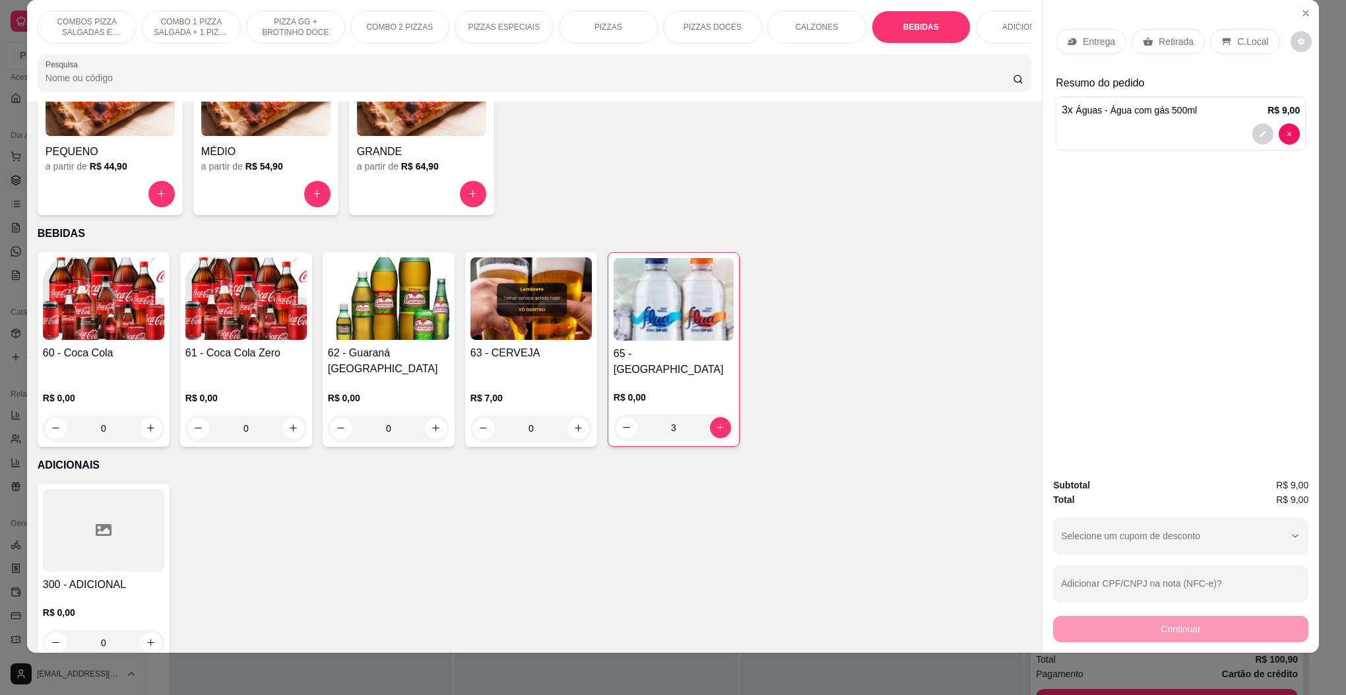
click at [308, 351] on div "60 - Coca Cola R$ 0,00 0 61 - Coca Cola Zero R$ 0,00 0 62 - Guaraná Antarctica …" at bounding box center [535, 349] width 994 height 195
click at [287, 347] on h4 "61 - Coca Cola Zero" at bounding box center [245, 353] width 121 height 16
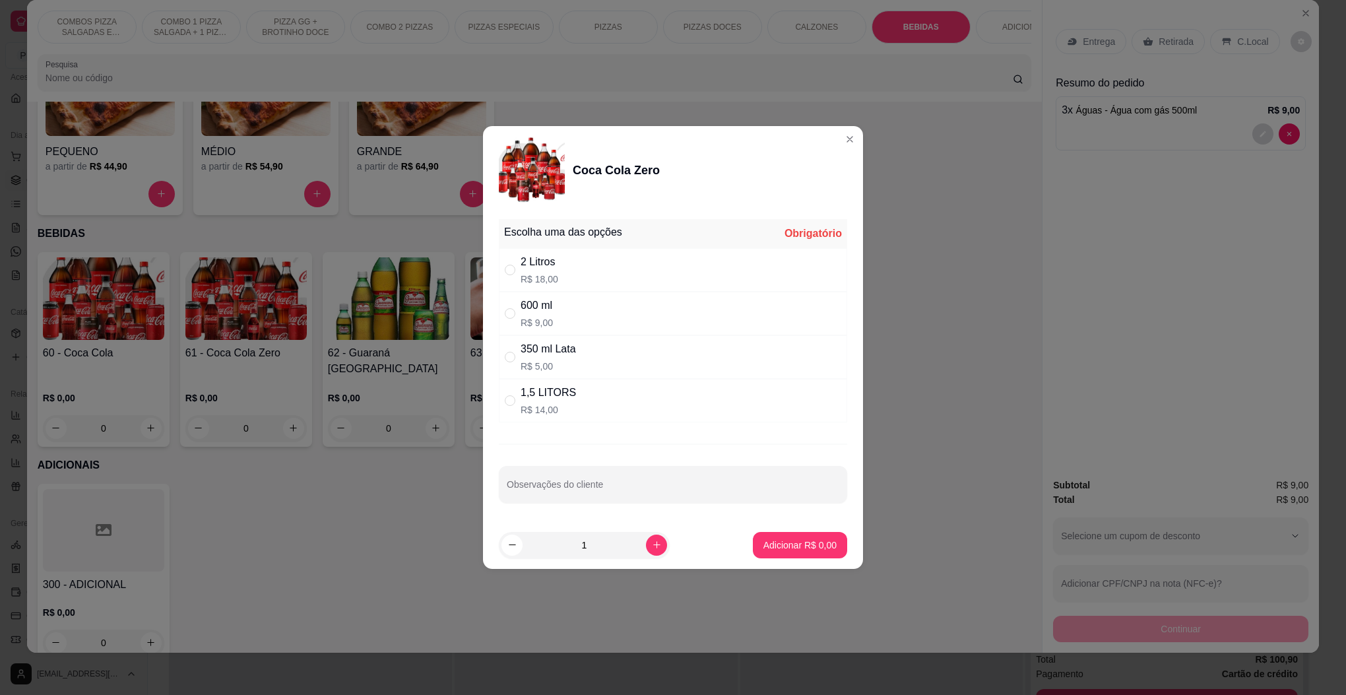
click at [537, 325] on p "R$ 9,00" at bounding box center [537, 322] width 32 height 13
radio input "true"
click at [796, 544] on p "Adicionar R$ 9,00" at bounding box center [800, 545] width 73 height 13
type input "1"
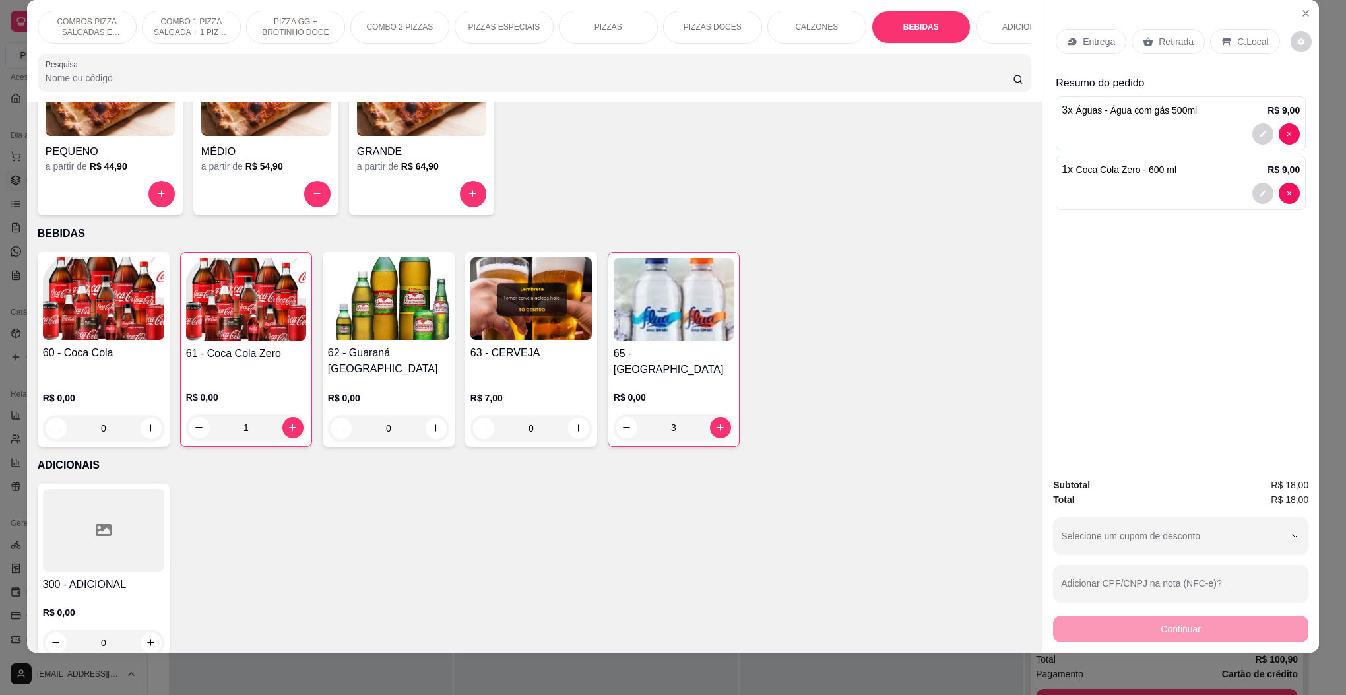
click at [112, 537] on div at bounding box center [103, 530] width 121 height 82
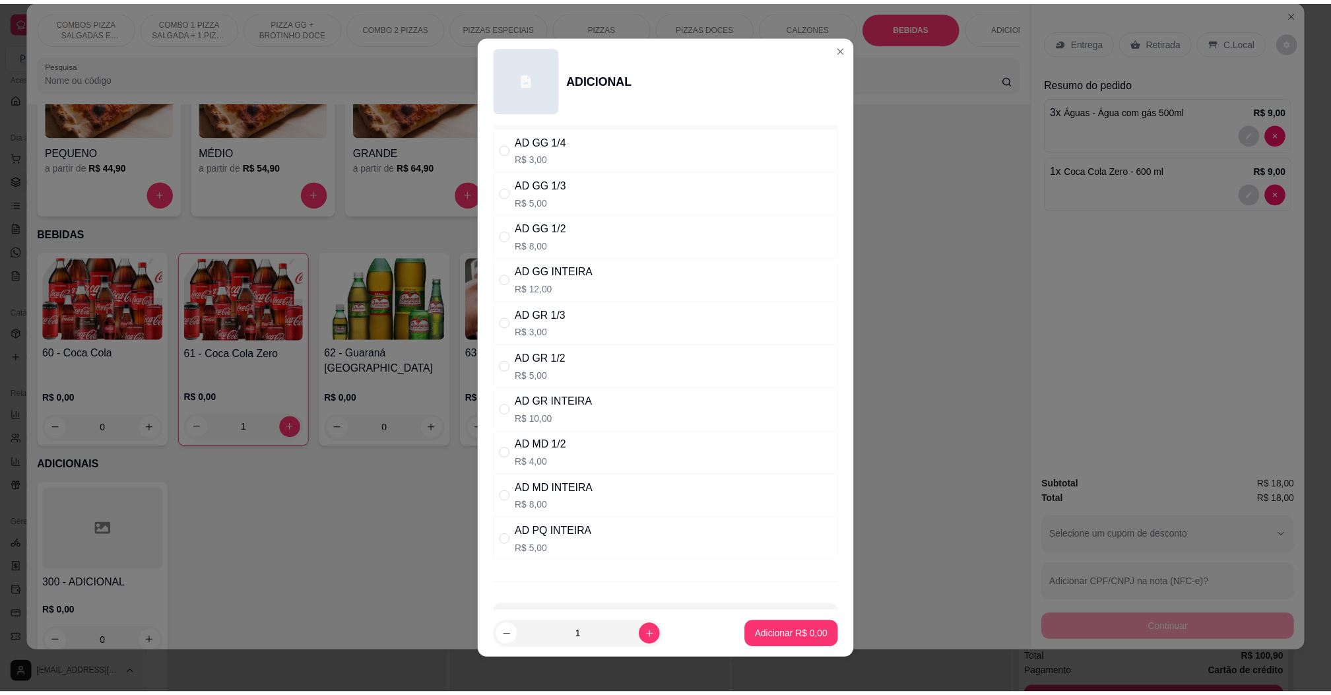
scroll to position [0, 0]
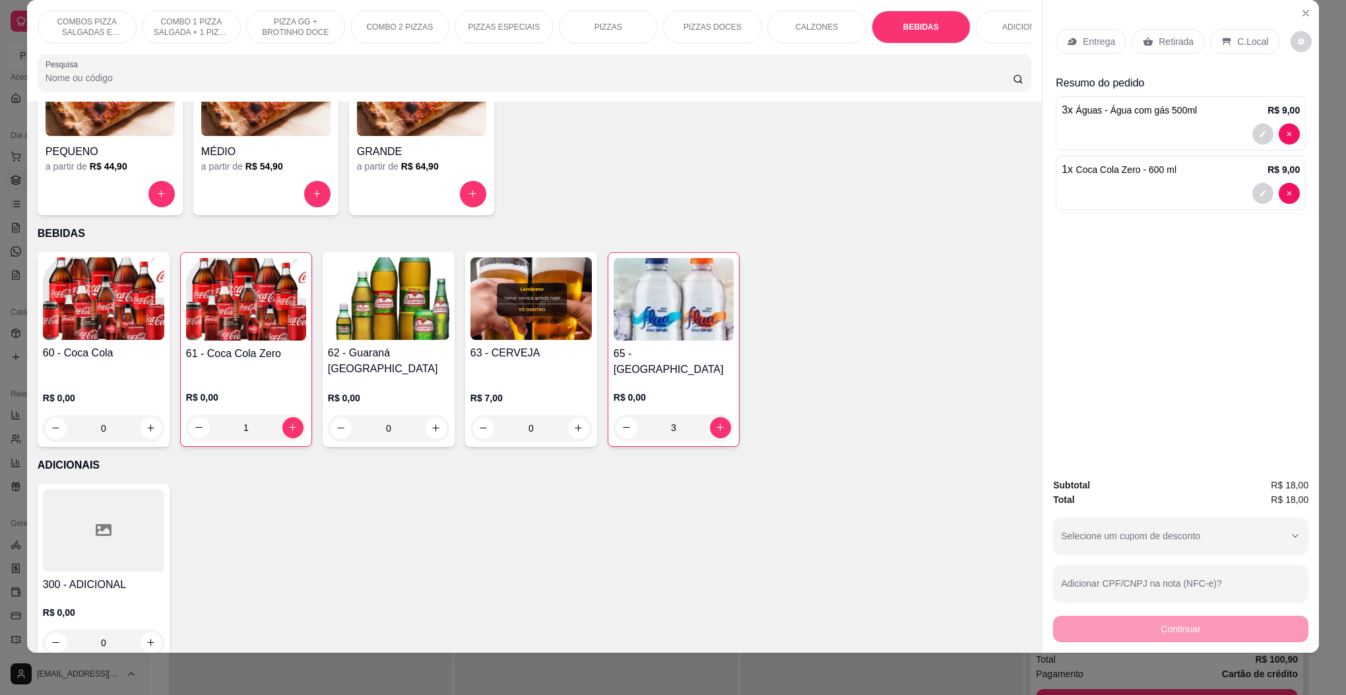
click at [366, 346] on h4 "62 - Guaraná [GEOGRAPHIC_DATA]" at bounding box center [388, 361] width 121 height 32
click at [614, 414] on div "3" at bounding box center [674, 427] width 120 height 26
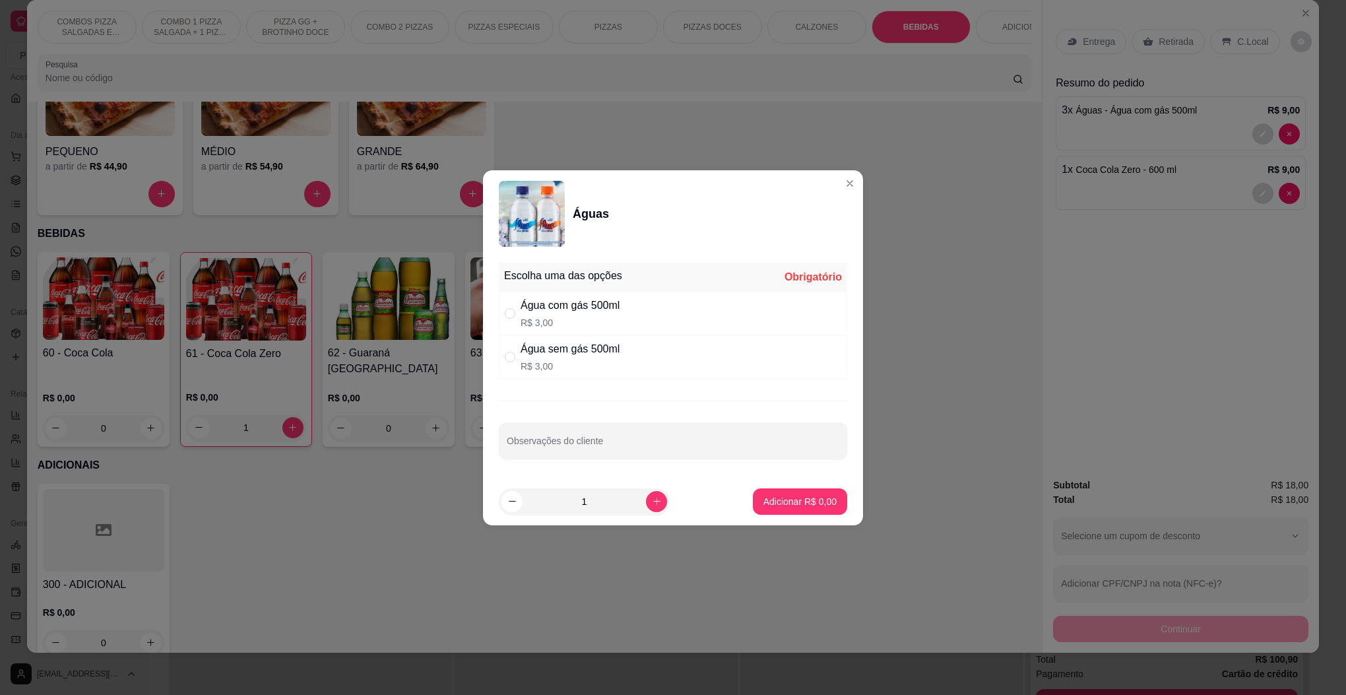
click at [824, 181] on div "Águas" at bounding box center [673, 214] width 348 height 66
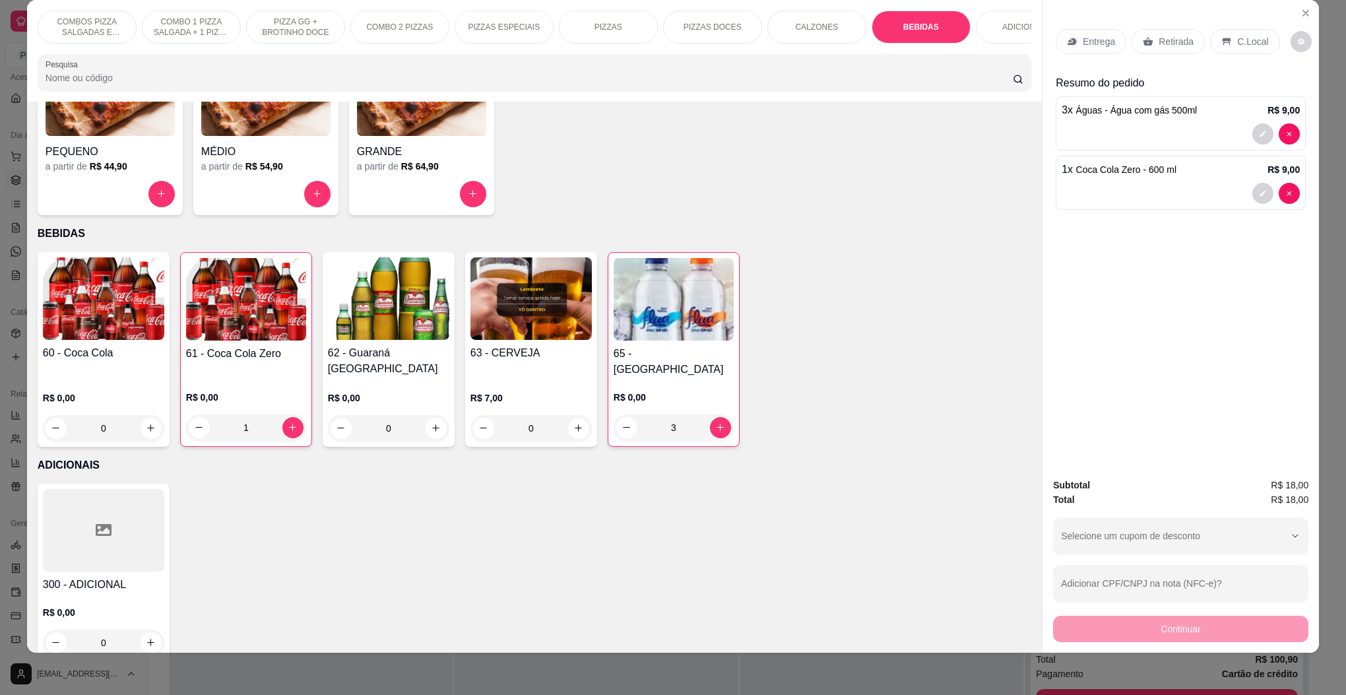
click at [1066, 114] on p "3 x Águas - Água com gás 500ml" at bounding box center [1129, 110] width 135 height 16
click at [1214, 147] on div "3 x Águas - Água com gás 500ml R$ 9,00" at bounding box center [1181, 123] width 250 height 54
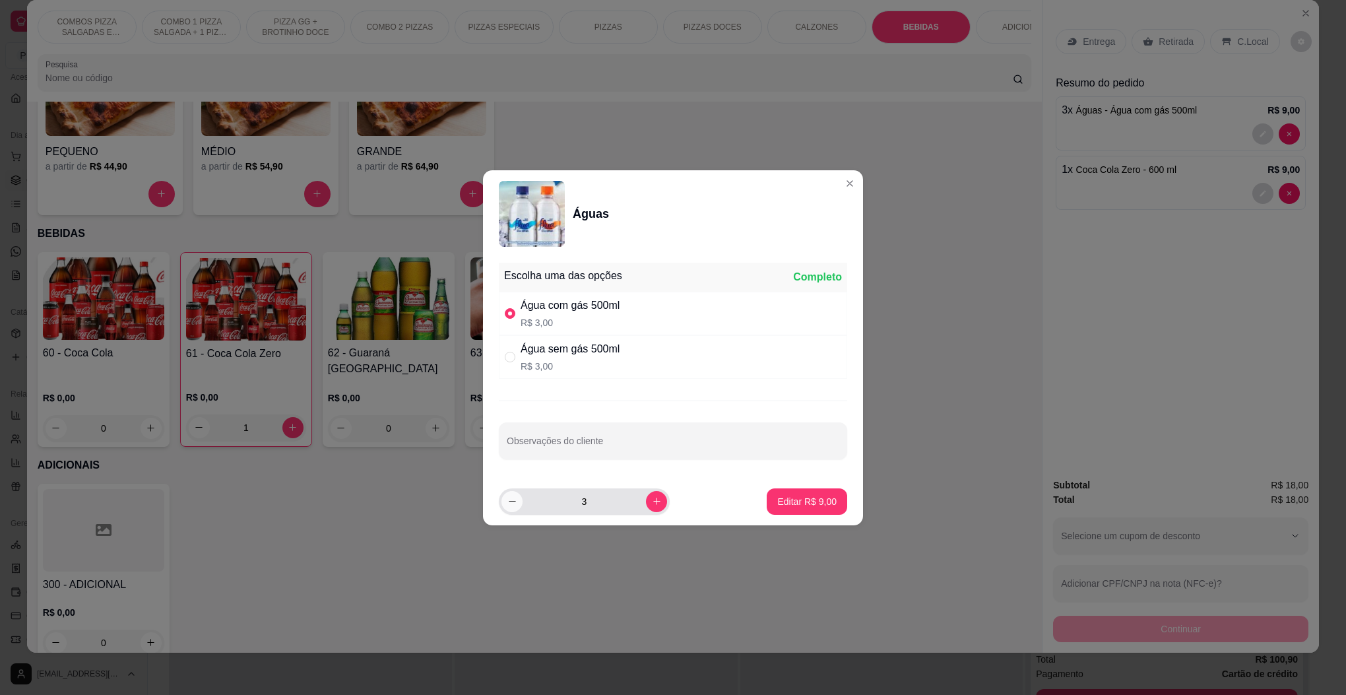
click at [515, 507] on button "decrease-product-quantity" at bounding box center [512, 501] width 21 height 21
type input "2"
click at [802, 494] on button "Editar R$ 6,00" at bounding box center [807, 501] width 81 height 26
type input "2"
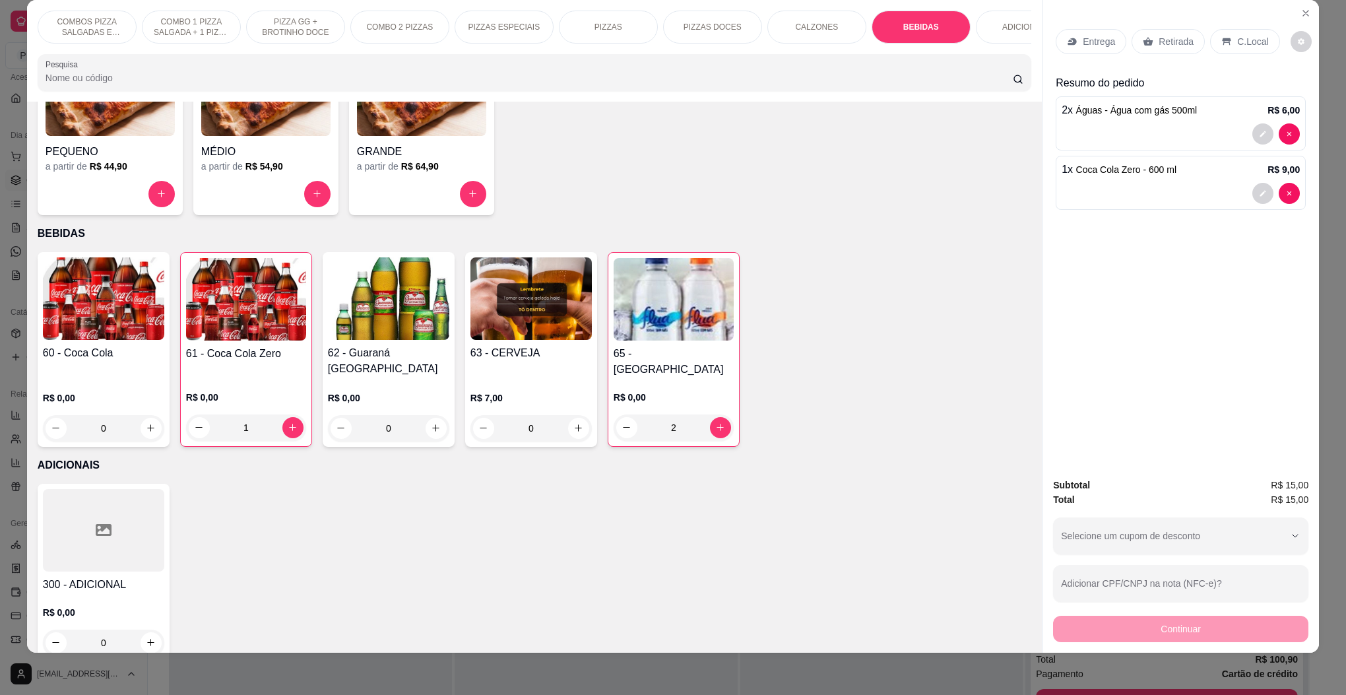
click at [259, 346] on h4 "61 - Coca Cola Zero" at bounding box center [246, 354] width 120 height 16
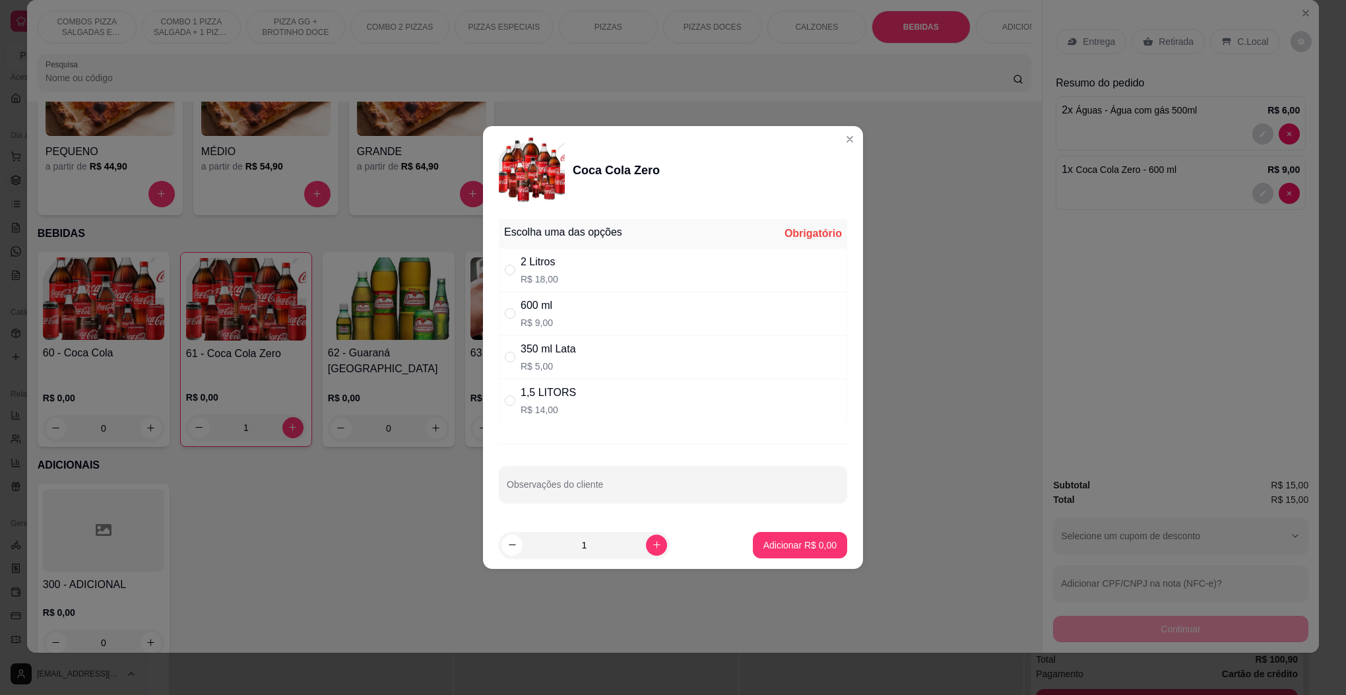
click at [620, 363] on div "350 ml Lata R$ 5,00" at bounding box center [673, 357] width 348 height 44
radio input "true"
click at [646, 553] on button "increase-product-quantity" at bounding box center [656, 545] width 21 height 21
type input "2"
click at [775, 539] on button "Adicionar R$ 10,00" at bounding box center [798, 545] width 100 height 26
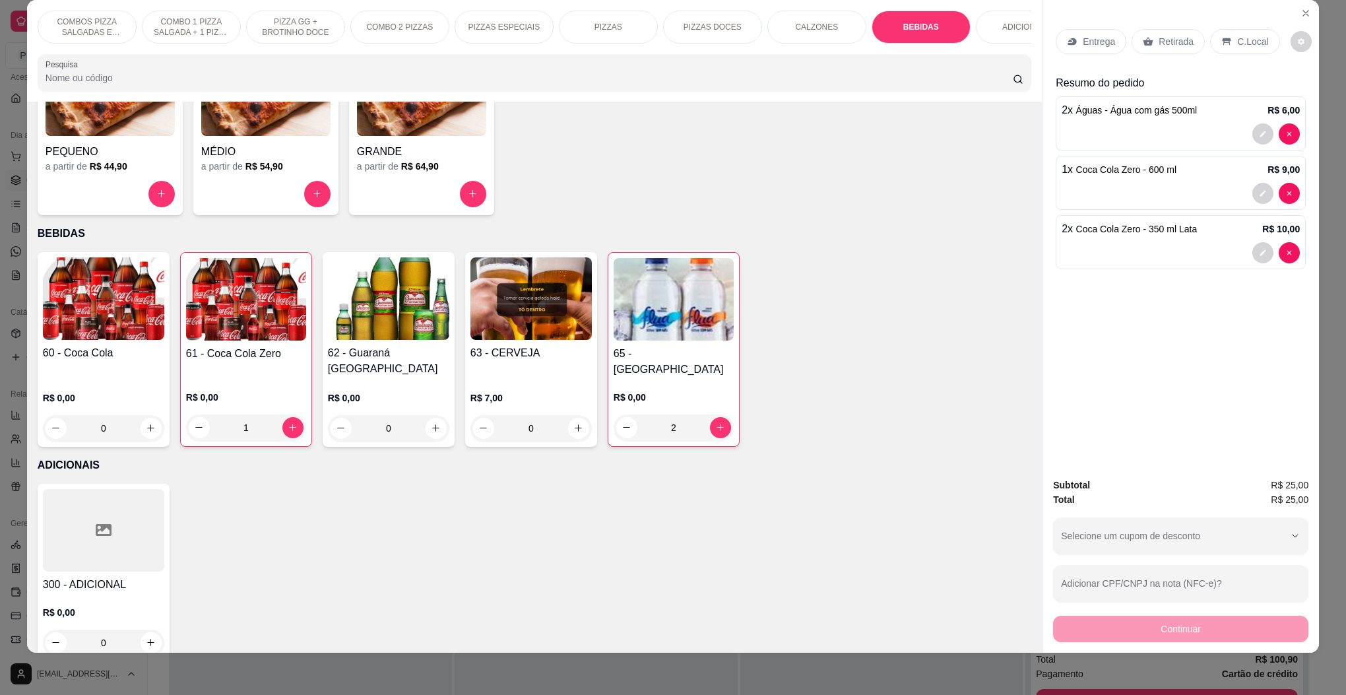
click at [1159, 38] on p "Retirada" at bounding box center [1176, 41] width 35 height 13
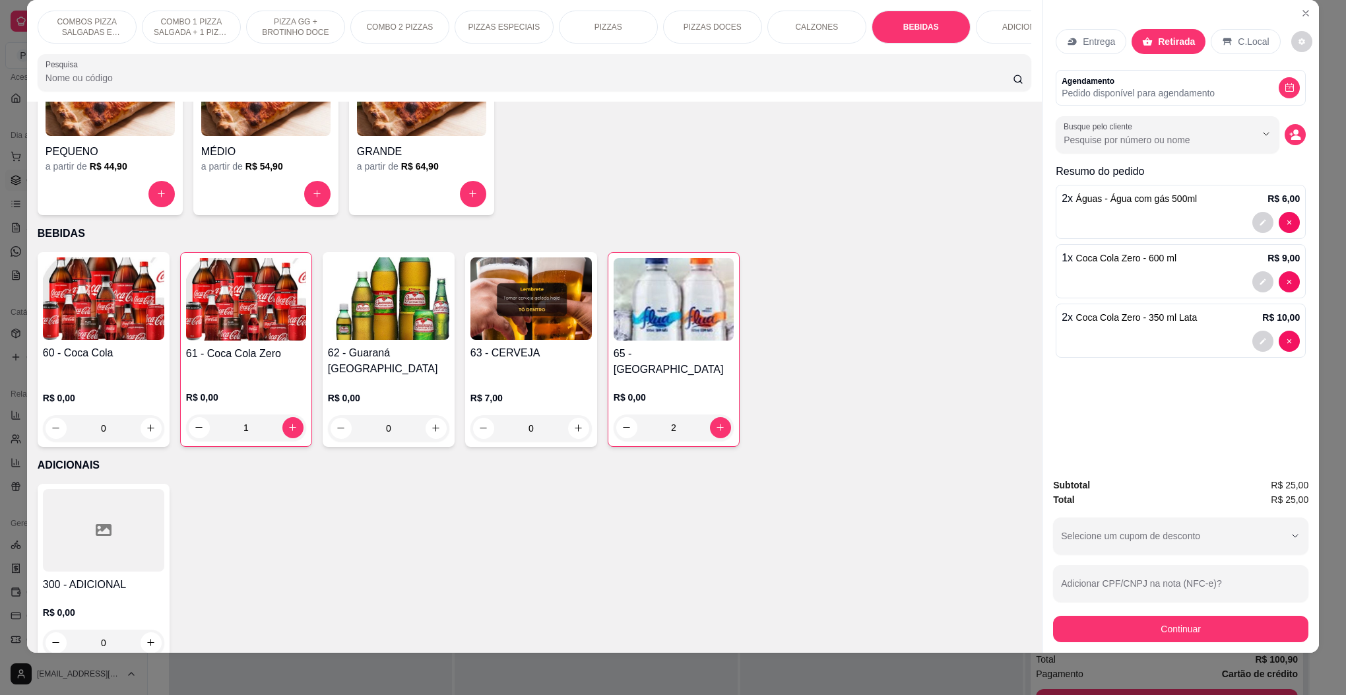
click at [1123, 614] on div "Continuar" at bounding box center [1180, 627] width 255 height 30
click at [1134, 624] on button "Continuar" at bounding box center [1180, 629] width 255 height 26
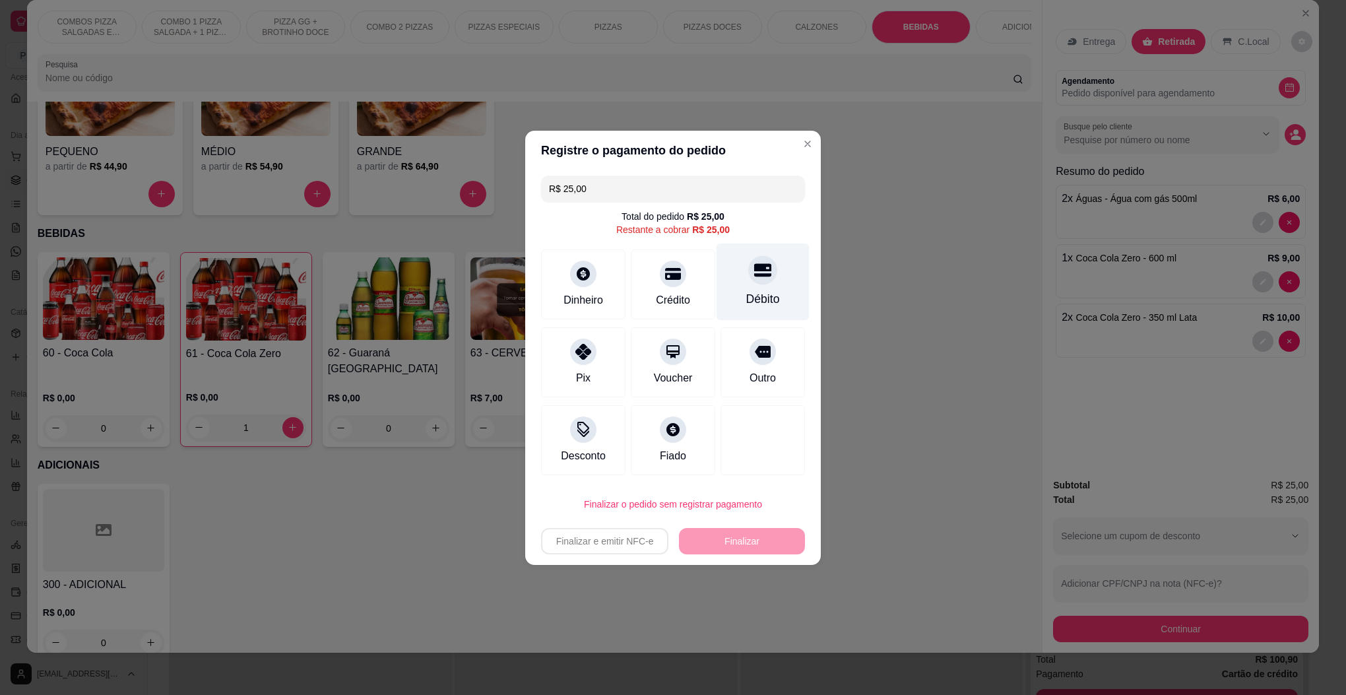
click at [748, 285] on div "Débito" at bounding box center [763, 281] width 93 height 77
type input "R$ 0,00"
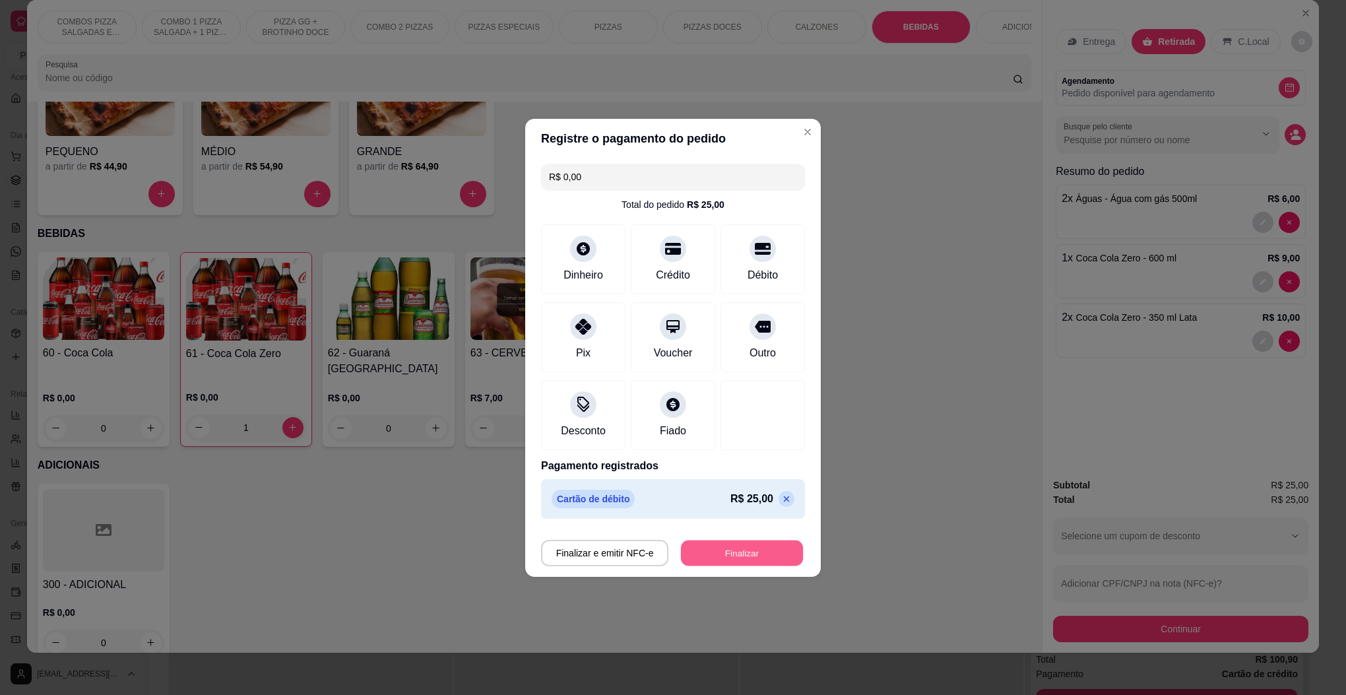
click at [699, 552] on button "Finalizar" at bounding box center [742, 553] width 122 height 26
type input "0"
type input "-R$ 25,00"
